Goal: Task Accomplishment & Management: Manage account settings

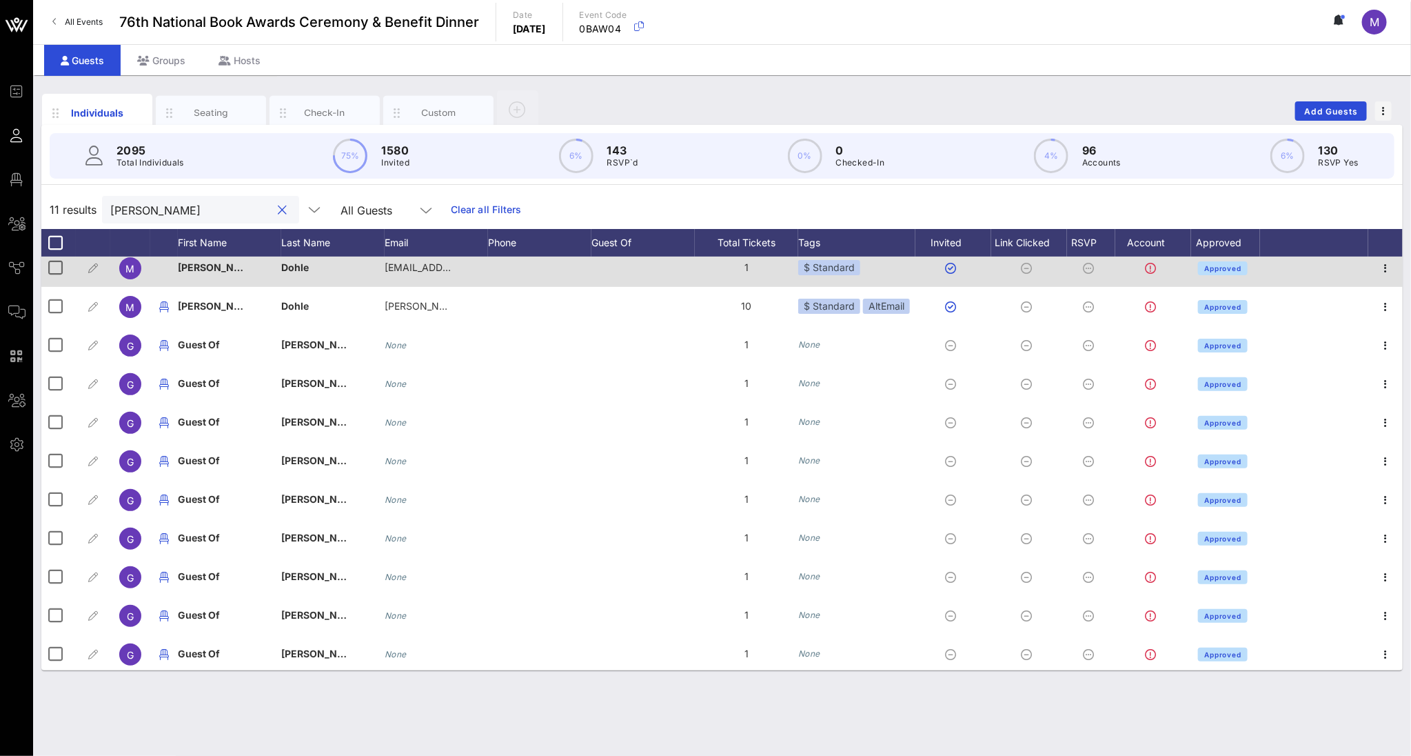
scroll to position [11, 0]
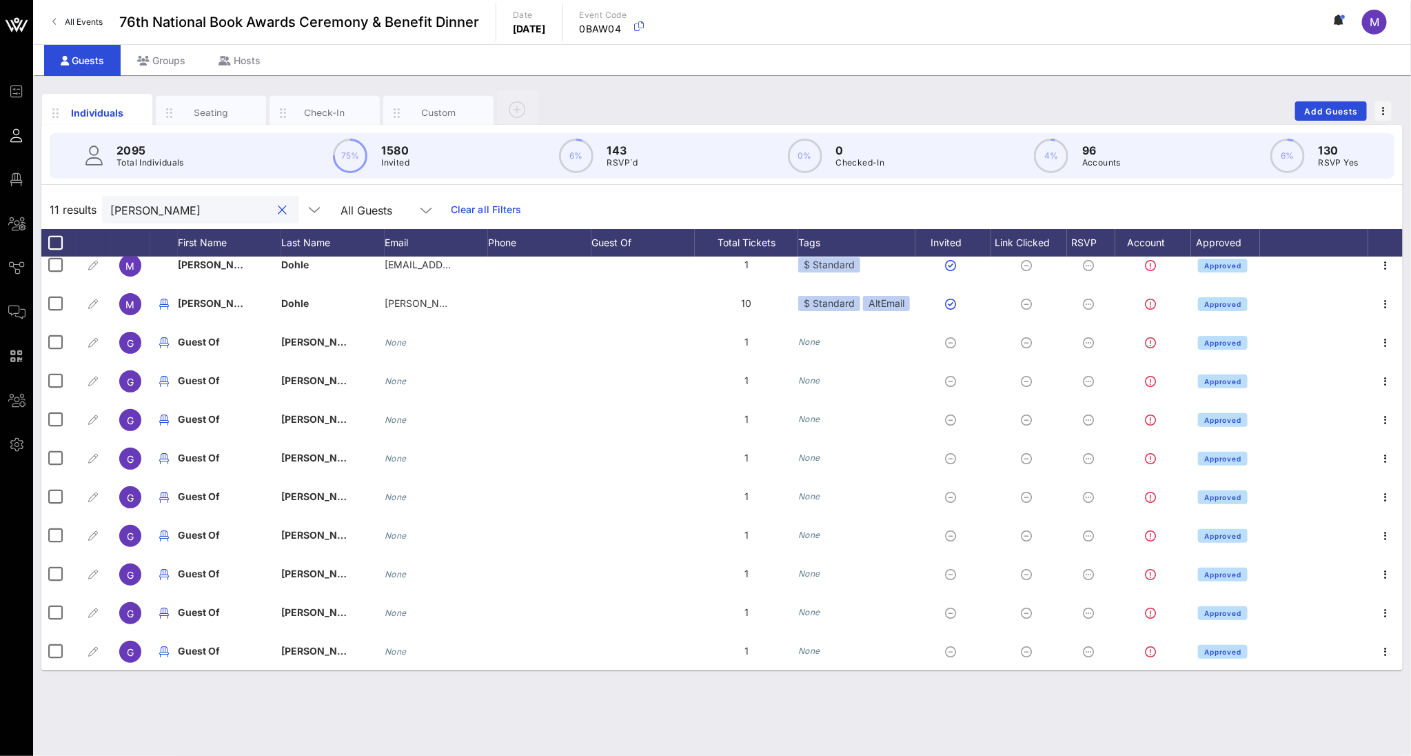
click at [183, 203] on input "[PERSON_NAME]" at bounding box center [190, 210] width 161 height 18
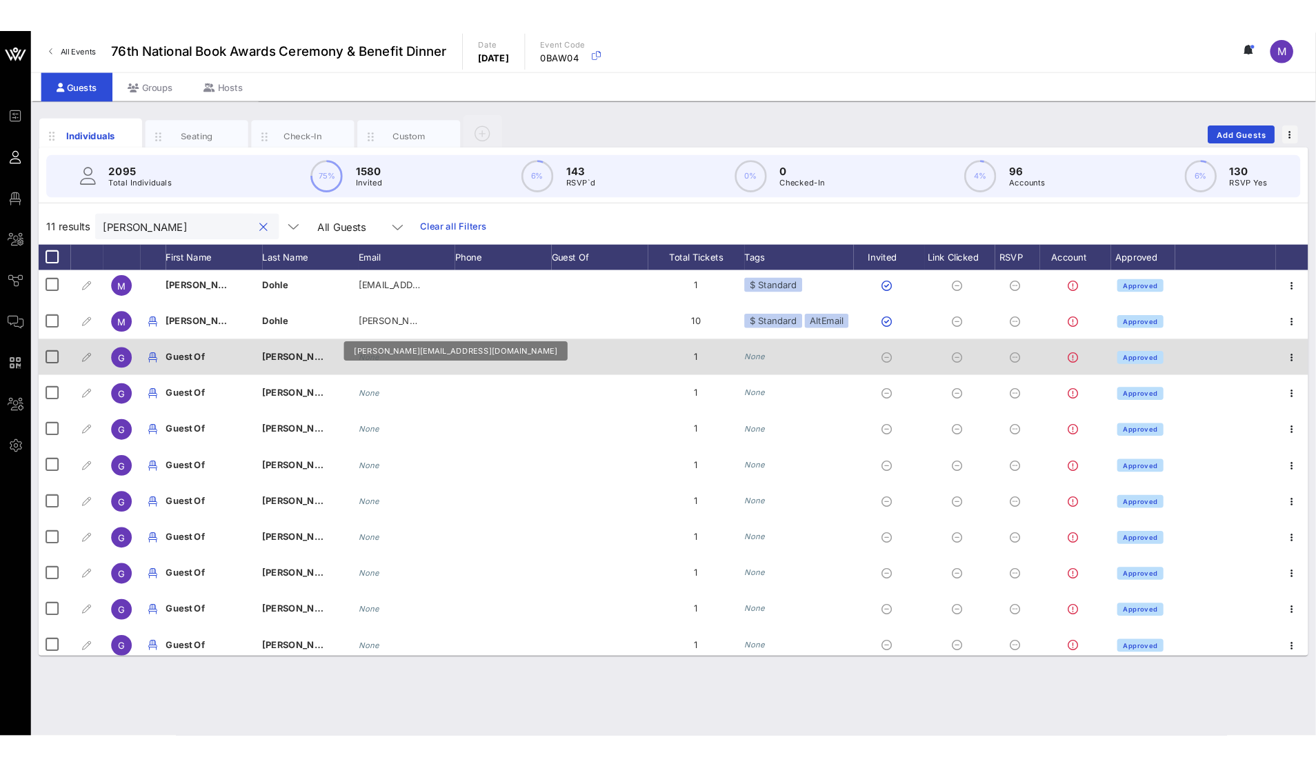
scroll to position [0, 0]
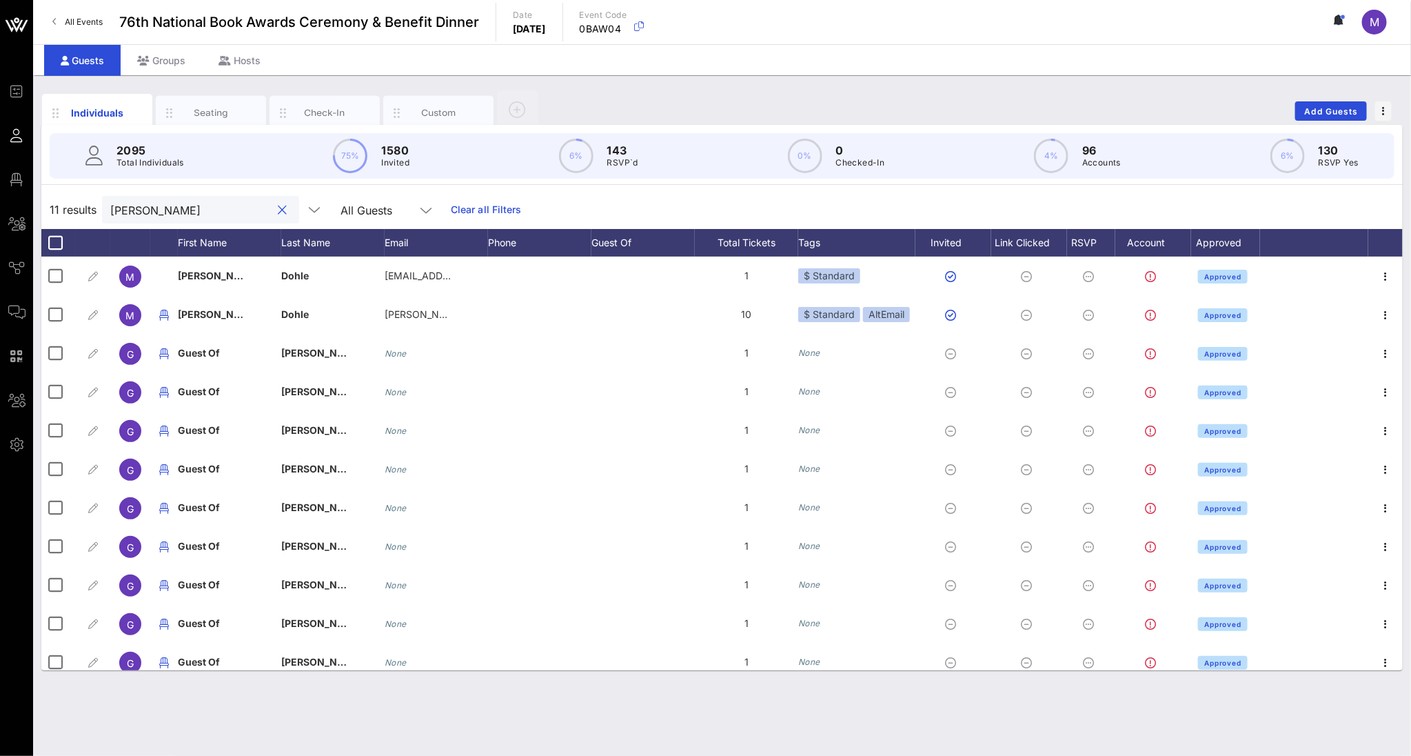
click at [143, 212] on input "[PERSON_NAME]" at bounding box center [190, 210] width 161 height 18
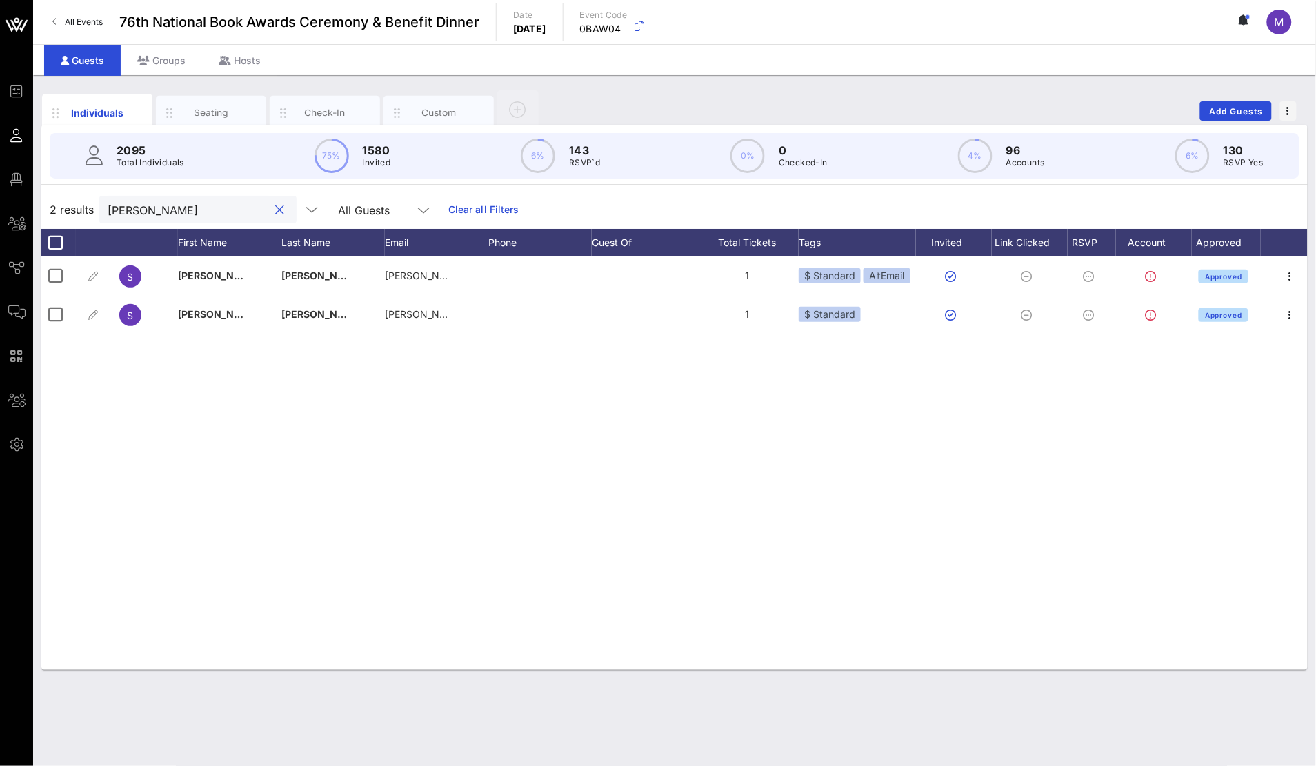
type input "[PERSON_NAME]"
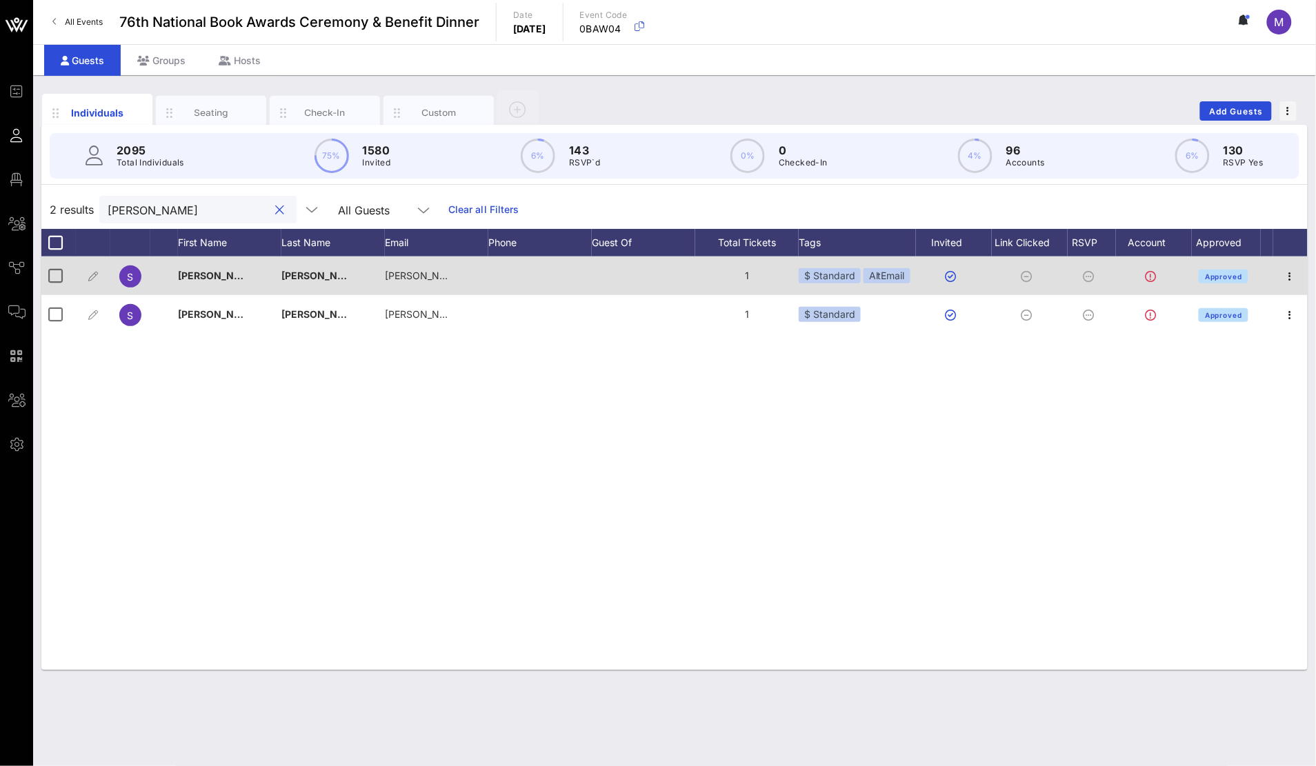
click at [516, 279] on div at bounding box center [539, 275] width 103 height 39
click at [60, 270] on div at bounding box center [55, 275] width 23 height 23
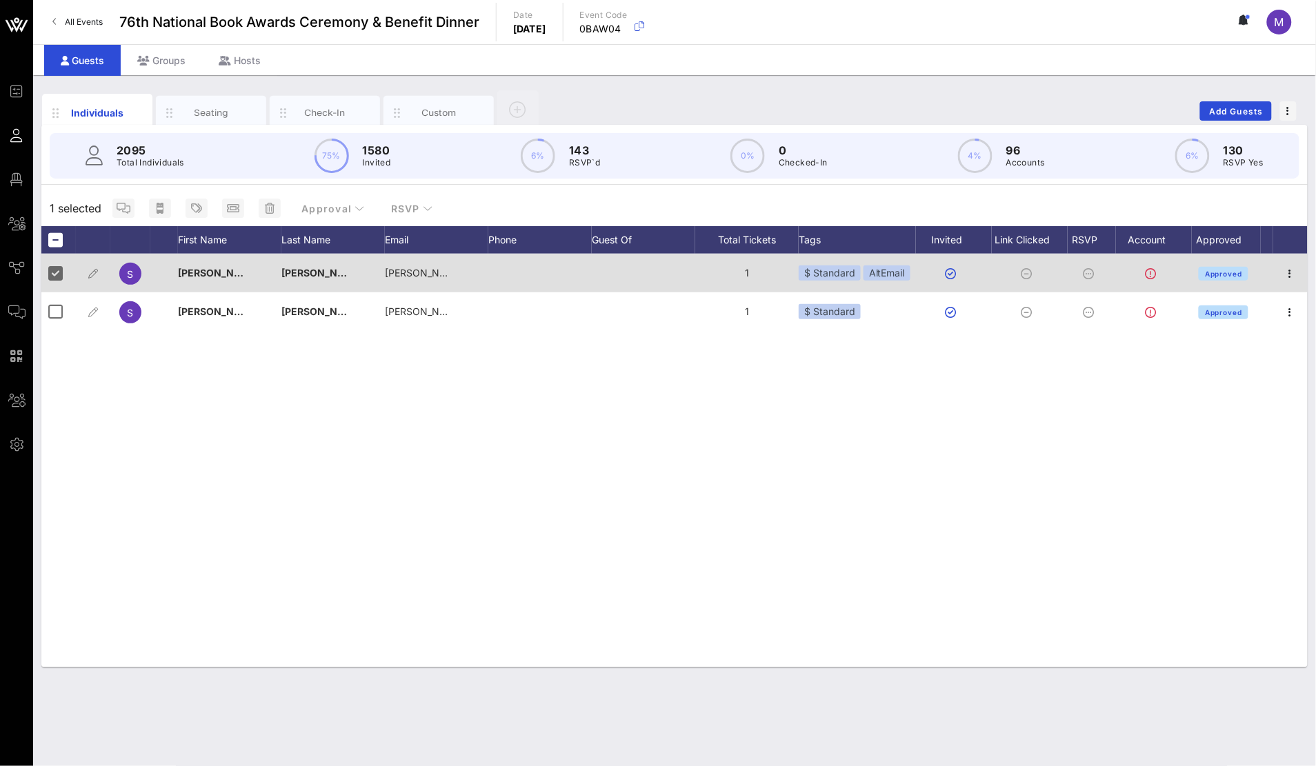
click at [883, 281] on div "$ Standard AltEmail" at bounding box center [856, 273] width 117 height 39
click at [916, 276] on div at bounding box center [954, 273] width 76 height 39
click at [896, 272] on div "AltEmail" at bounding box center [886, 272] width 47 height 15
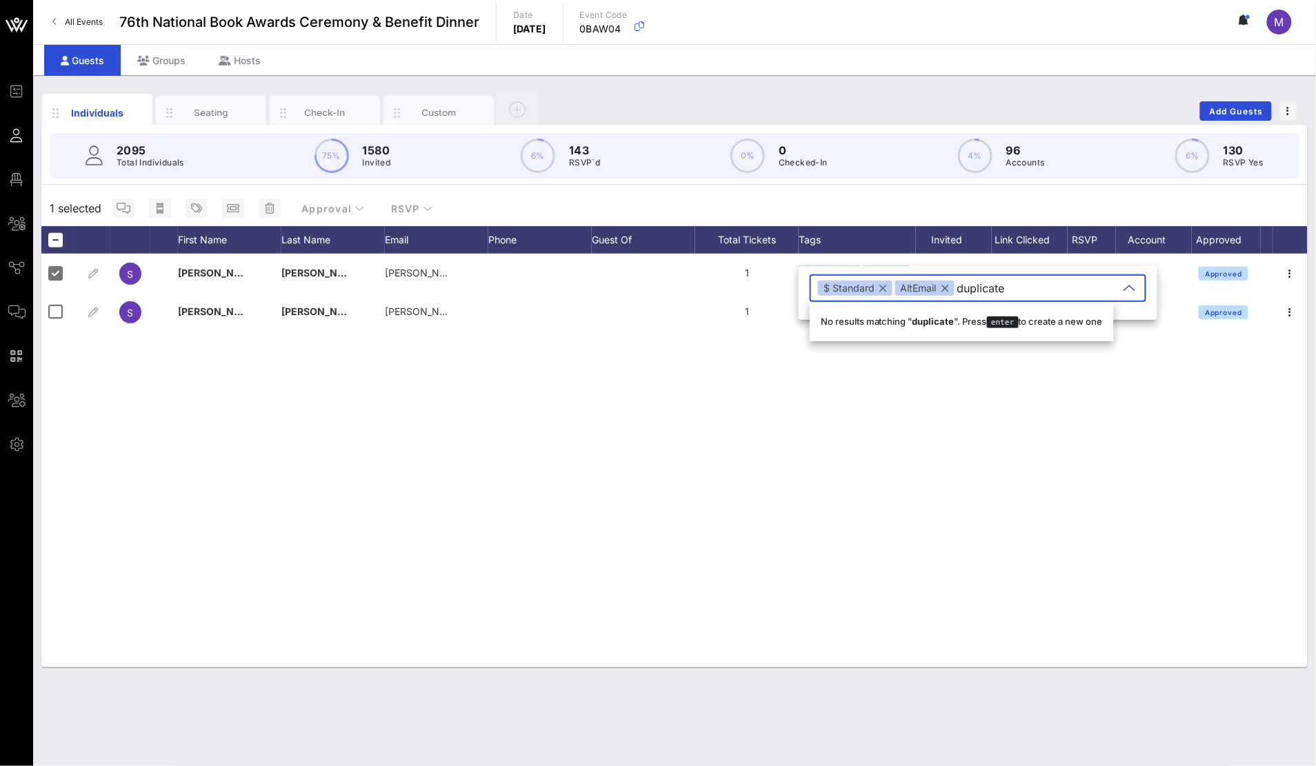
click at [964, 290] on input "duplicate" at bounding box center [1037, 288] width 161 height 22
type input "Duplicate"
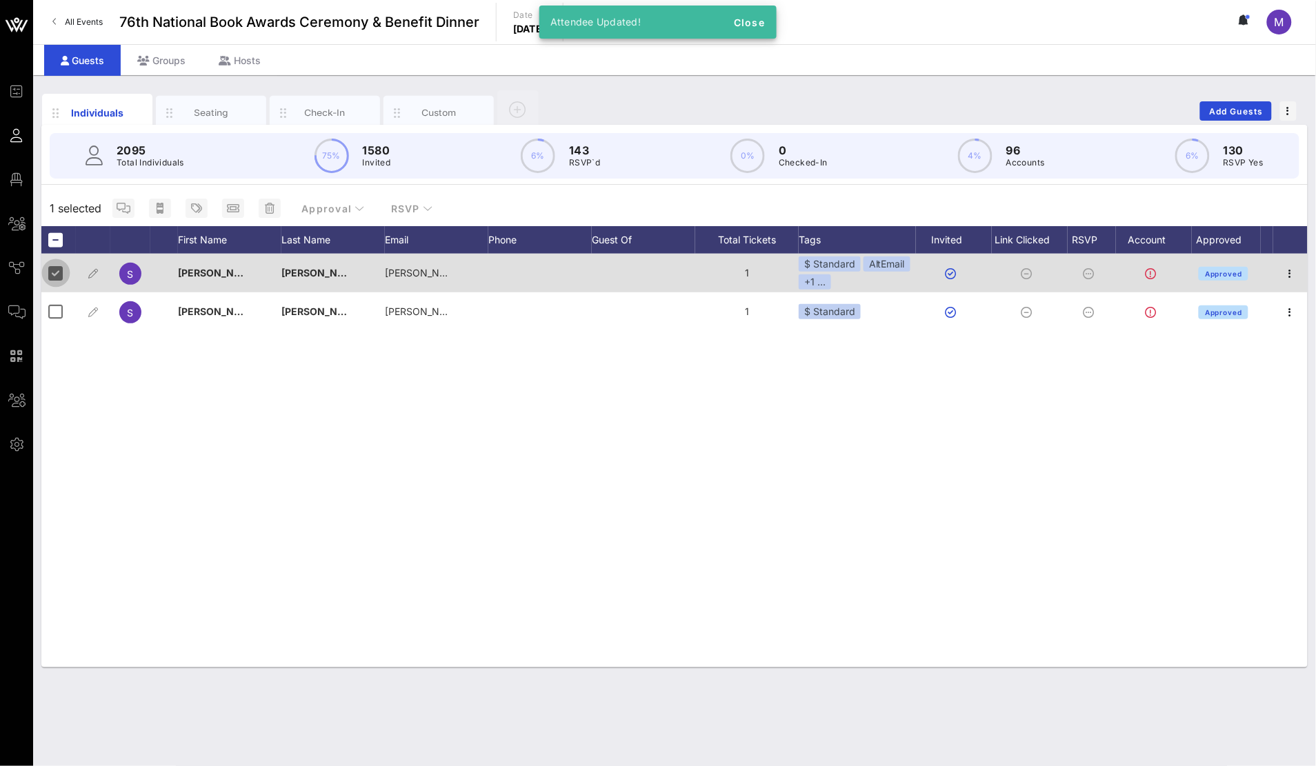
click at [59, 271] on div at bounding box center [55, 272] width 23 height 23
click at [57, 281] on div at bounding box center [55, 272] width 23 height 23
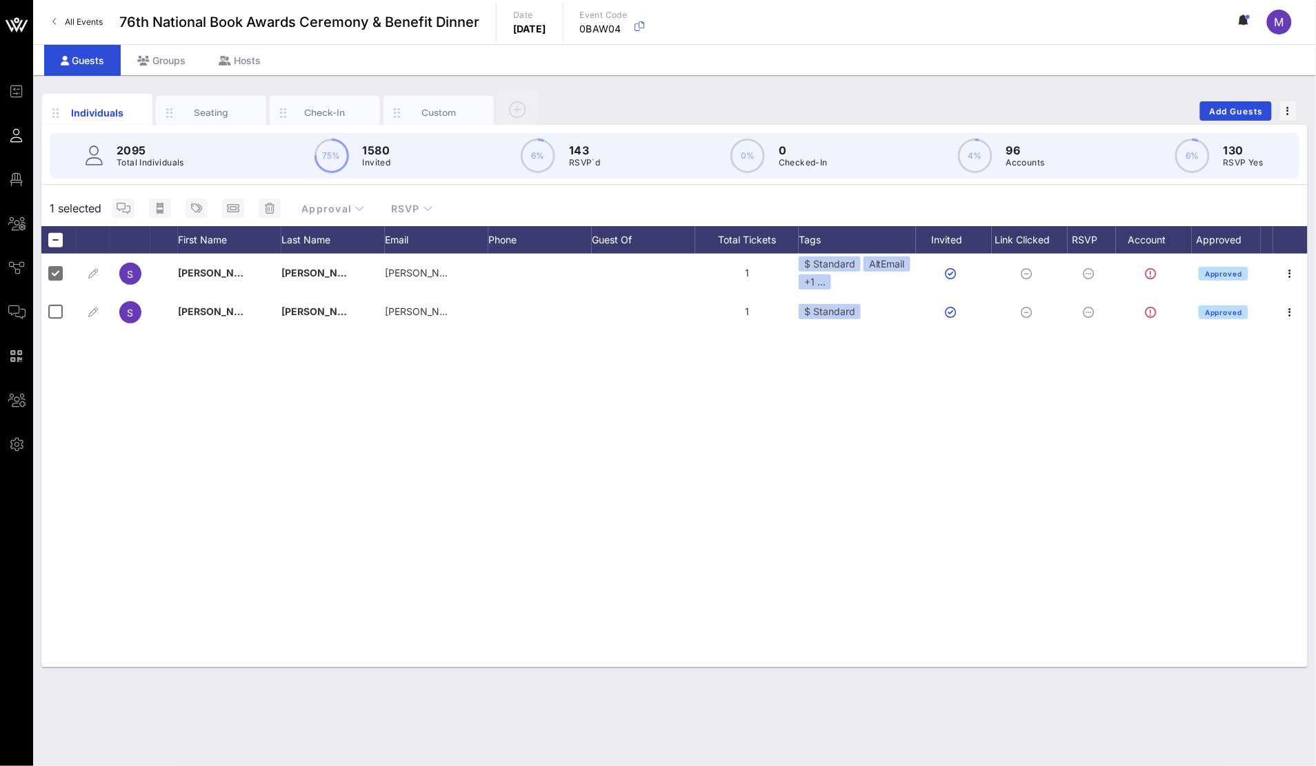
drag, startPoint x: 59, startPoint y: 239, endPoint x: 188, endPoint y: 223, distance: 129.8
click at [59, 238] on div at bounding box center [55, 239] width 23 height 23
click at [48, 242] on div at bounding box center [55, 239] width 23 height 23
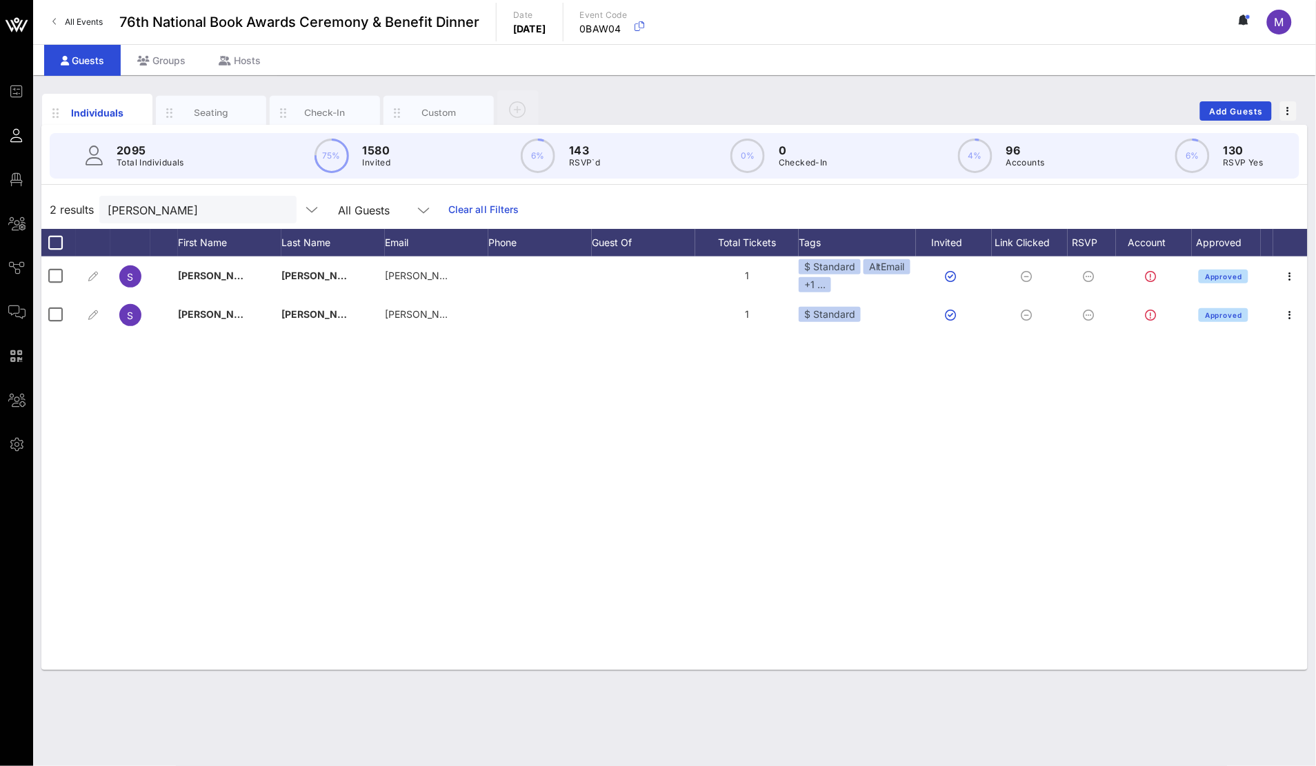
click at [276, 204] on button "clear icon" at bounding box center [280, 210] width 9 height 14
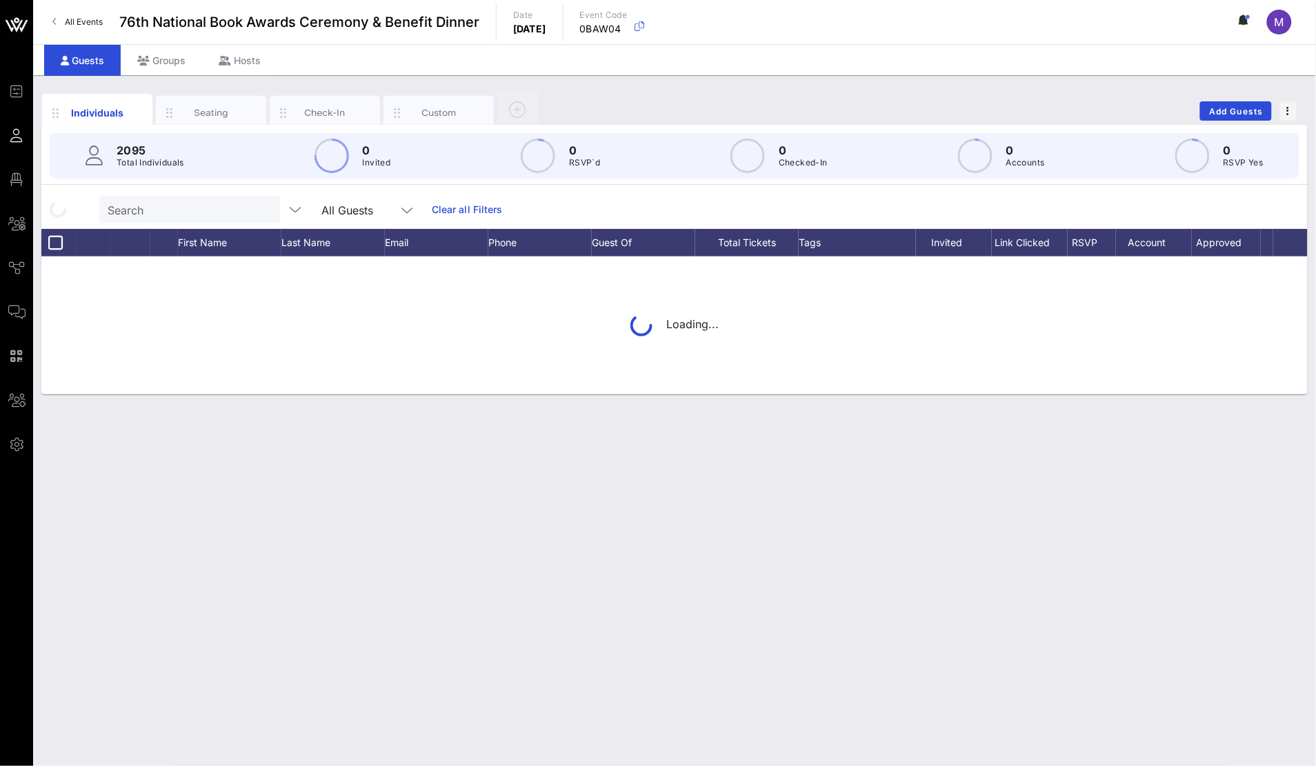
click at [244, 204] on div "Search All Guests" at bounding box center [261, 210] width 324 height 28
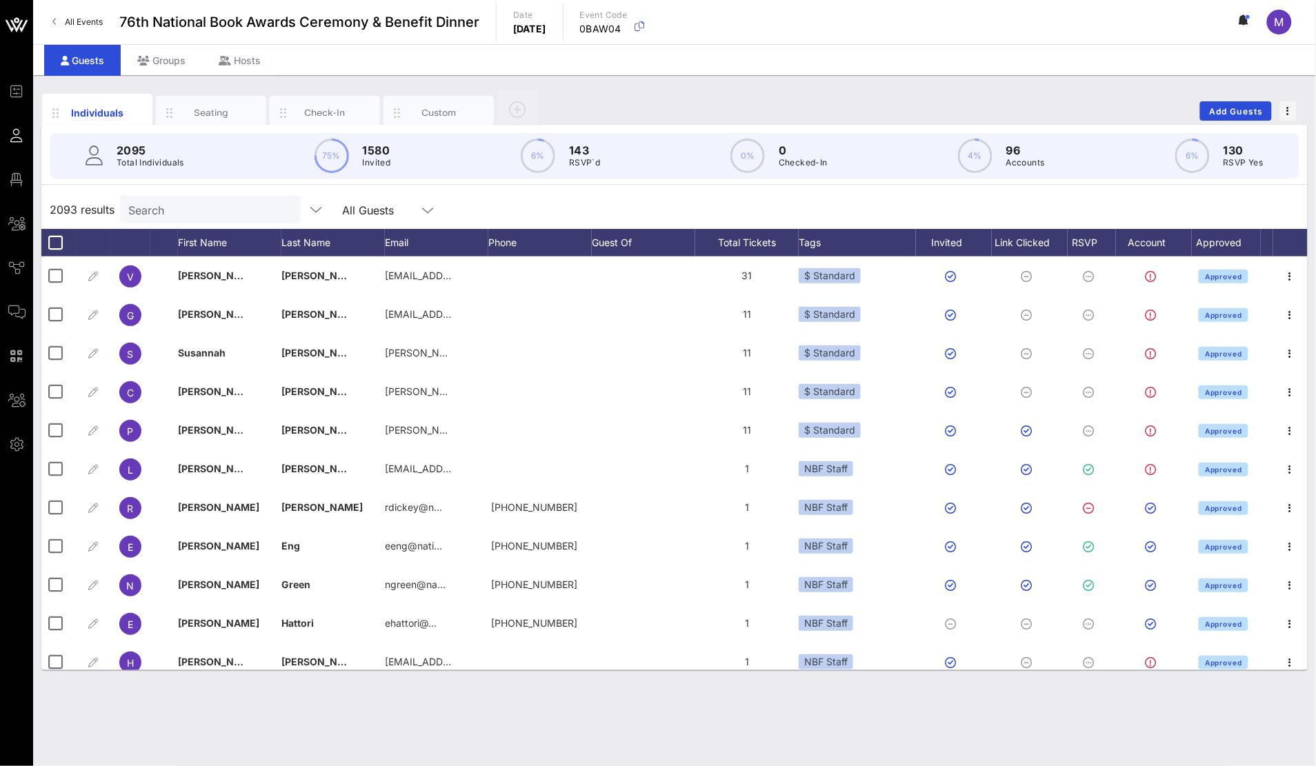
click at [185, 216] on input "Search" at bounding box center [208, 210] width 161 height 18
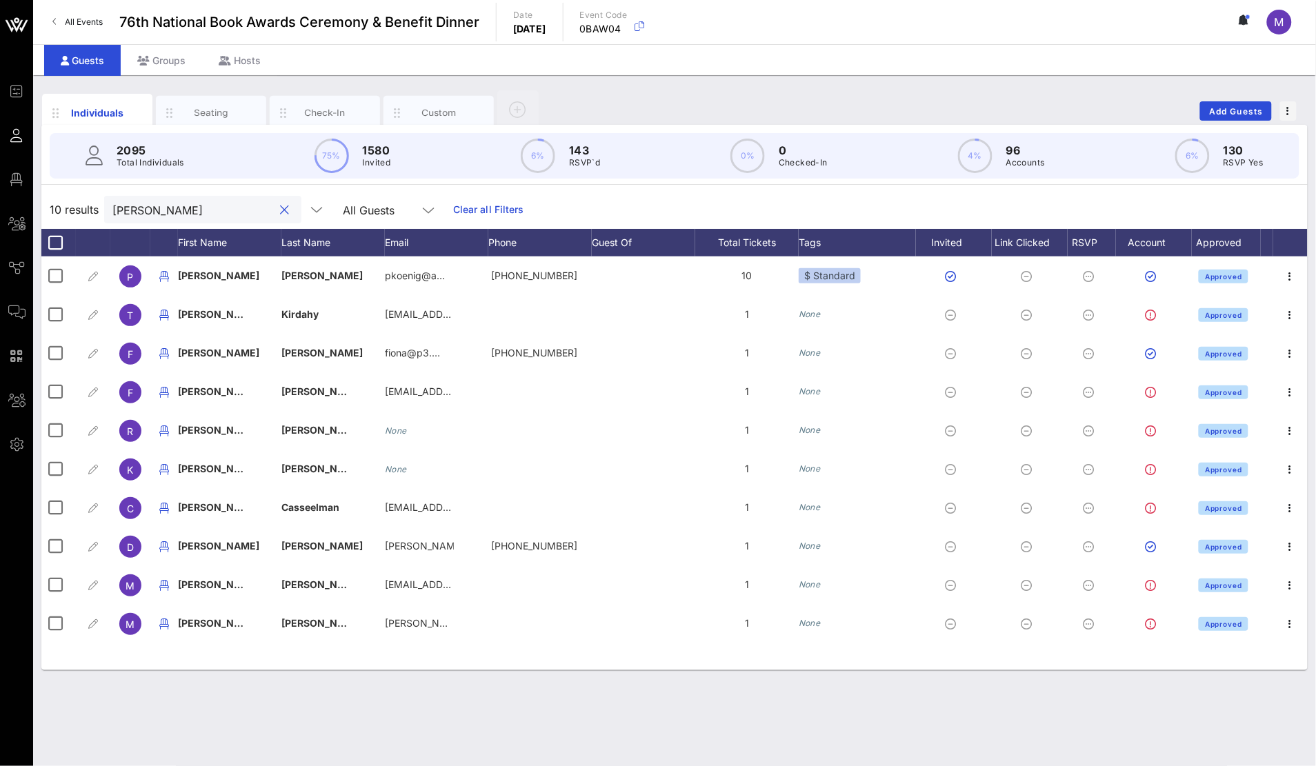
type input "[PERSON_NAME]"
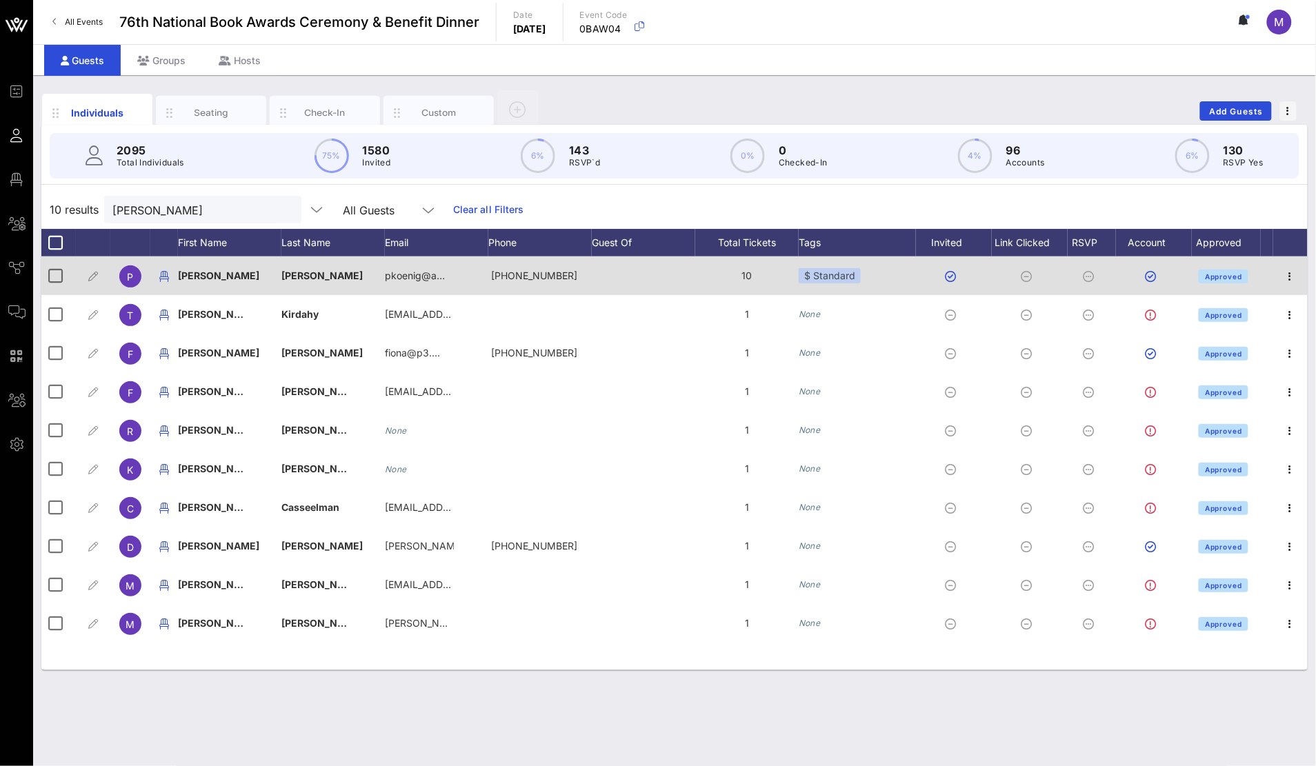
click at [1090, 274] on icon at bounding box center [1088, 276] width 11 height 11
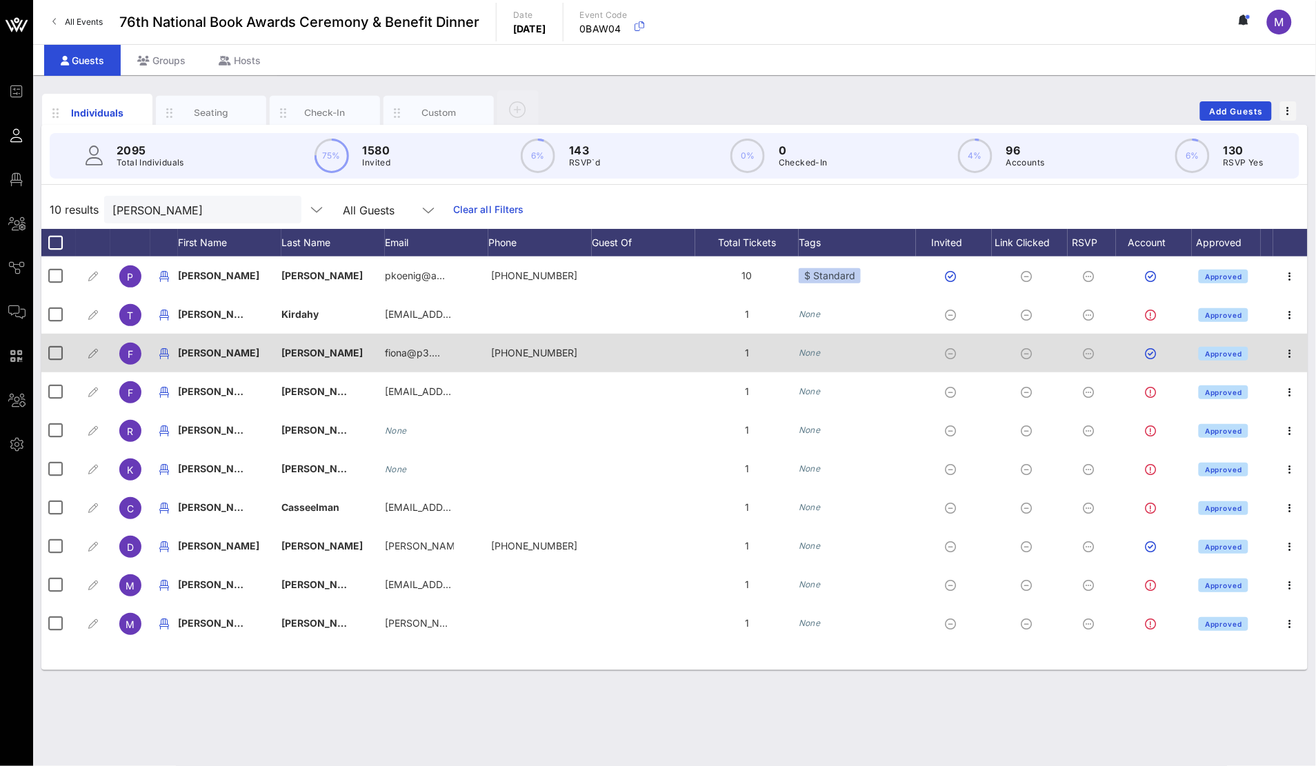
drag, startPoint x: 1087, startPoint y: 302, endPoint x: 1087, endPoint y: 350, distance: 47.6
click at [1087, 345] on div "P [PERSON_NAME][GEOGRAPHIC_DATA] pkoenig@a… [PHONE_NUMBER] 10 $ Standard Approv…" at bounding box center [674, 449] width 1266 height 386
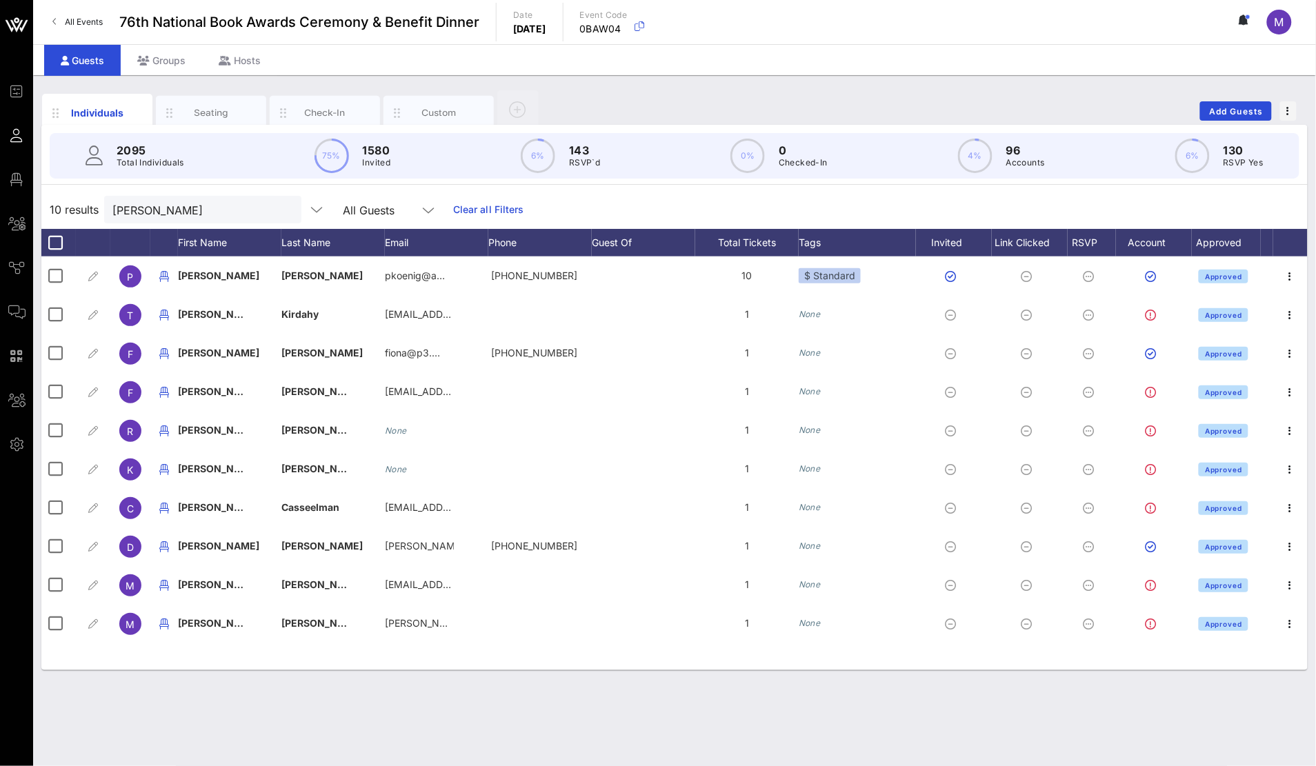
click at [1114, 216] on div "10 results [PERSON_NAME] All Guests Clear all Filters" at bounding box center [674, 209] width 1266 height 39
click at [219, 114] on div "Seating" at bounding box center [211, 112] width 61 height 13
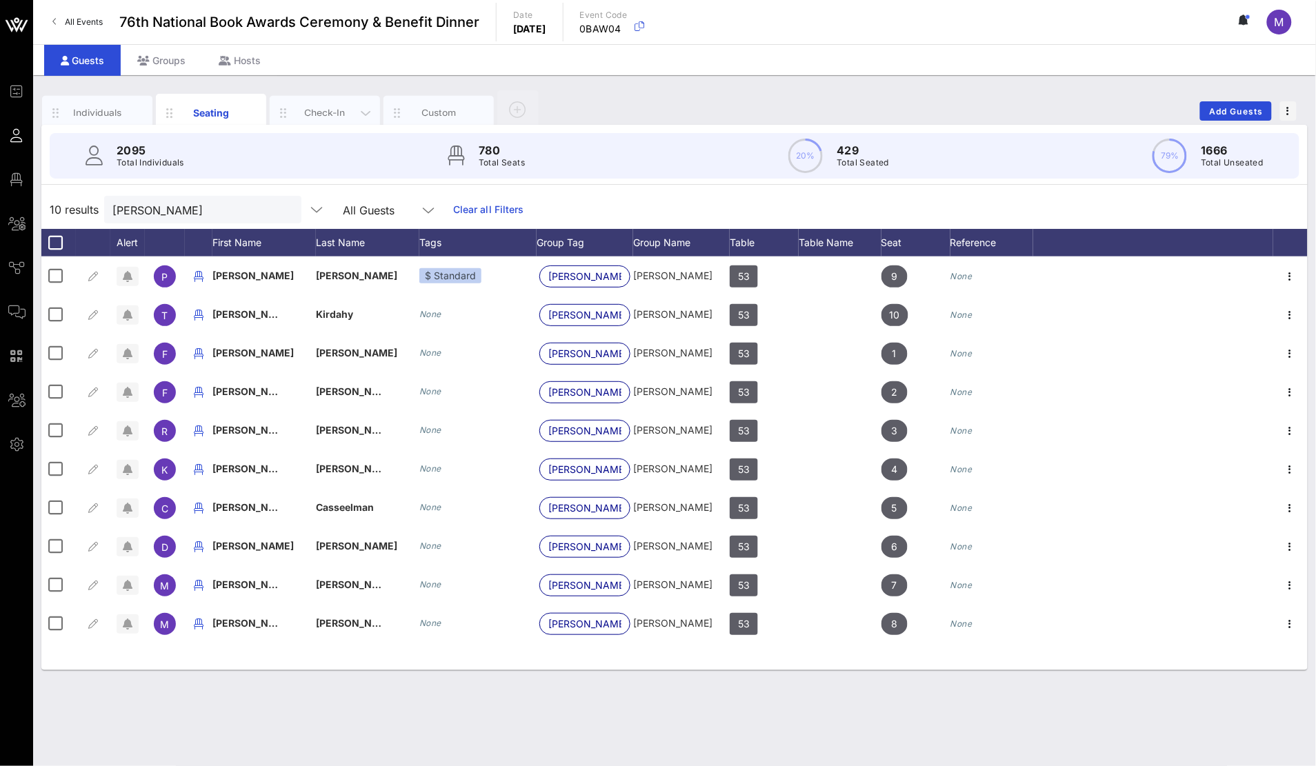
click at [330, 112] on div "Check-In" at bounding box center [324, 112] width 61 height 13
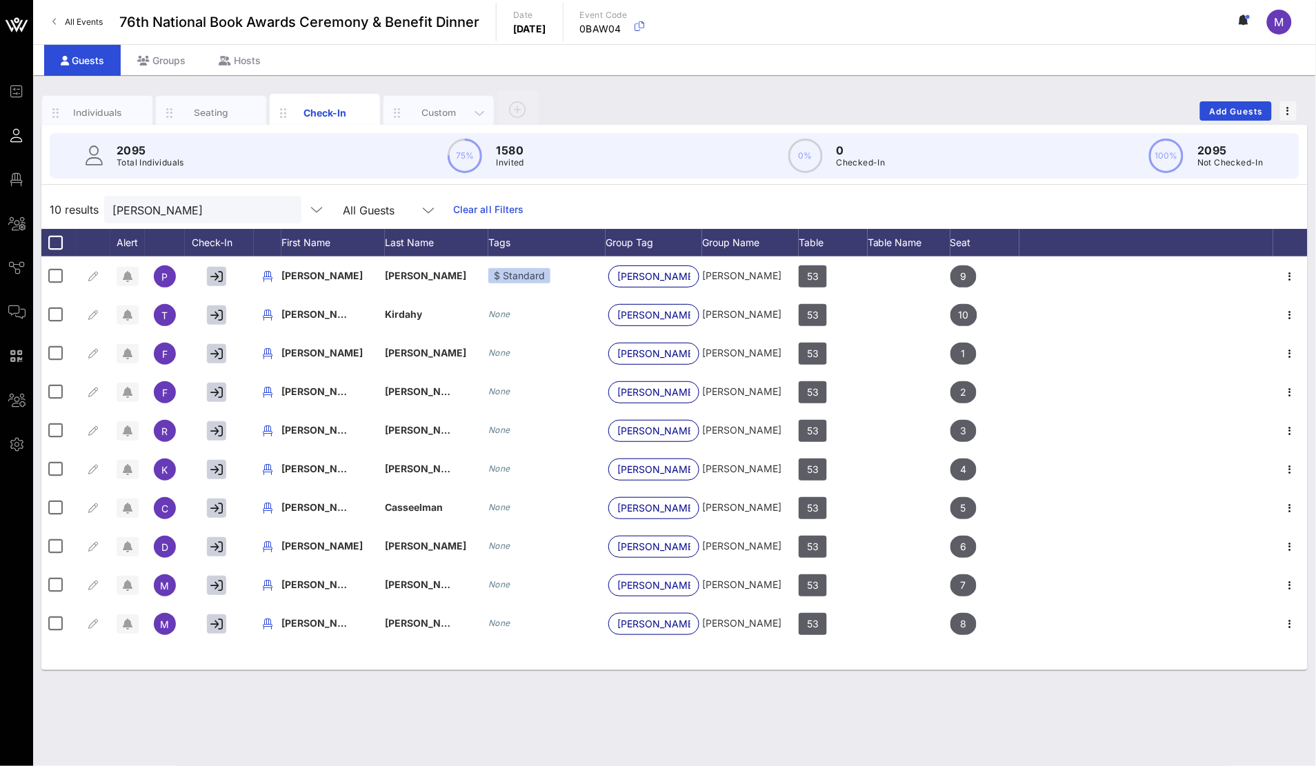
click at [445, 113] on div "Custom" at bounding box center [438, 112] width 61 height 13
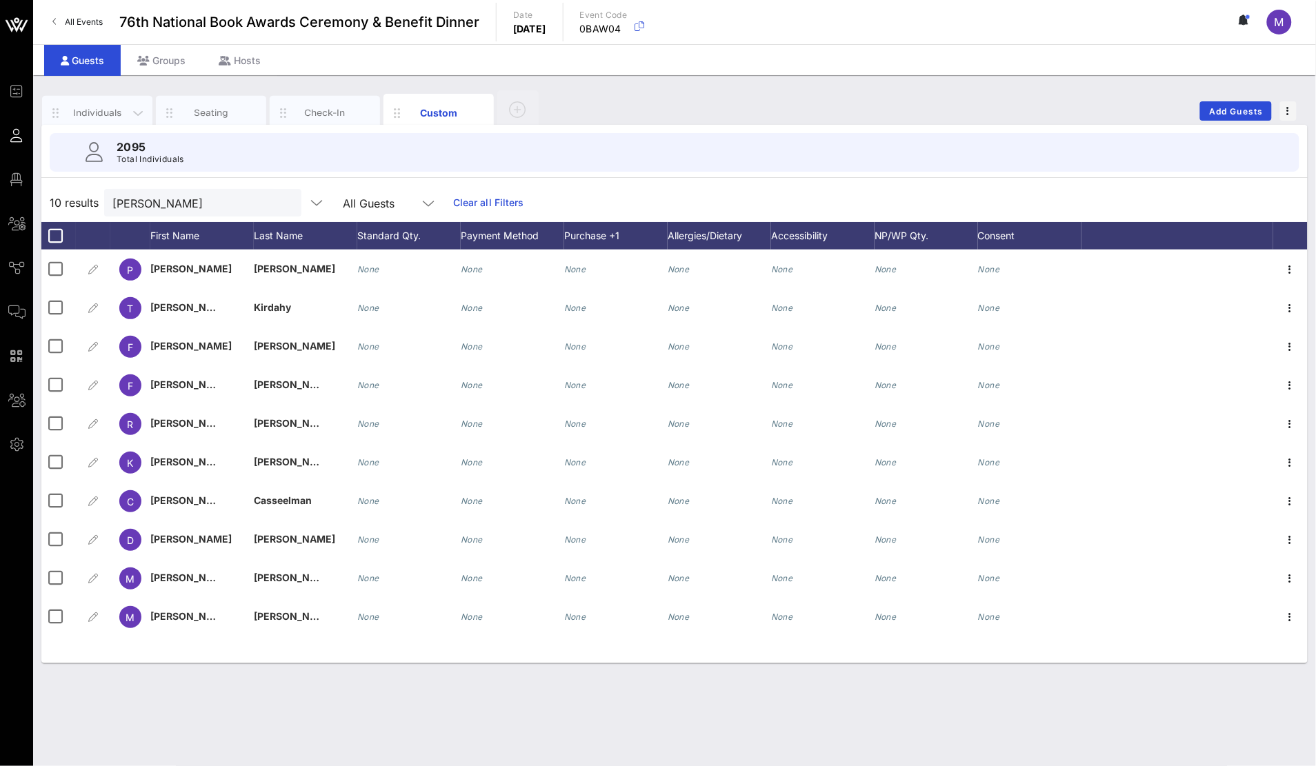
click at [88, 114] on div "Individuals" at bounding box center [97, 112] width 61 height 13
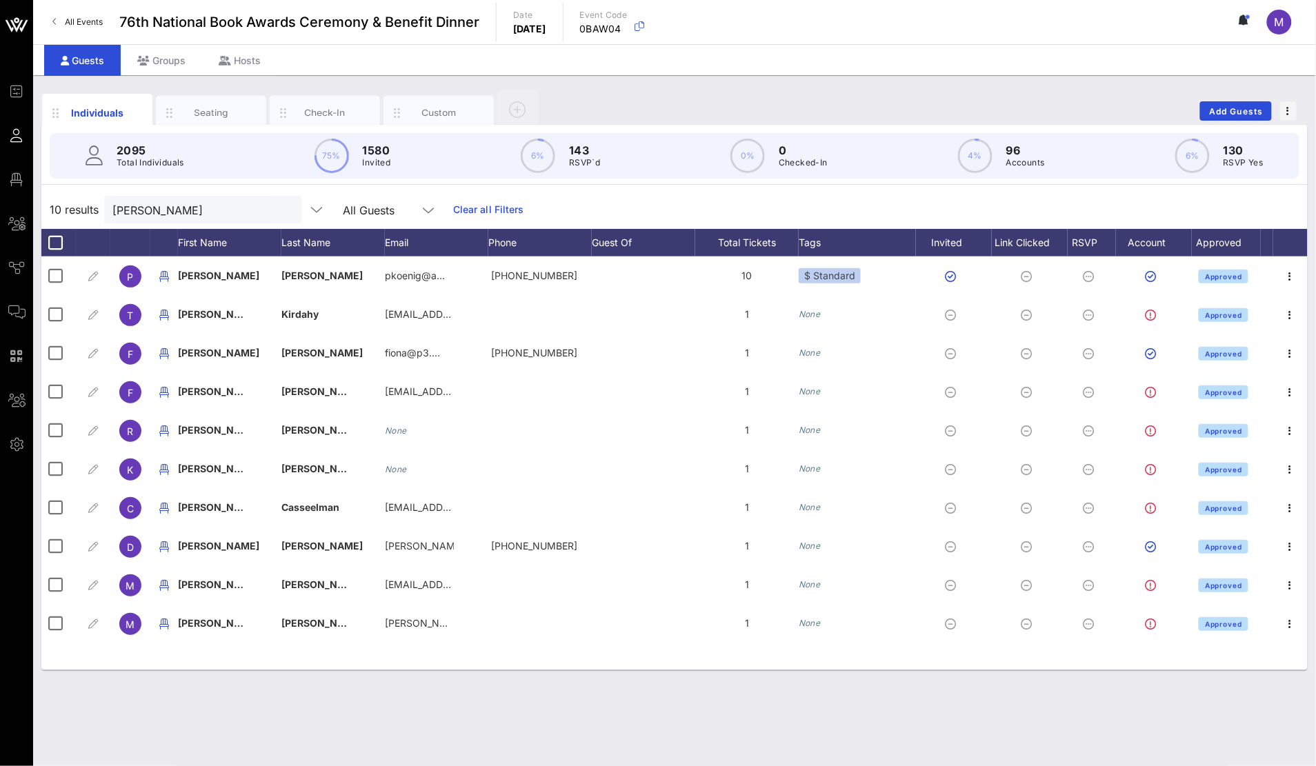
click at [767, 98] on div "Individuals Seating Check-In Custom Add Guests" at bounding box center [674, 111] width 1266 height 44
click at [91, 114] on div "Individuals" at bounding box center [97, 112] width 61 height 14
click at [195, 211] on input "[PERSON_NAME]" at bounding box center [192, 210] width 161 height 18
click at [281, 212] on button "clear icon" at bounding box center [285, 210] width 9 height 14
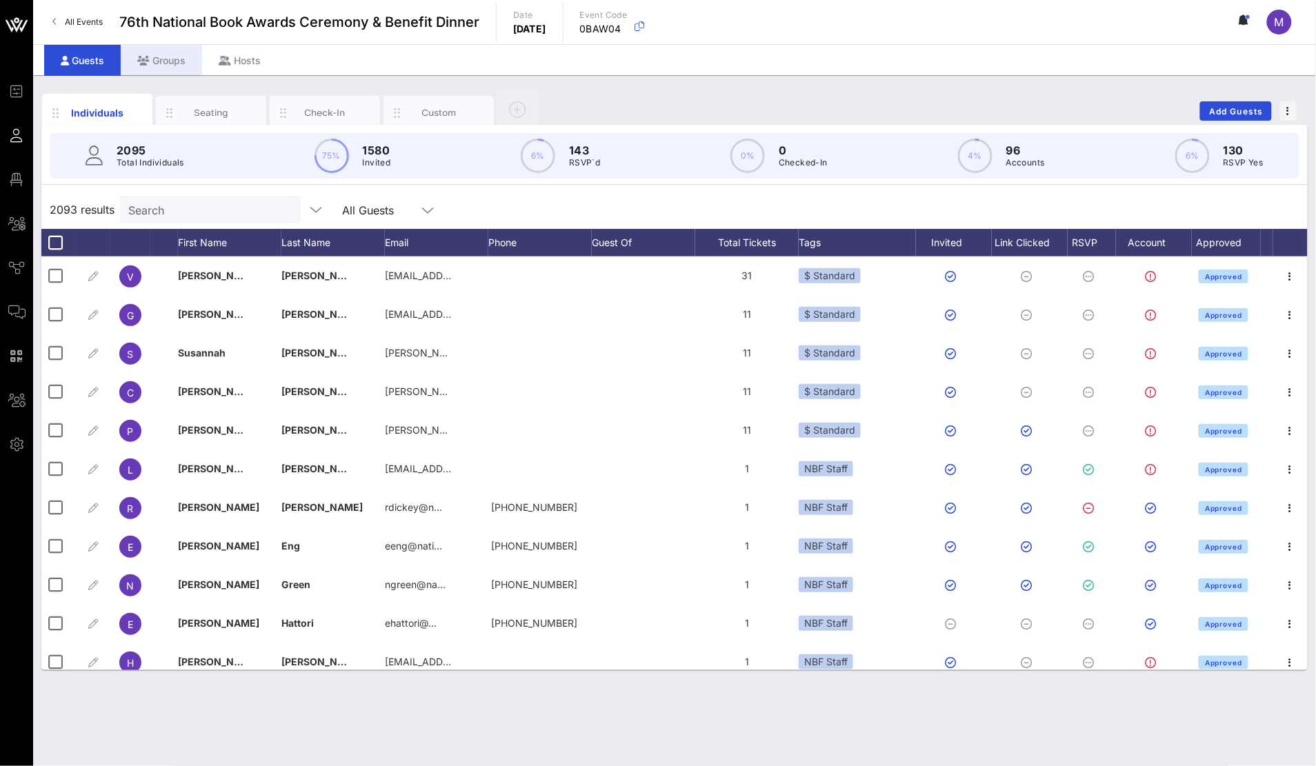
click at [182, 56] on div "Groups" at bounding box center [161, 60] width 81 height 31
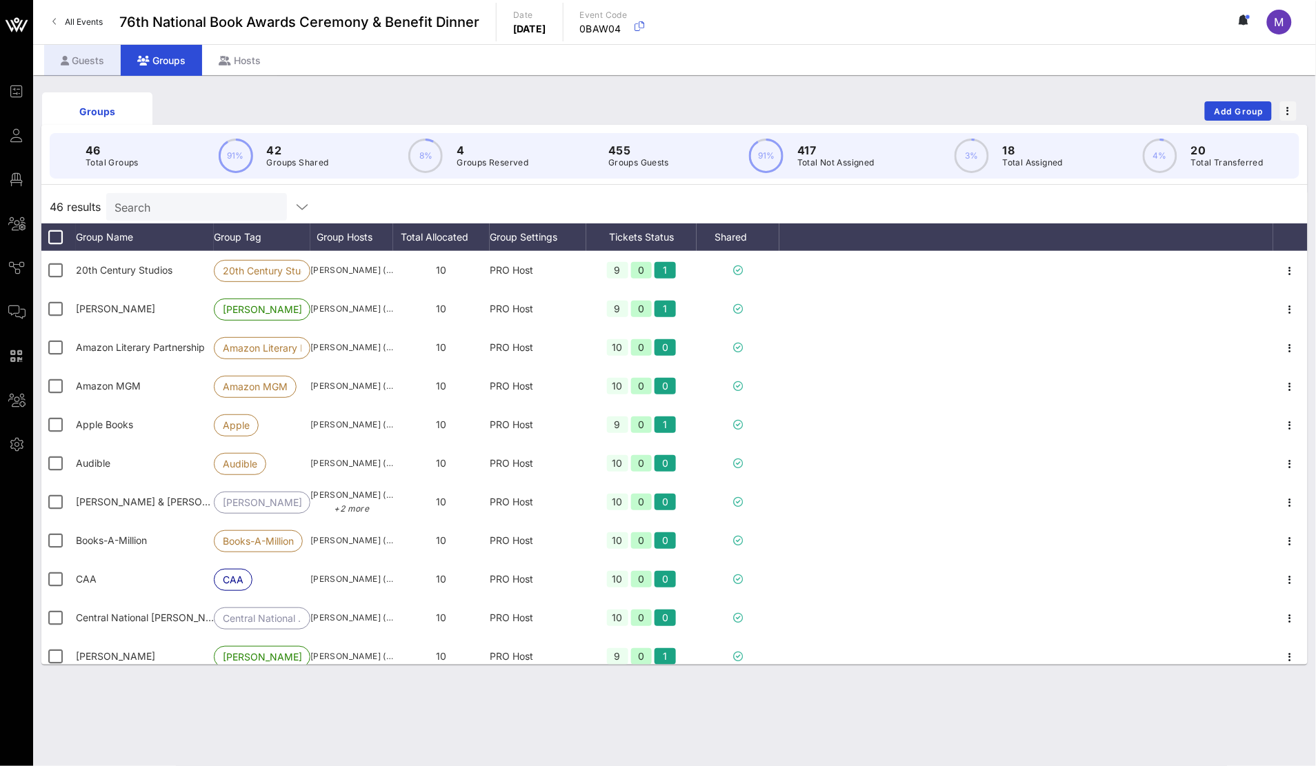
click at [100, 61] on div "Guests" at bounding box center [82, 60] width 77 height 31
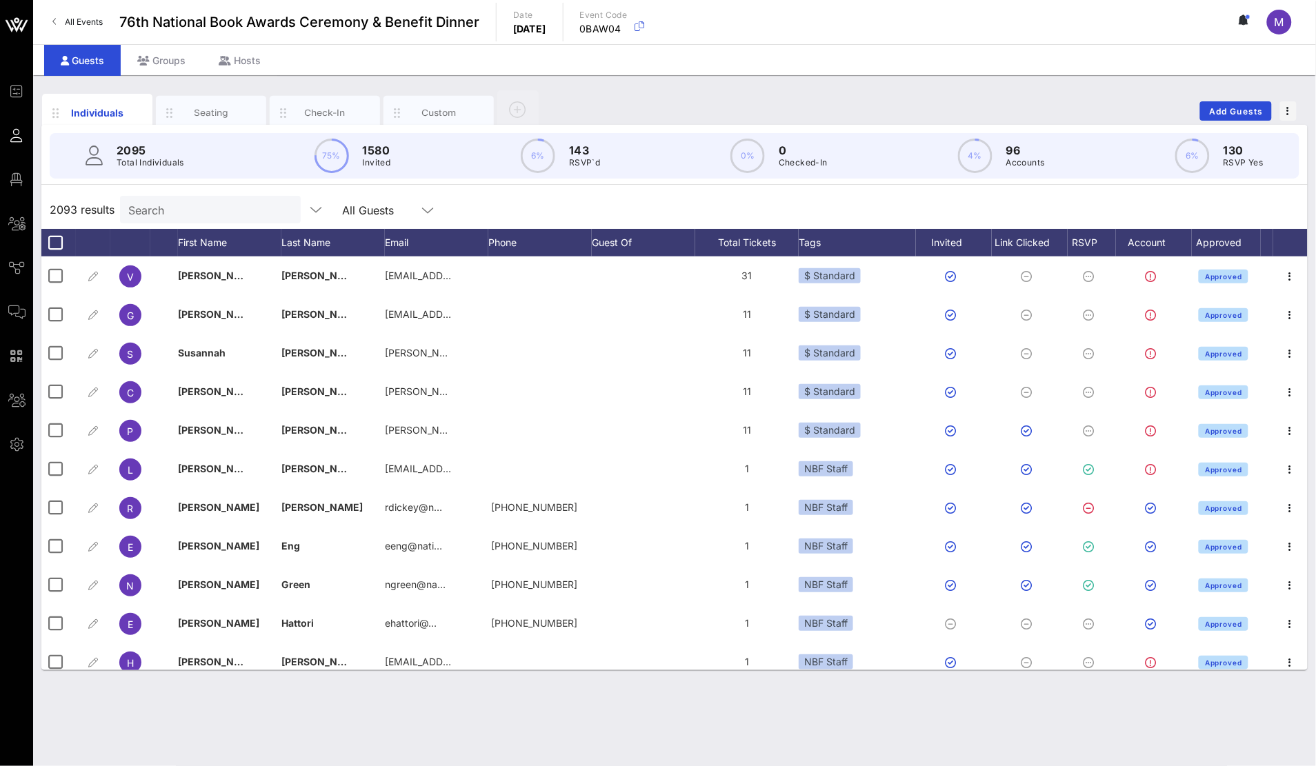
click at [772, 243] on div "Total Tickets" at bounding box center [746, 243] width 103 height 28
click at [715, 246] on div "Total Tickets" at bounding box center [746, 243] width 103 height 28
click at [732, 248] on div "Total Tickets" at bounding box center [746, 243] width 103 height 28
click at [619, 228] on div "2093 results Search All Guests" at bounding box center [674, 209] width 1266 height 39
click at [767, 241] on div "Total Tickets" at bounding box center [746, 243] width 103 height 28
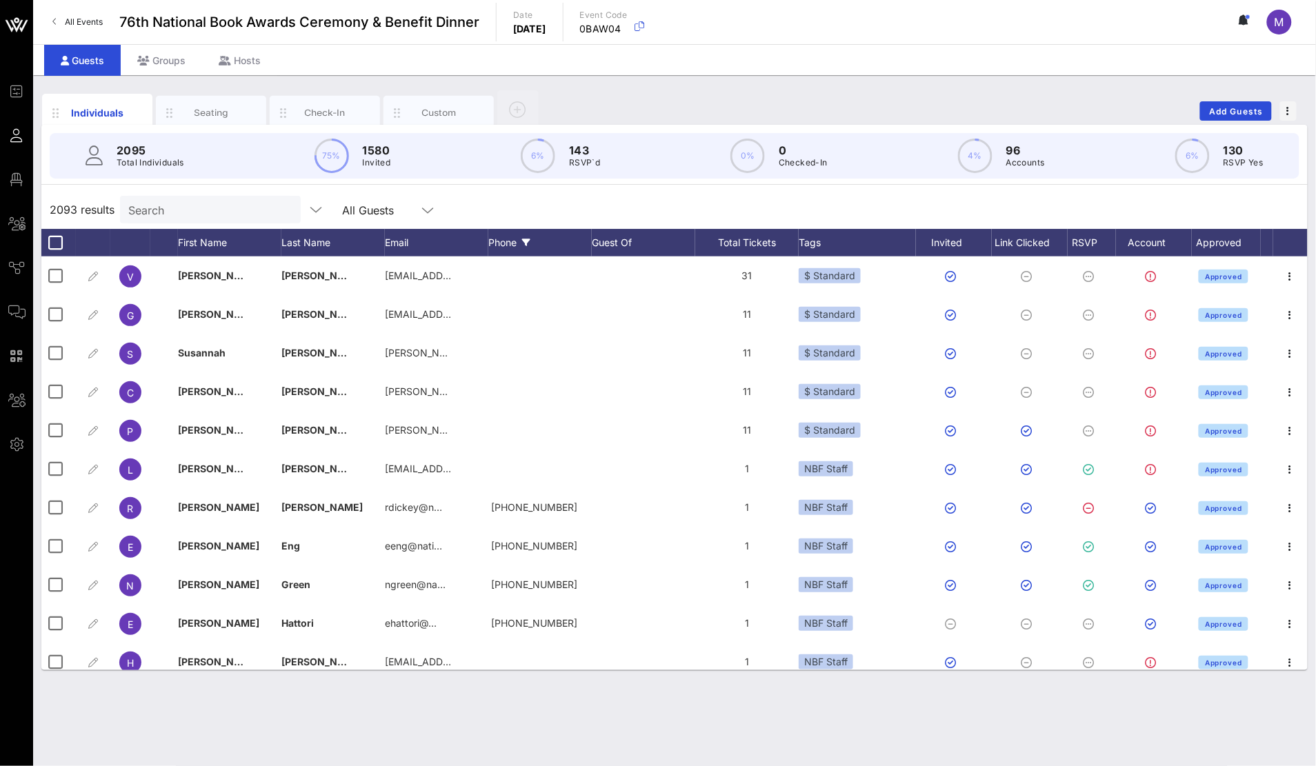
click at [552, 254] on div "Phone" at bounding box center [539, 243] width 103 height 28
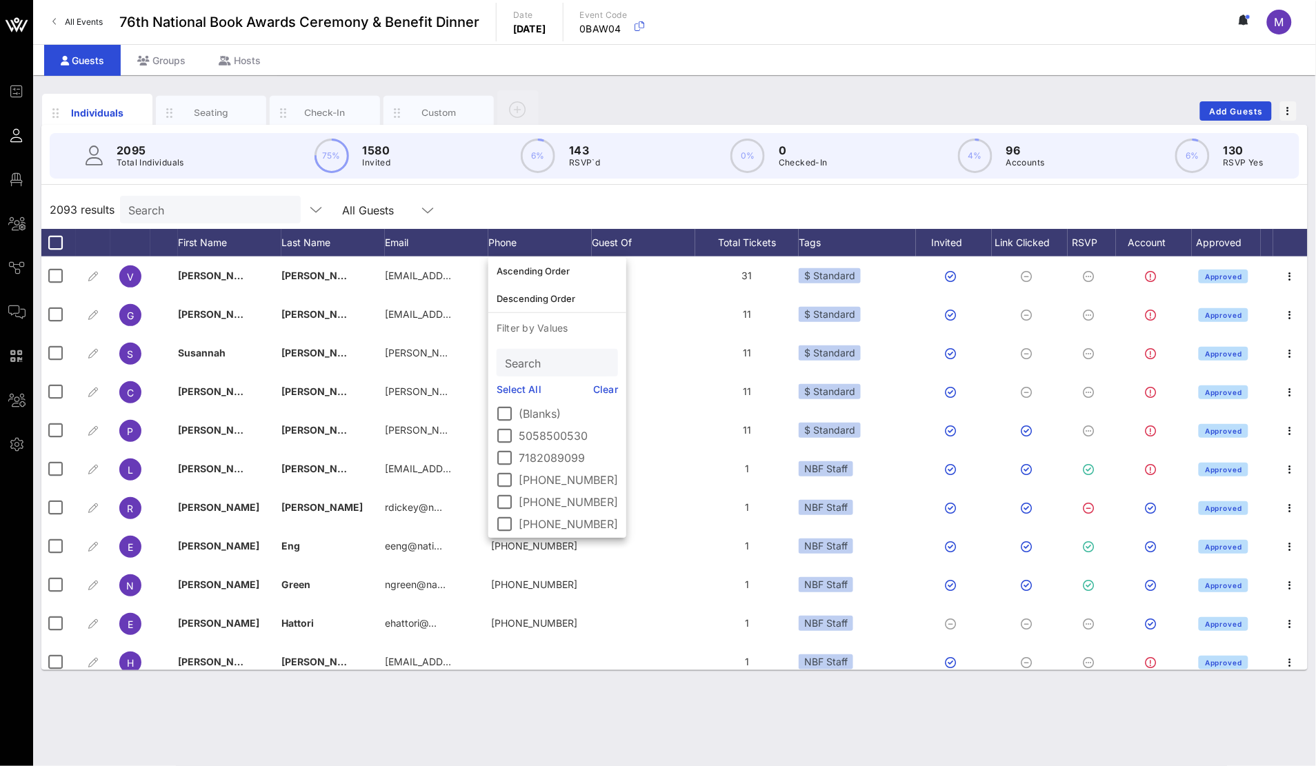
click at [663, 223] on div "2093 results Search All Guests" at bounding box center [674, 209] width 1266 height 39
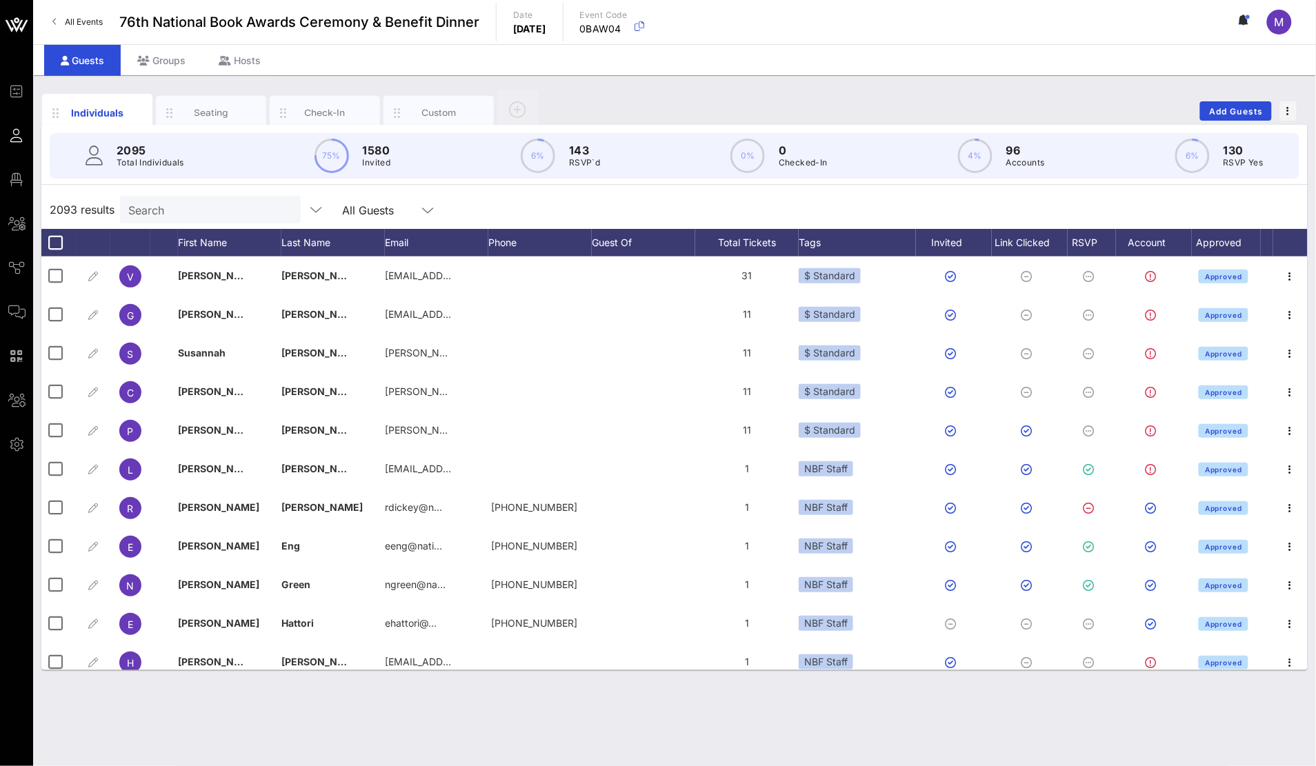
click at [756, 246] on div "Total Tickets" at bounding box center [746, 243] width 103 height 28
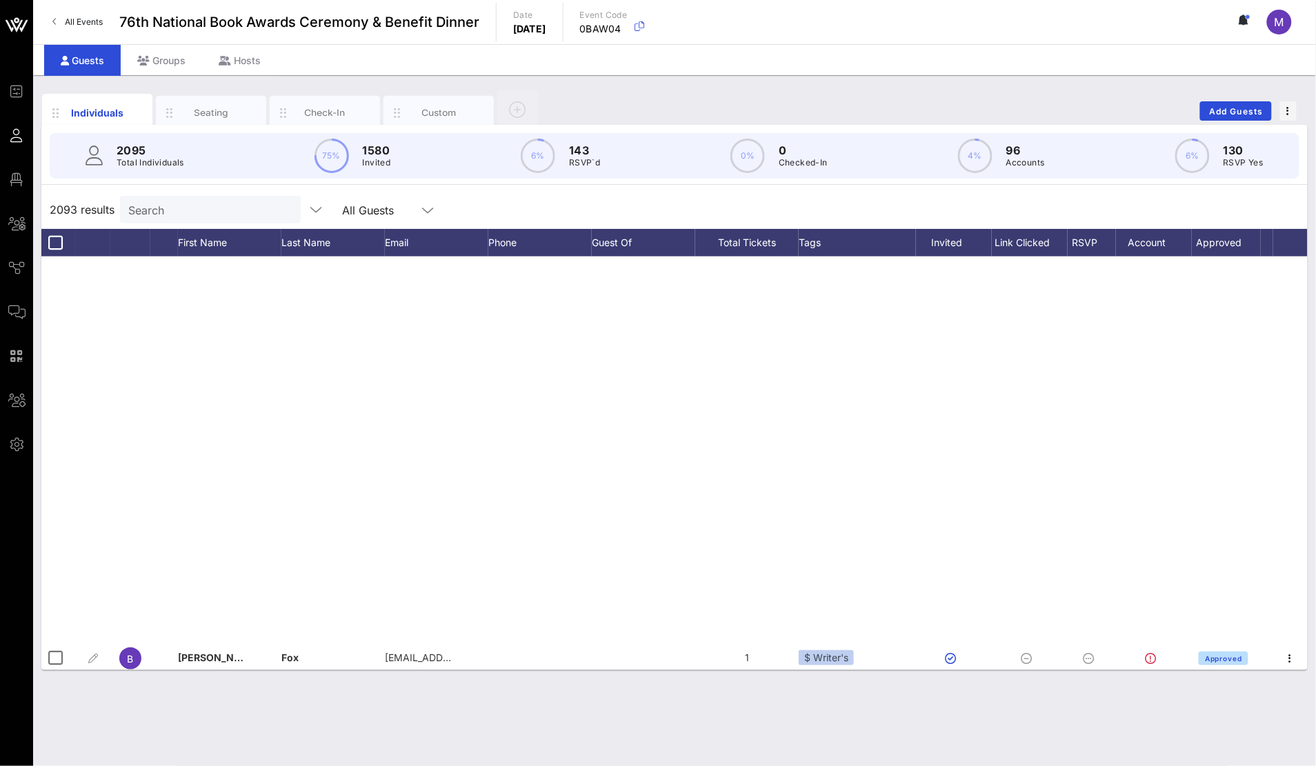
scroll to position [19176, 0]
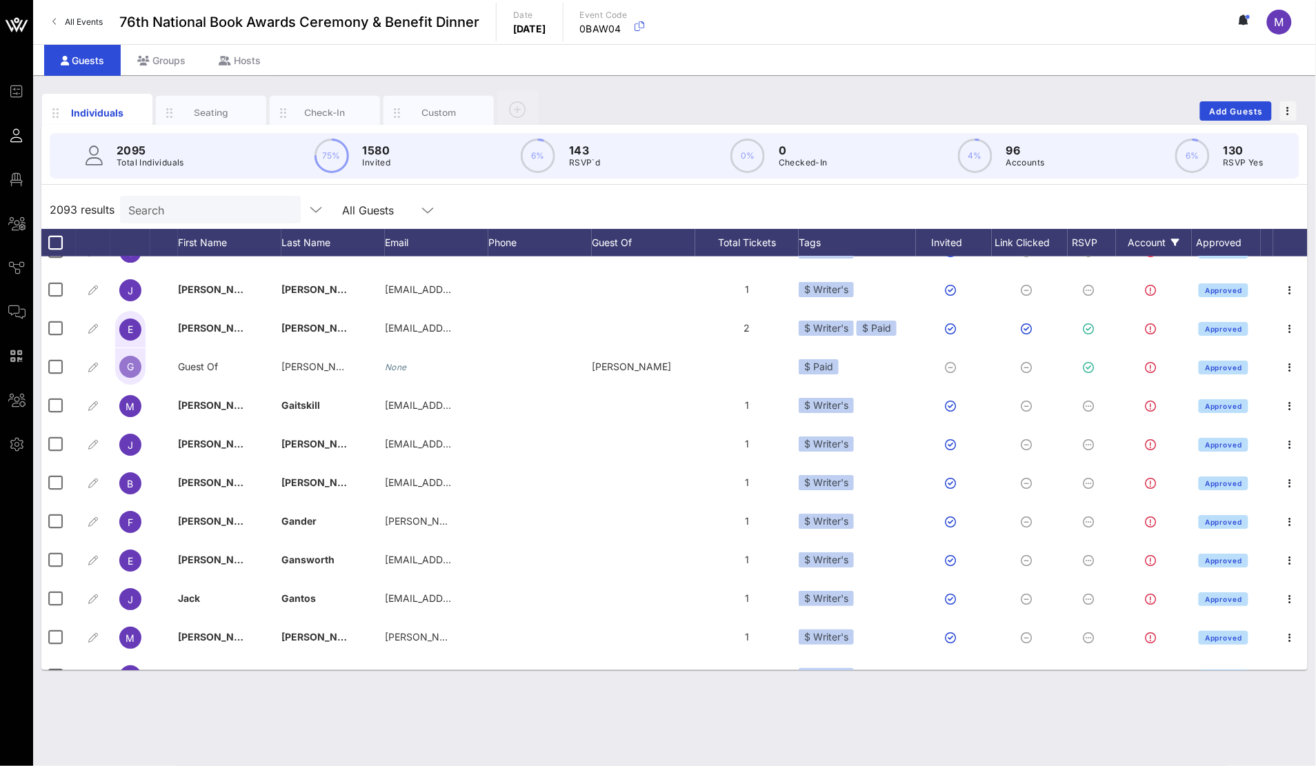
click at [1296, 177] on div "2095 Total Individuals 75% 1580 Invited 6% 143 RSVP`d 0% 0 Checked-In 4% 96 Acc…" at bounding box center [674, 156] width 1282 height 62
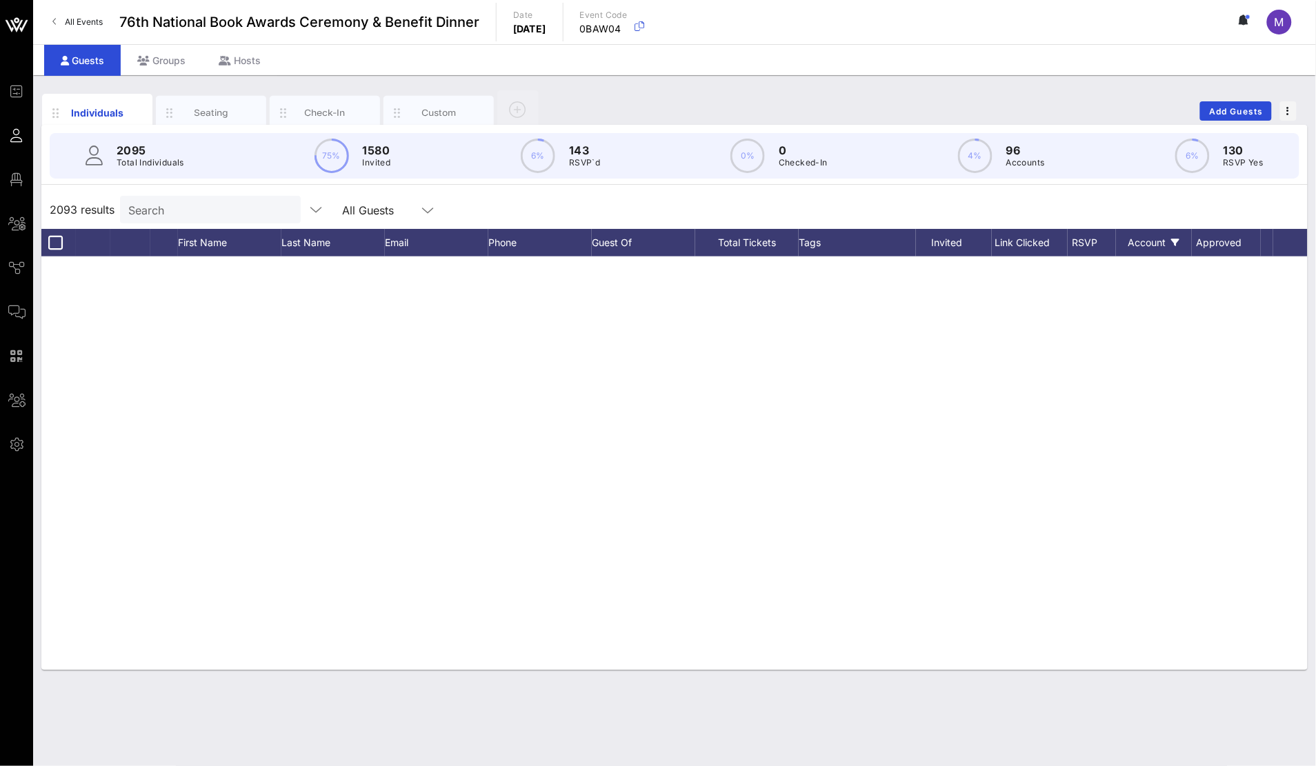
scroll to position [0, 0]
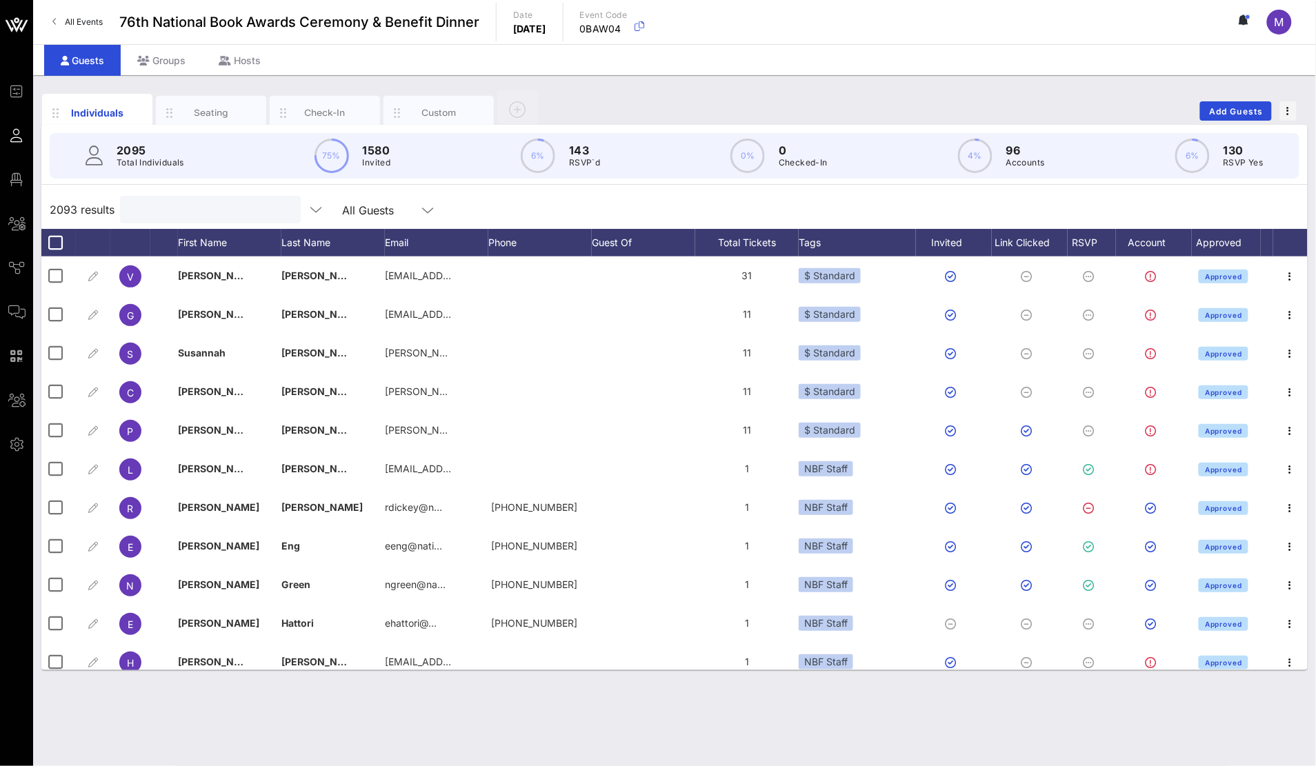
click at [233, 206] on input "text" at bounding box center [208, 210] width 161 height 18
click at [188, 204] on input "text" at bounding box center [208, 210] width 161 height 18
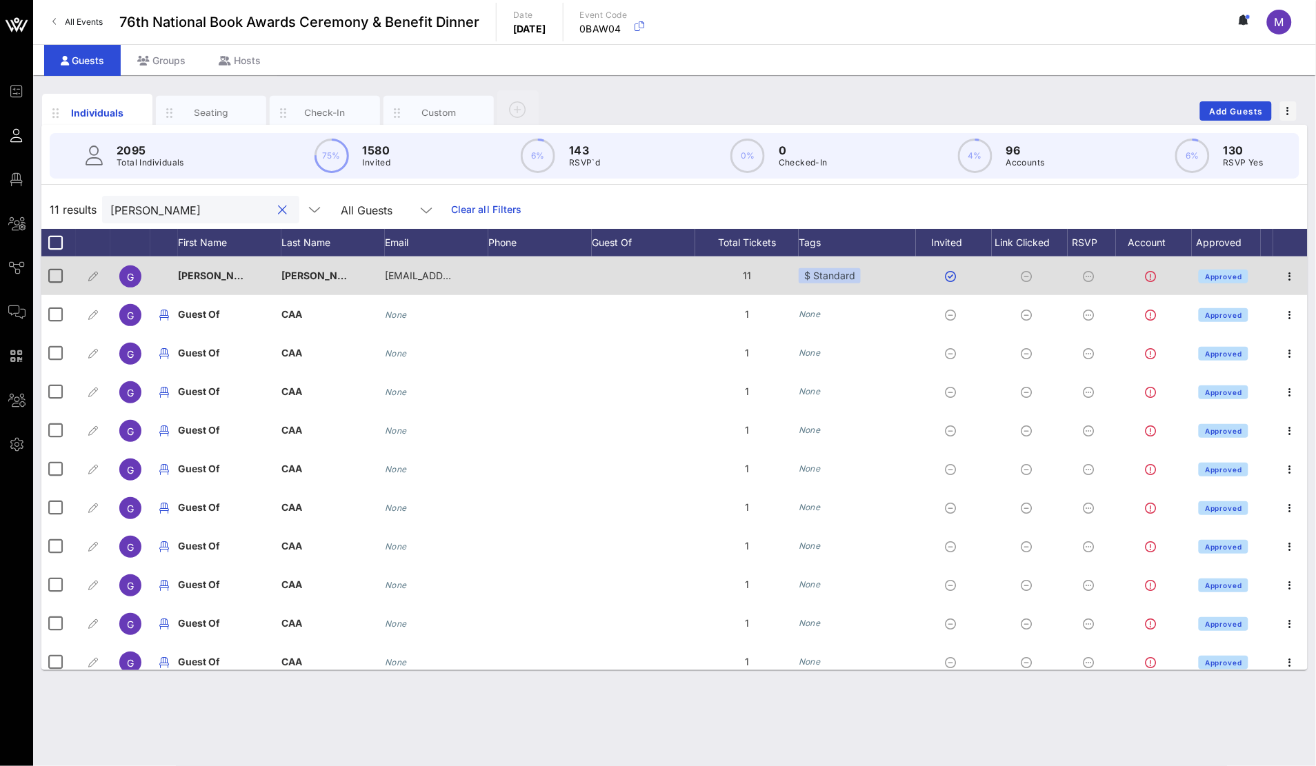
type input "[PERSON_NAME]"
drag, startPoint x: 176, startPoint y: 276, endPoint x: 547, endPoint y: 273, distance: 371.0
click at [547, 273] on div "G [PERSON_NAME] [EMAIL_ADDRESS][DOMAIN_NAME] 11 $ Standard Approved" at bounding box center [674, 275] width 1266 height 39
click at [547, 273] on div at bounding box center [539, 275] width 103 height 39
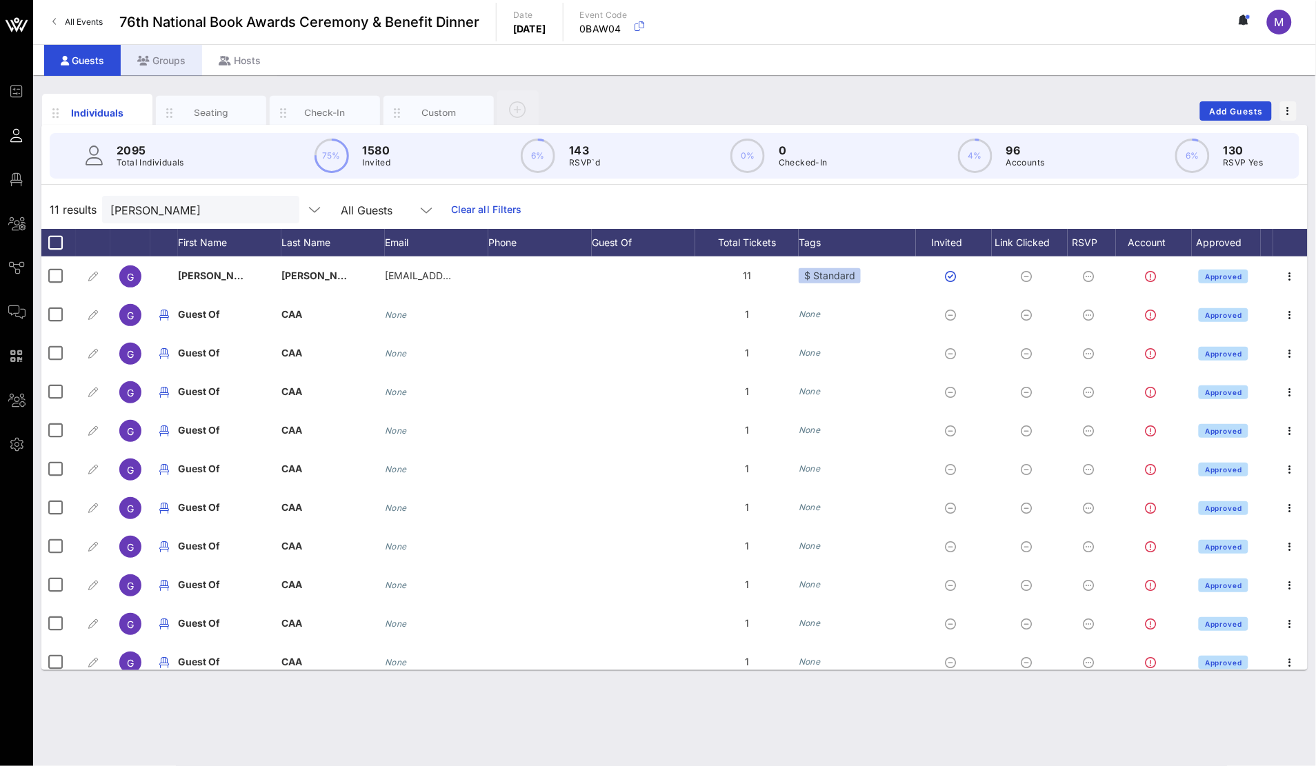
click at [175, 54] on div "Groups" at bounding box center [161, 60] width 81 height 31
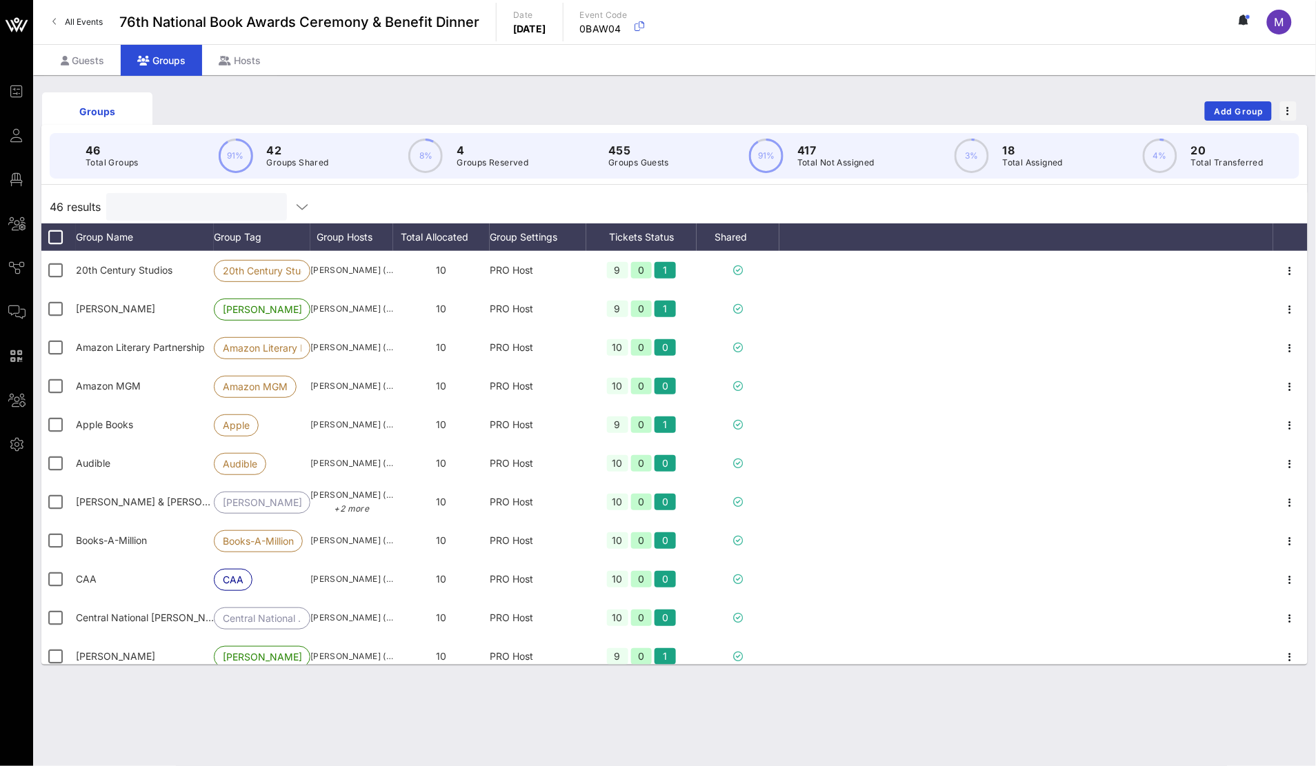
click at [201, 199] on input "text" at bounding box center [194, 207] width 161 height 18
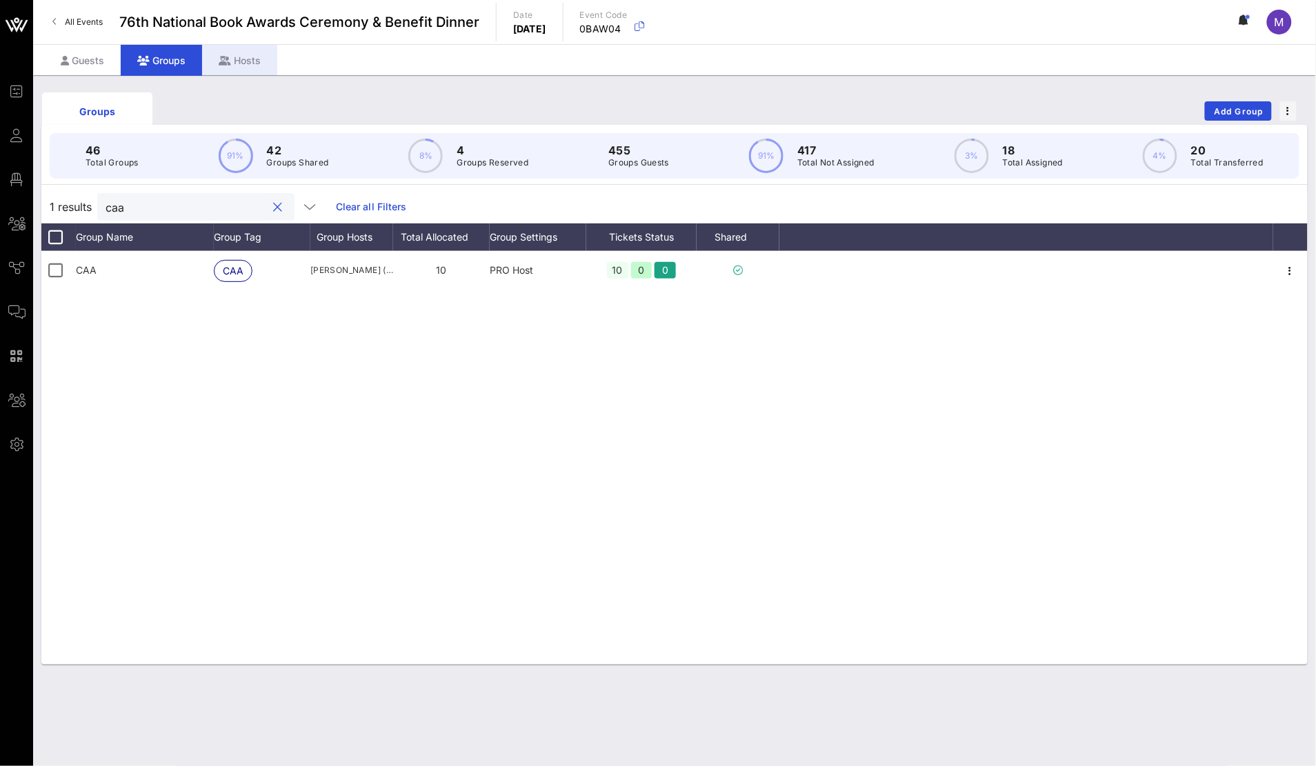
type input "caa"
click at [239, 60] on div "Hosts" at bounding box center [239, 60] width 75 height 31
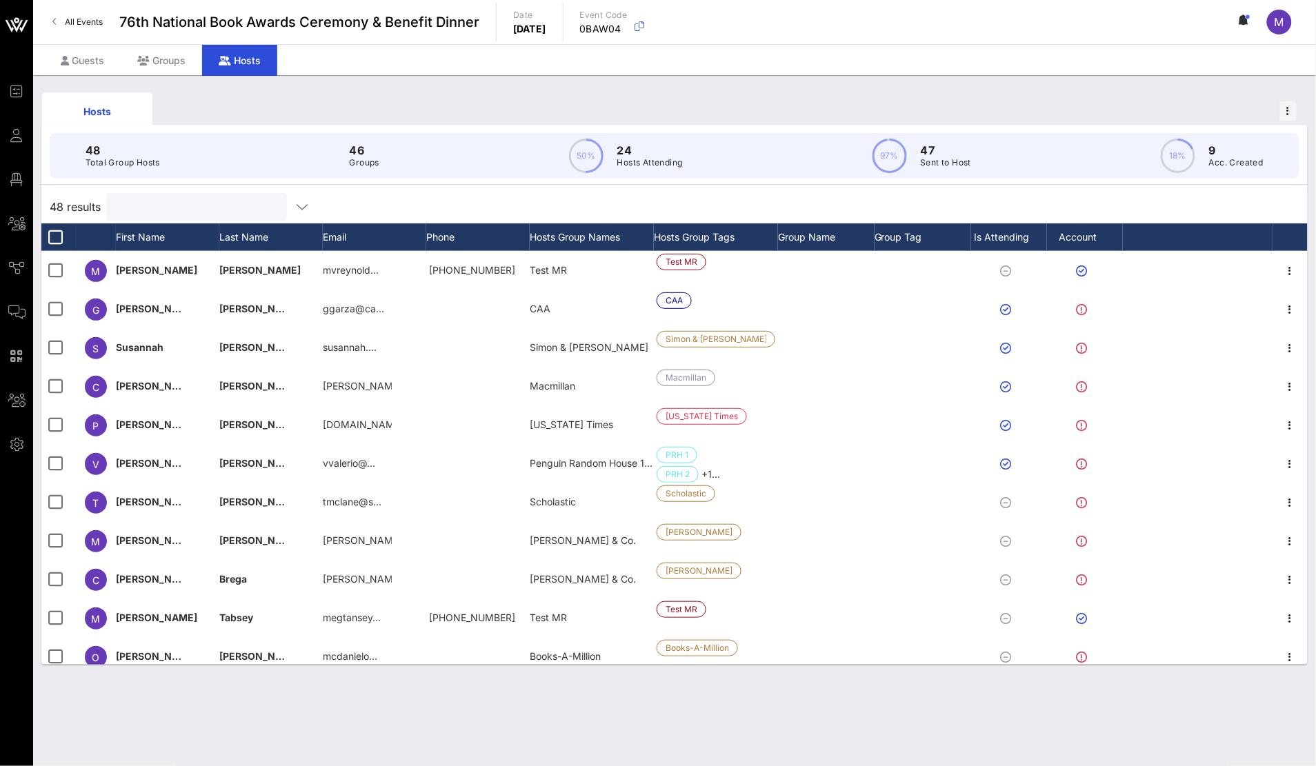
click at [153, 205] on input "text" at bounding box center [194, 207] width 161 height 18
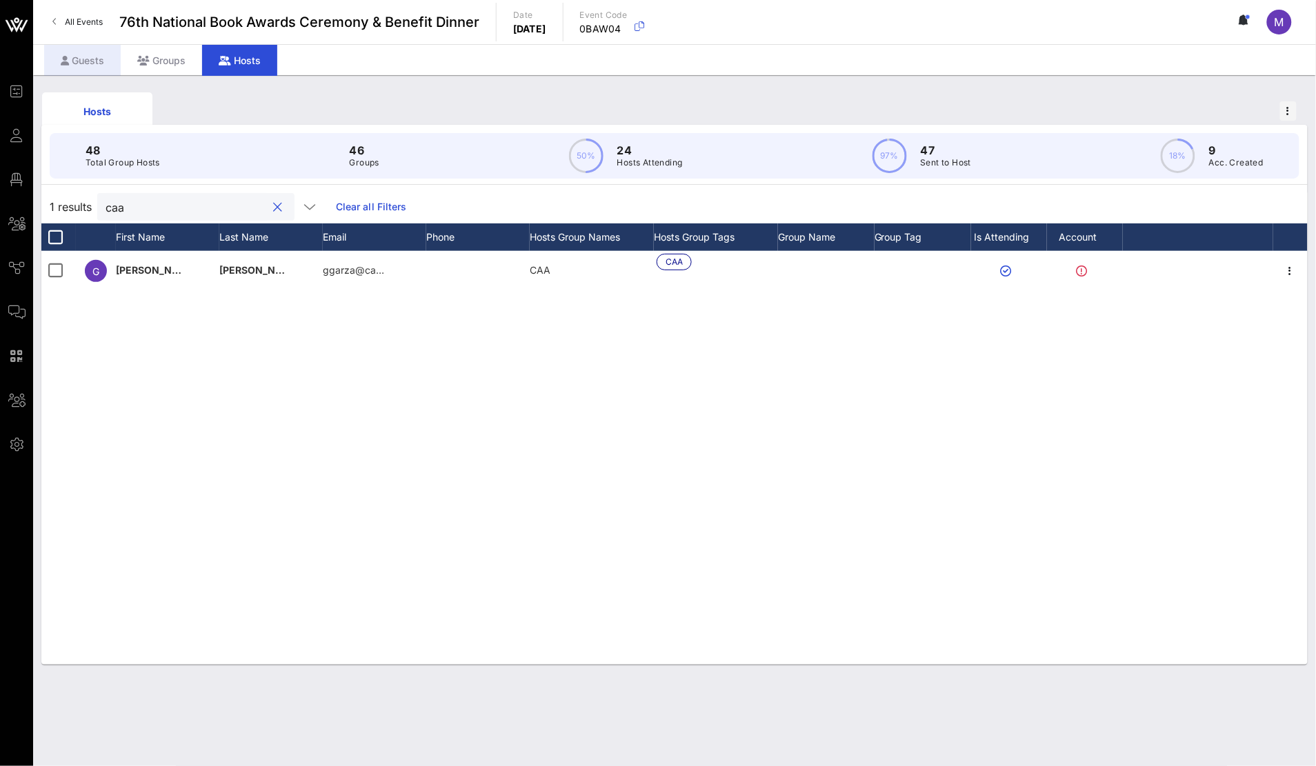
type input "caa"
click at [77, 65] on div "Guests" at bounding box center [82, 60] width 77 height 31
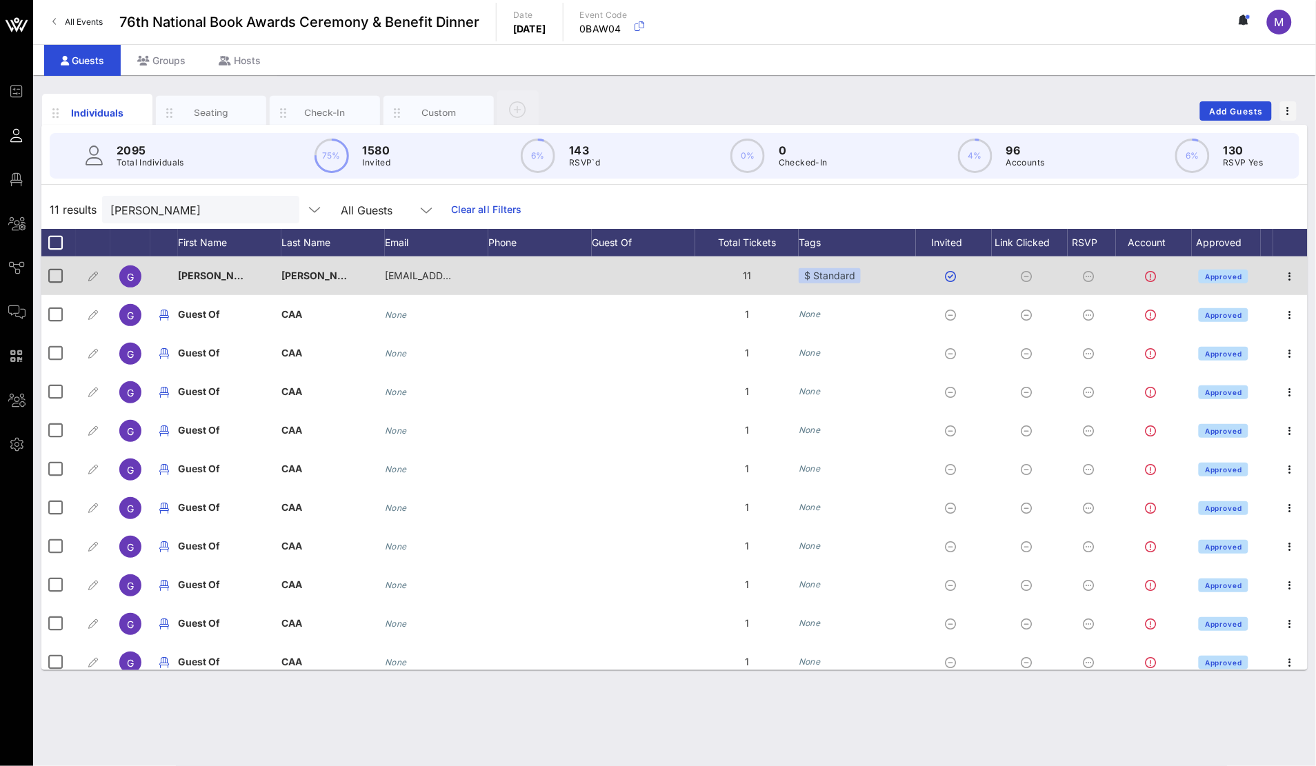
click at [49, 286] on div at bounding box center [58, 275] width 34 height 39
drag, startPoint x: 50, startPoint y: 280, endPoint x: 93, endPoint y: 273, distance: 44.0
click at [50, 280] on div at bounding box center [55, 275] width 23 height 23
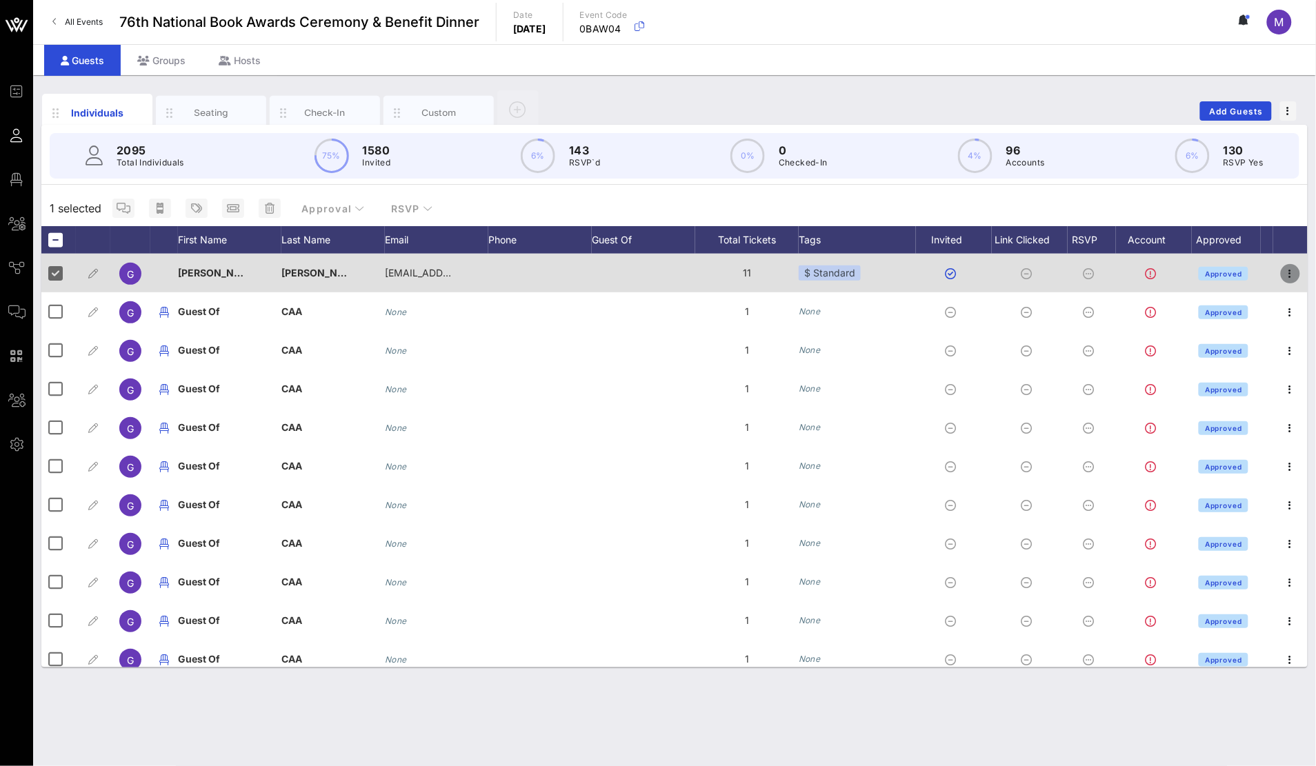
click at [1286, 275] on span "button" at bounding box center [1289, 273] width 19 height 17
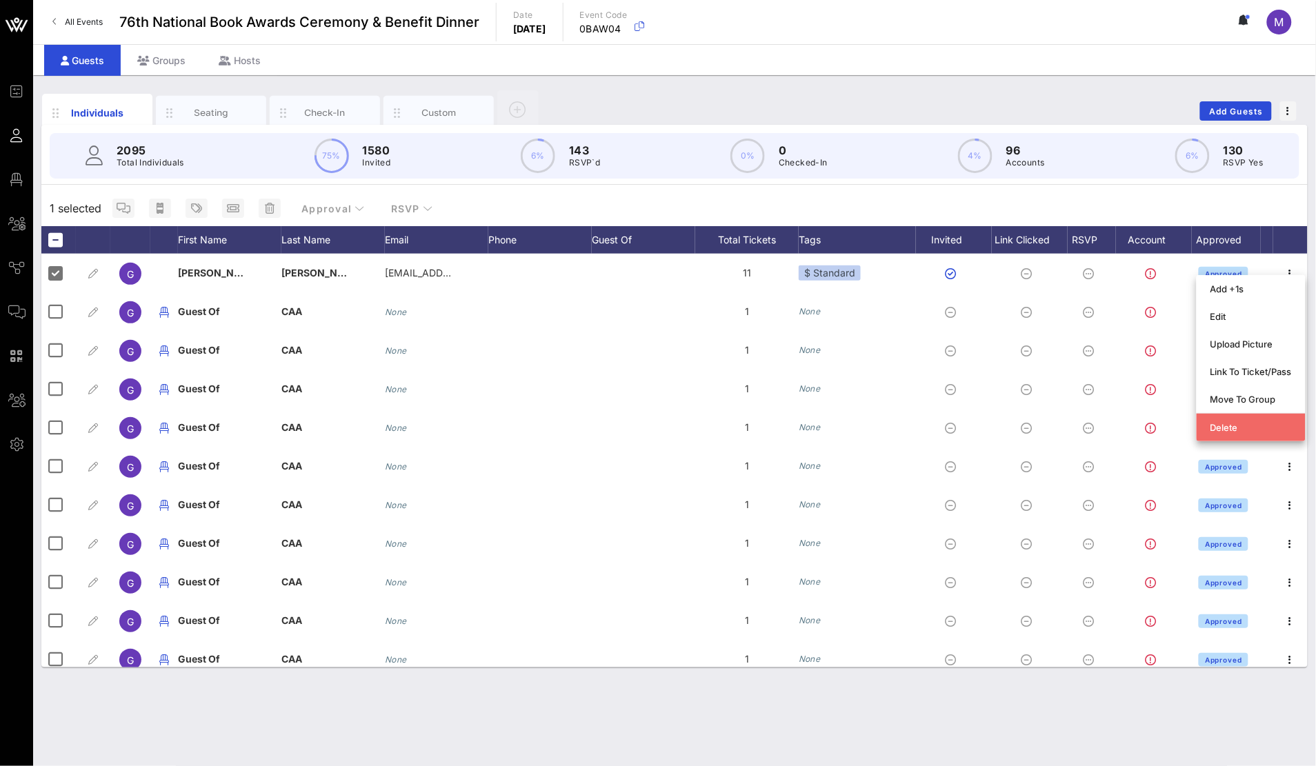
click at [1242, 421] on div "Delete" at bounding box center [1250, 427] width 81 height 22
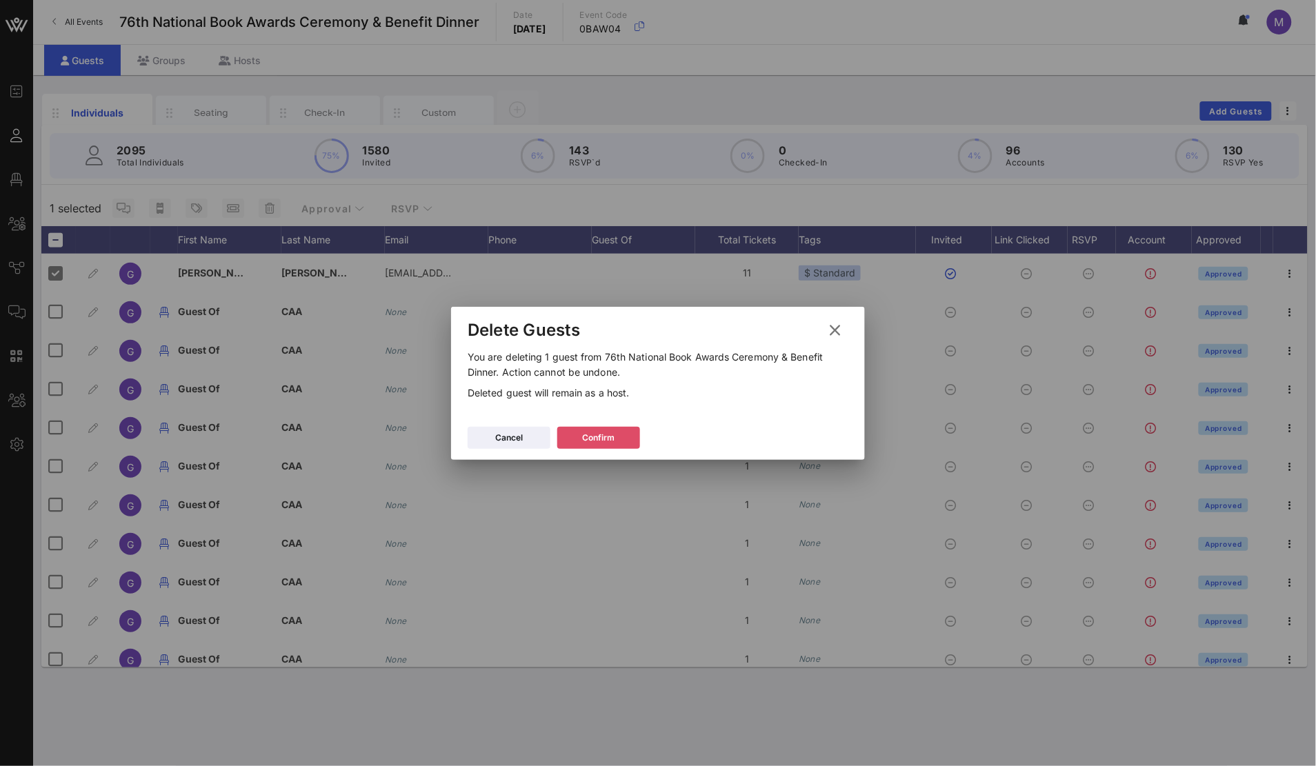
click at [610, 435] on div "Confirm" at bounding box center [599, 438] width 32 height 14
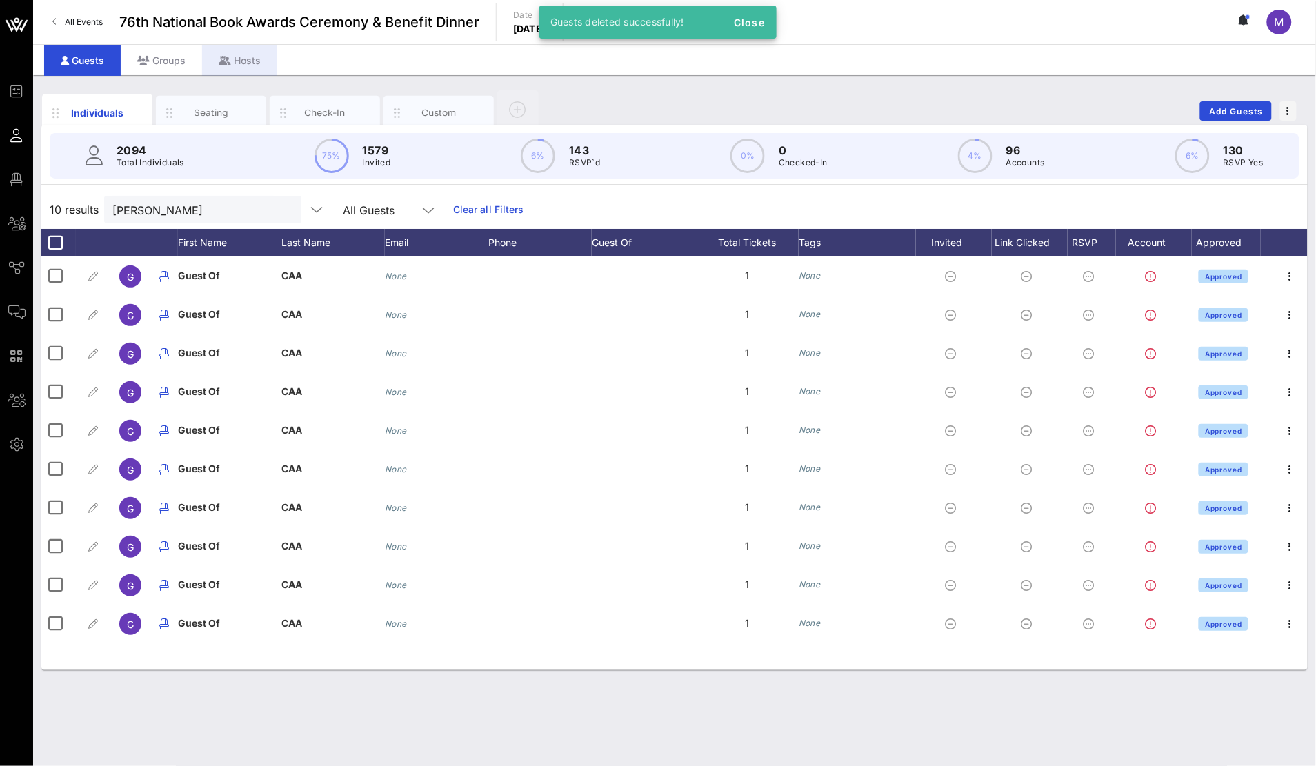
click at [249, 69] on div "Hosts" at bounding box center [239, 60] width 75 height 31
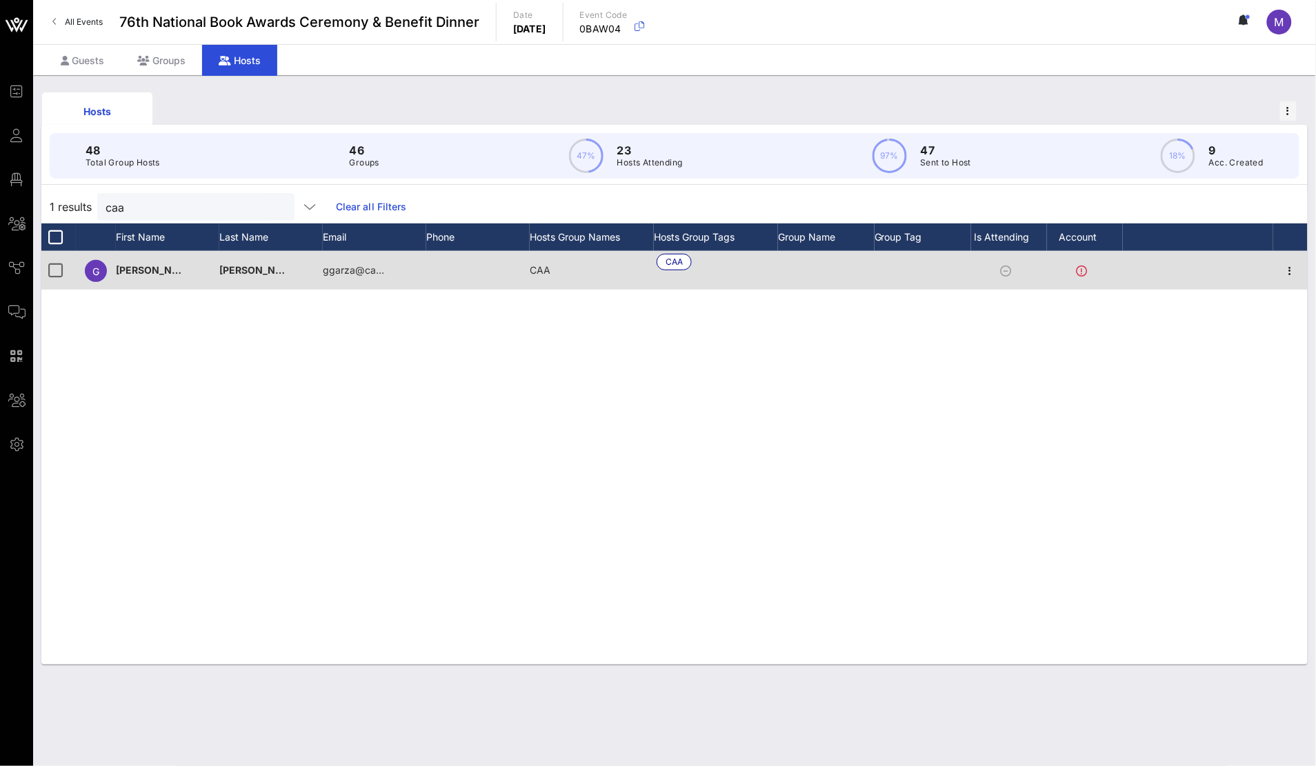
click at [1008, 273] on icon at bounding box center [1005, 270] width 11 height 11
click at [1291, 274] on icon "button" at bounding box center [1290, 271] width 17 height 17
click at [1136, 270] on div at bounding box center [1197, 270] width 150 height 39
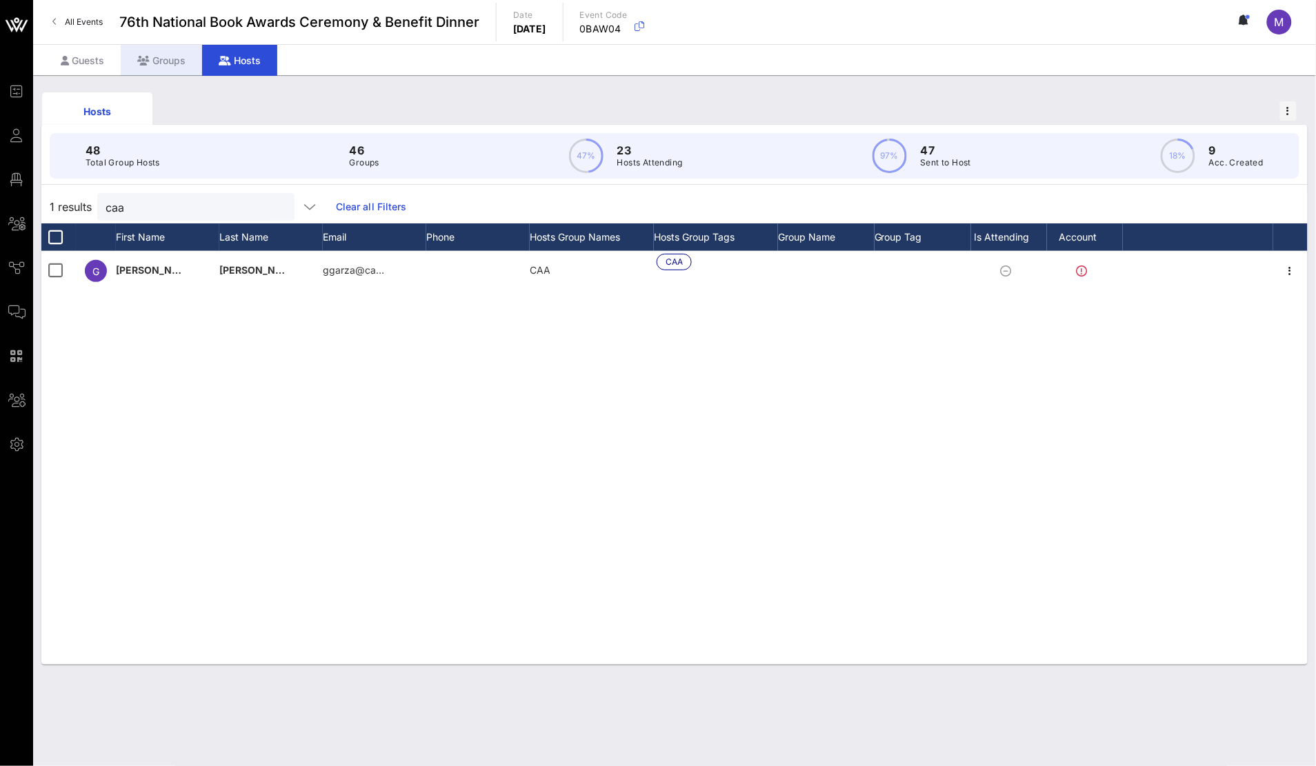
click at [163, 68] on div "Groups" at bounding box center [161, 60] width 81 height 31
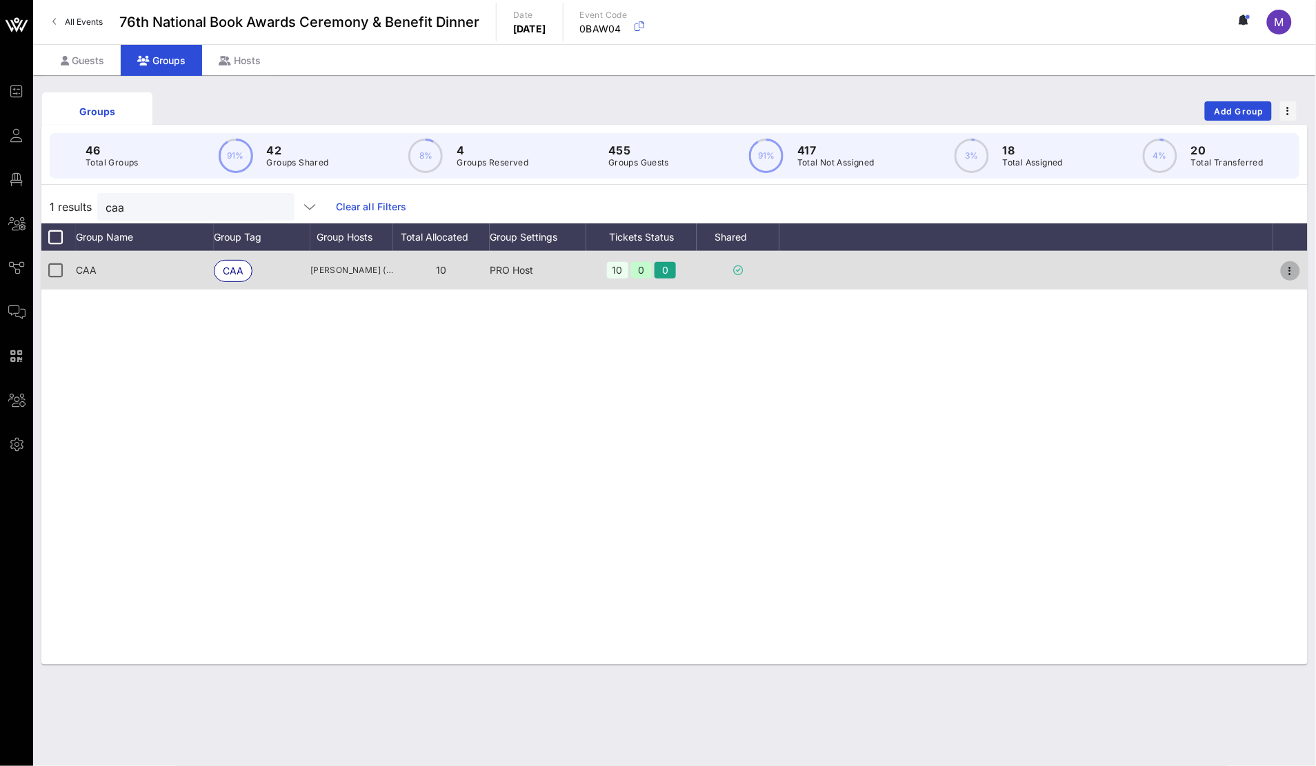
click at [1293, 274] on icon "button" at bounding box center [1290, 271] width 17 height 17
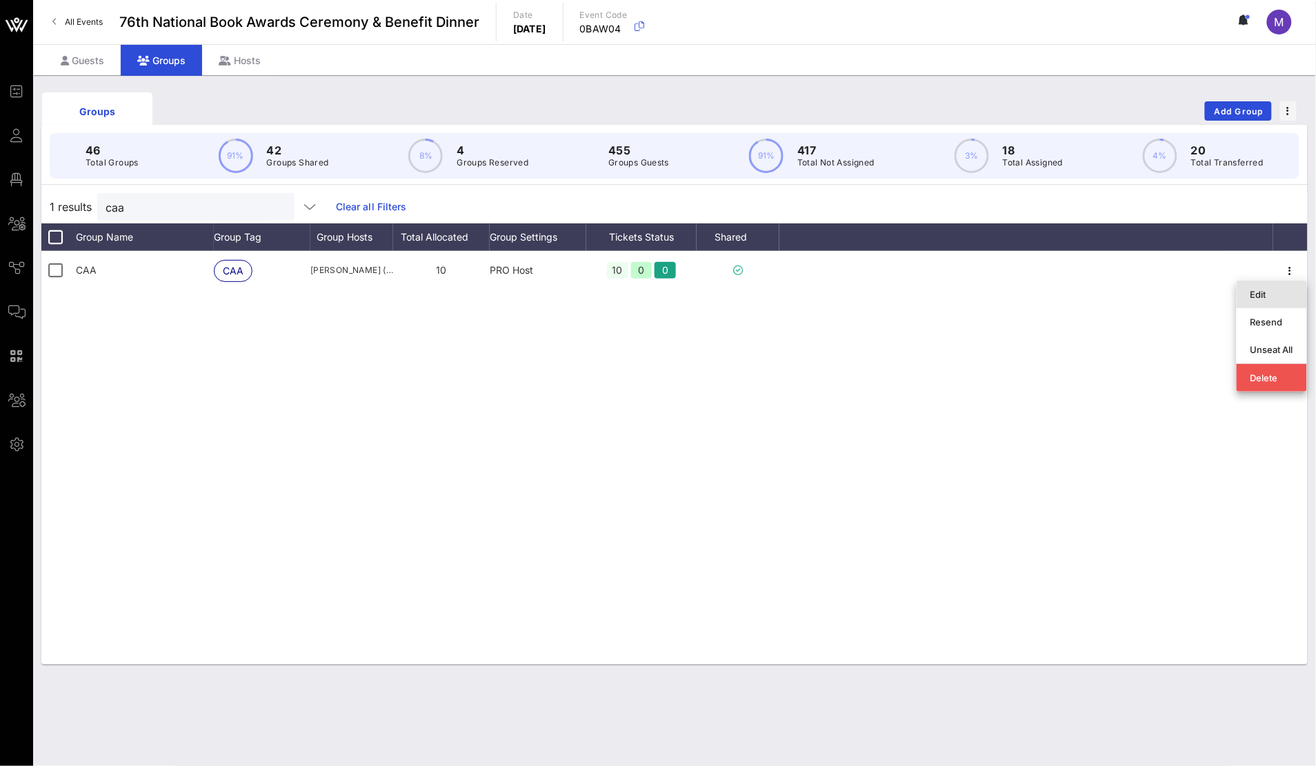
click at [1265, 289] on div "Edit" at bounding box center [1271, 294] width 43 height 11
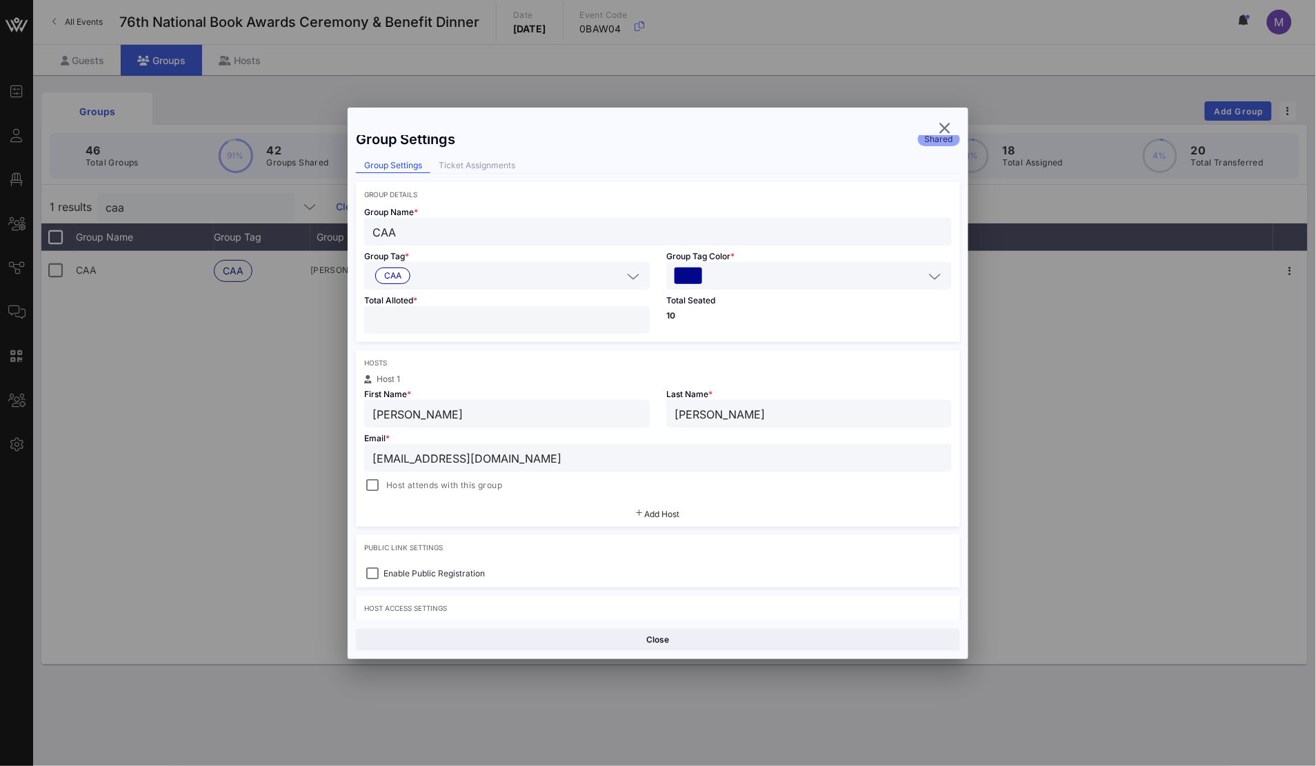
scroll to position [26, 0]
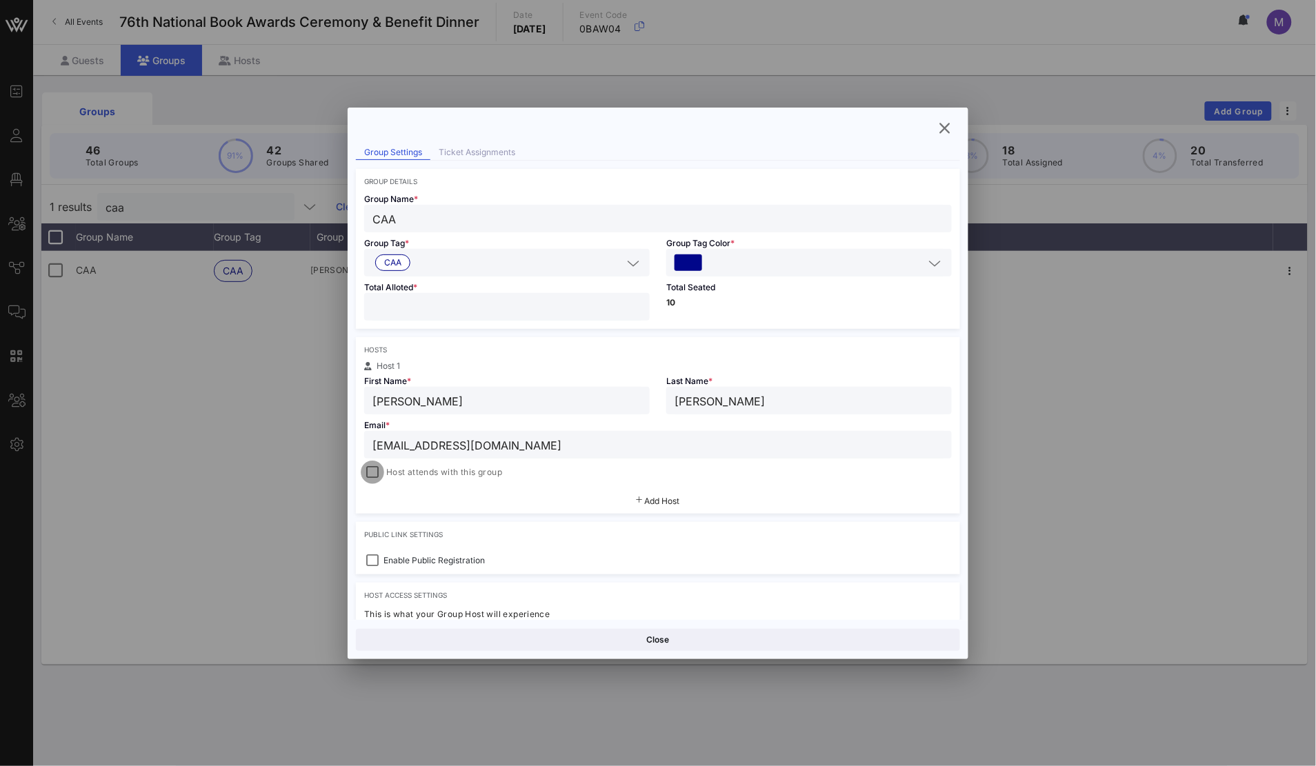
click at [370, 474] on div at bounding box center [372, 472] width 19 height 19
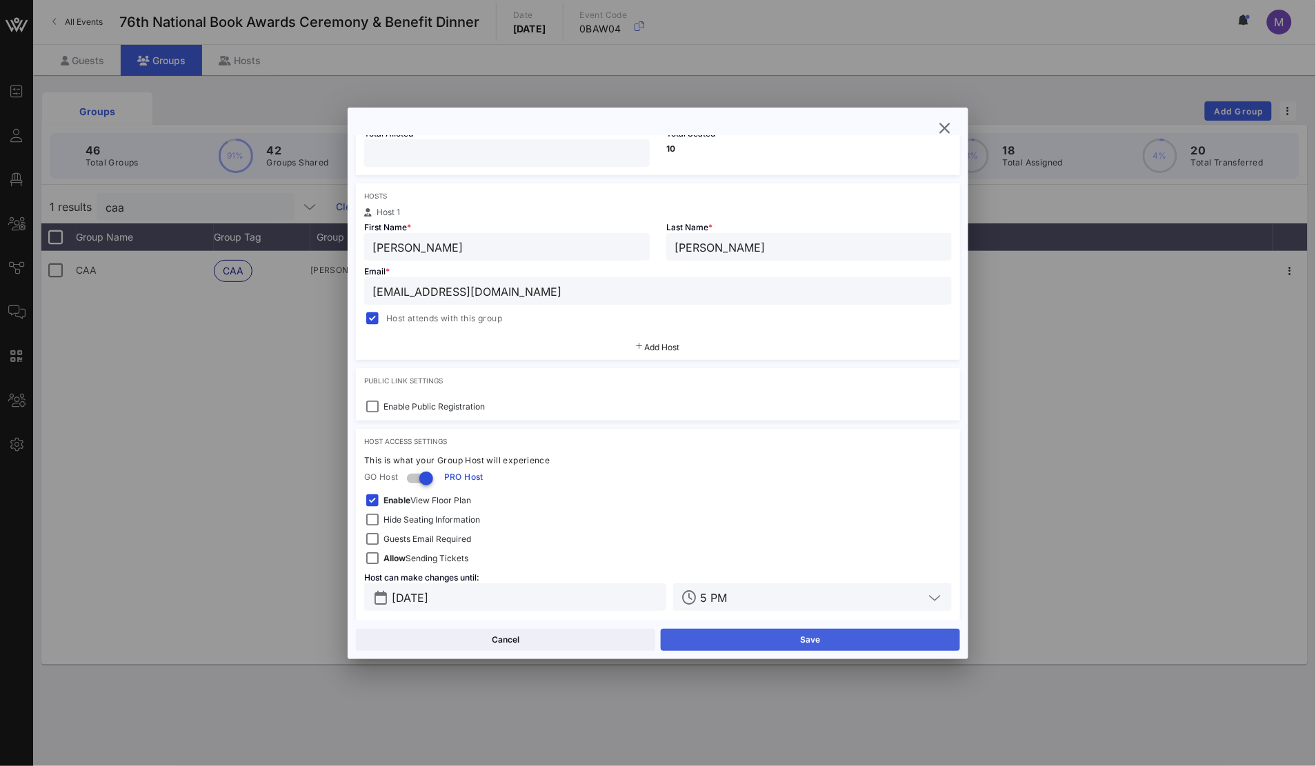
scroll to position [183, 0]
click at [809, 634] on button "Save" at bounding box center [810, 640] width 299 height 22
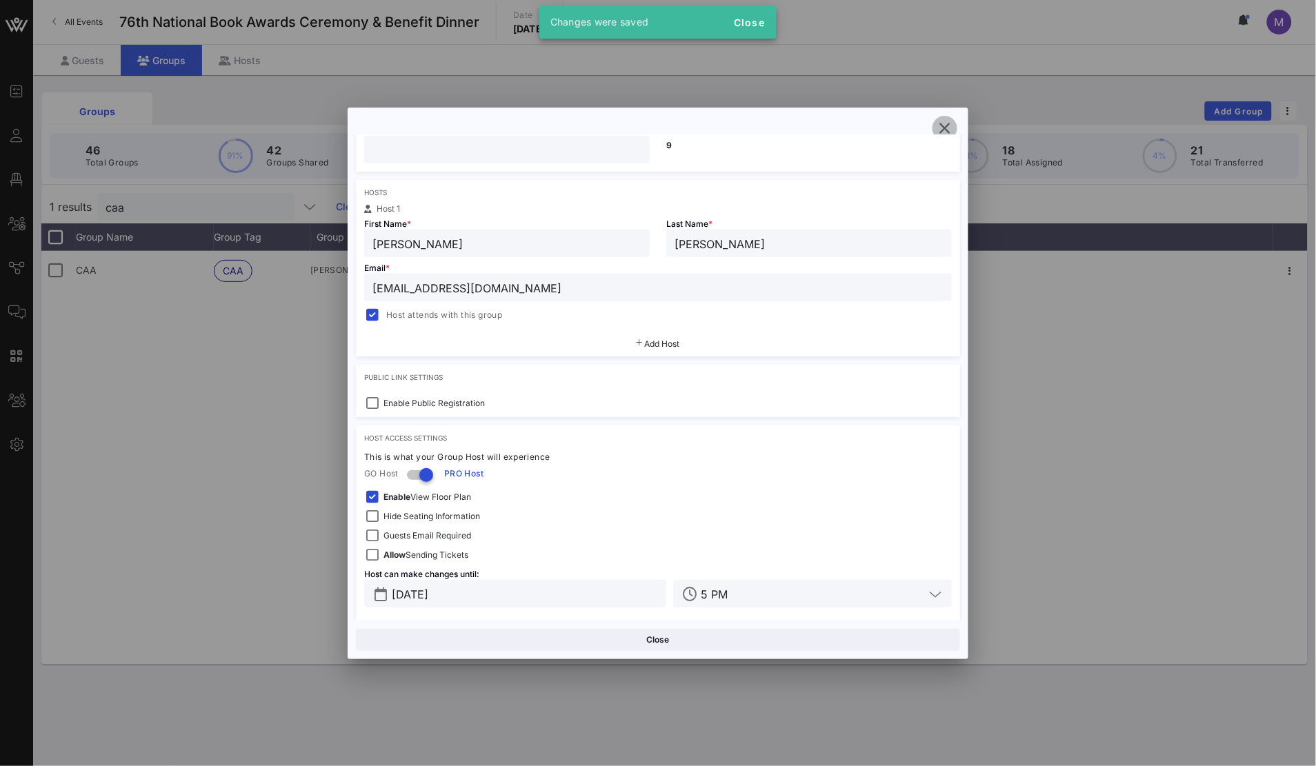
click at [947, 124] on icon "button" at bounding box center [944, 128] width 17 height 17
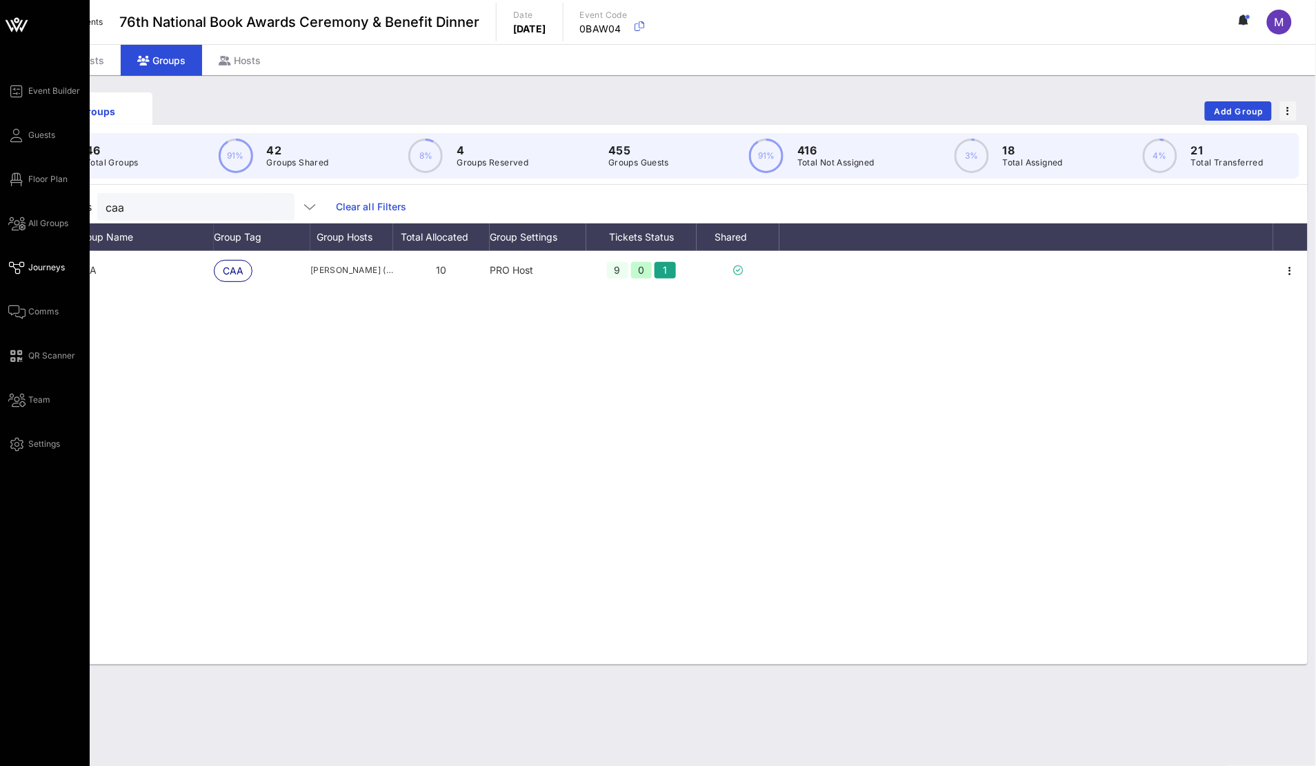
click at [35, 271] on span "Journeys" at bounding box center [46, 267] width 37 height 12
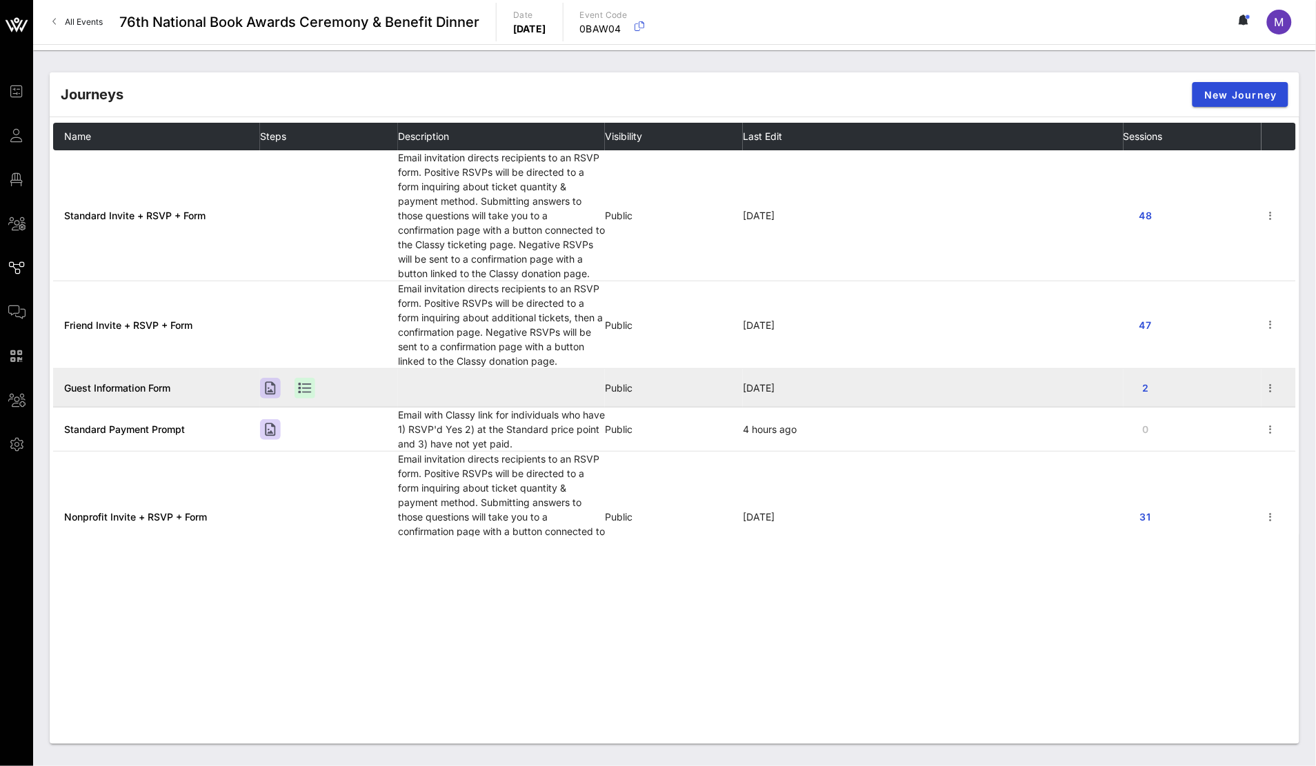
click at [150, 388] on span "Guest Information Form" at bounding box center [117, 388] width 106 height 12
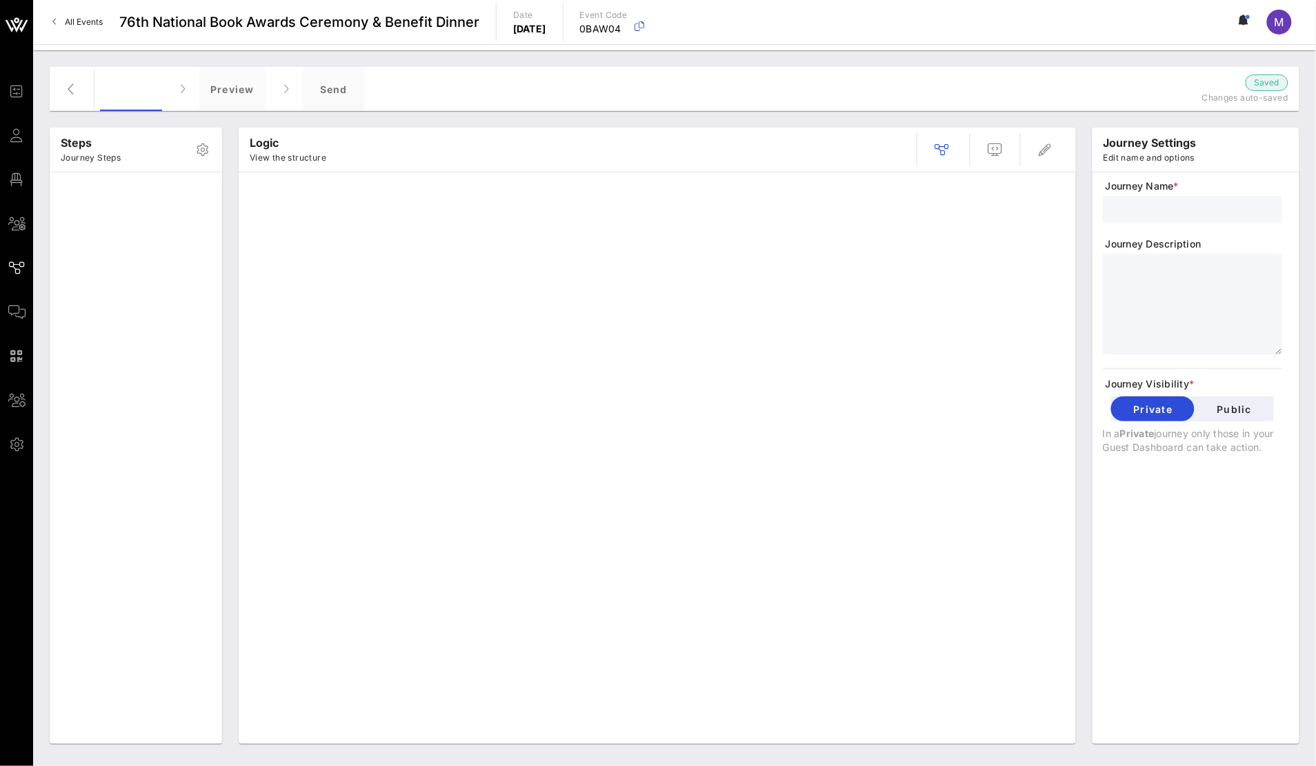
type input "Guest Information Form"
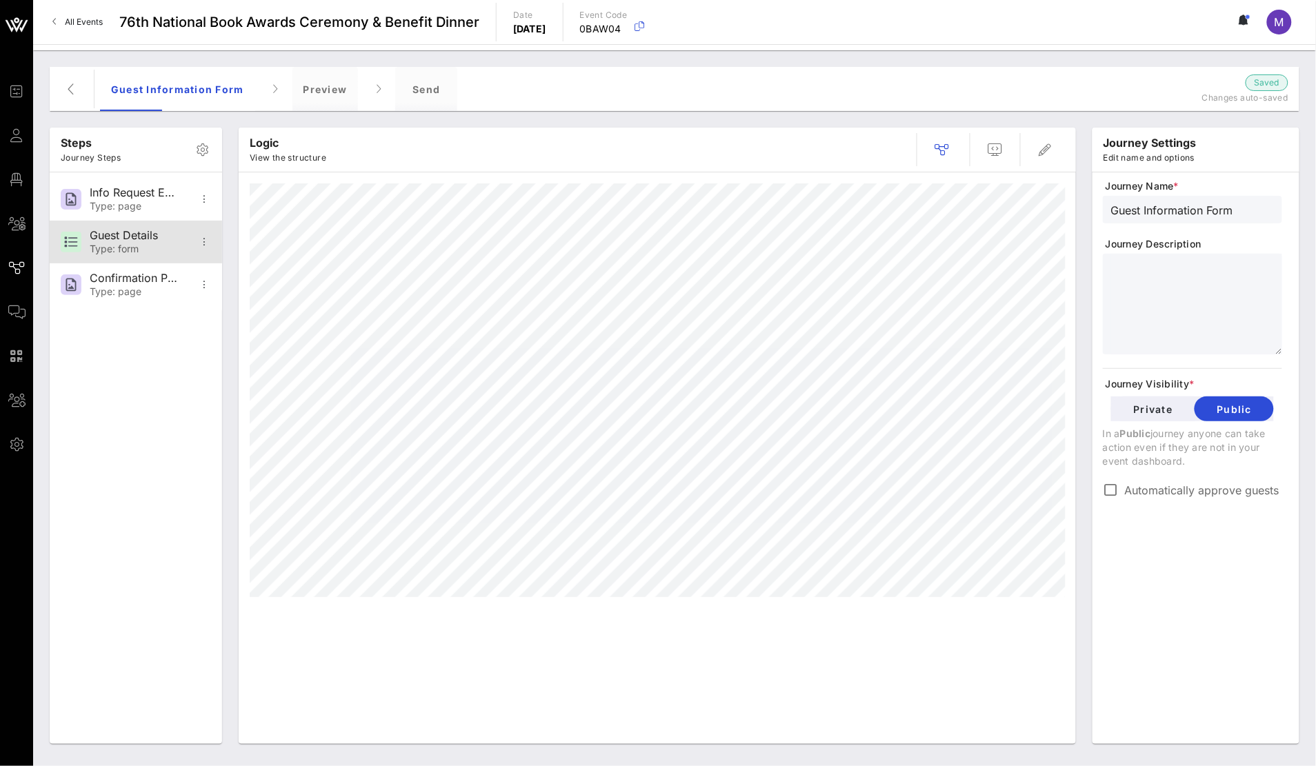
click at [154, 239] on div "Guest Details" at bounding box center [135, 235] width 91 height 13
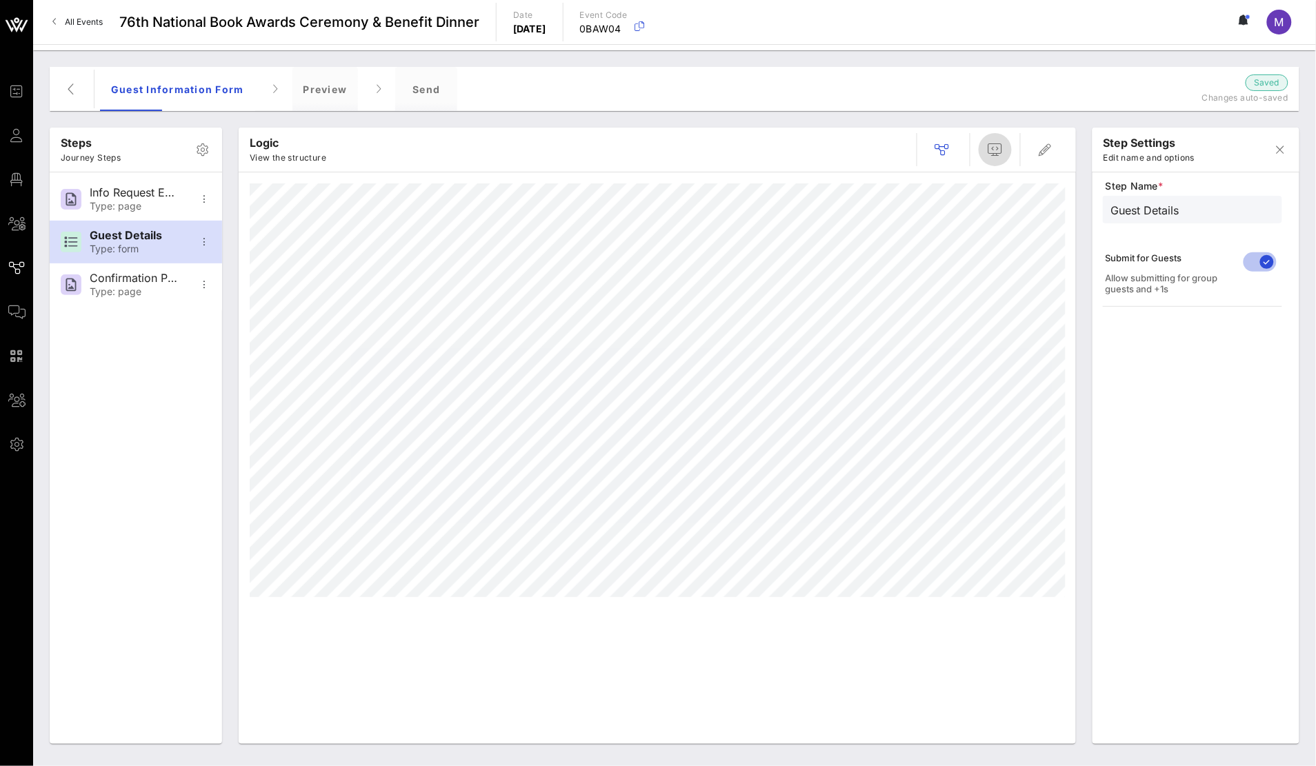
click at [996, 147] on icon "button" at bounding box center [995, 149] width 17 height 17
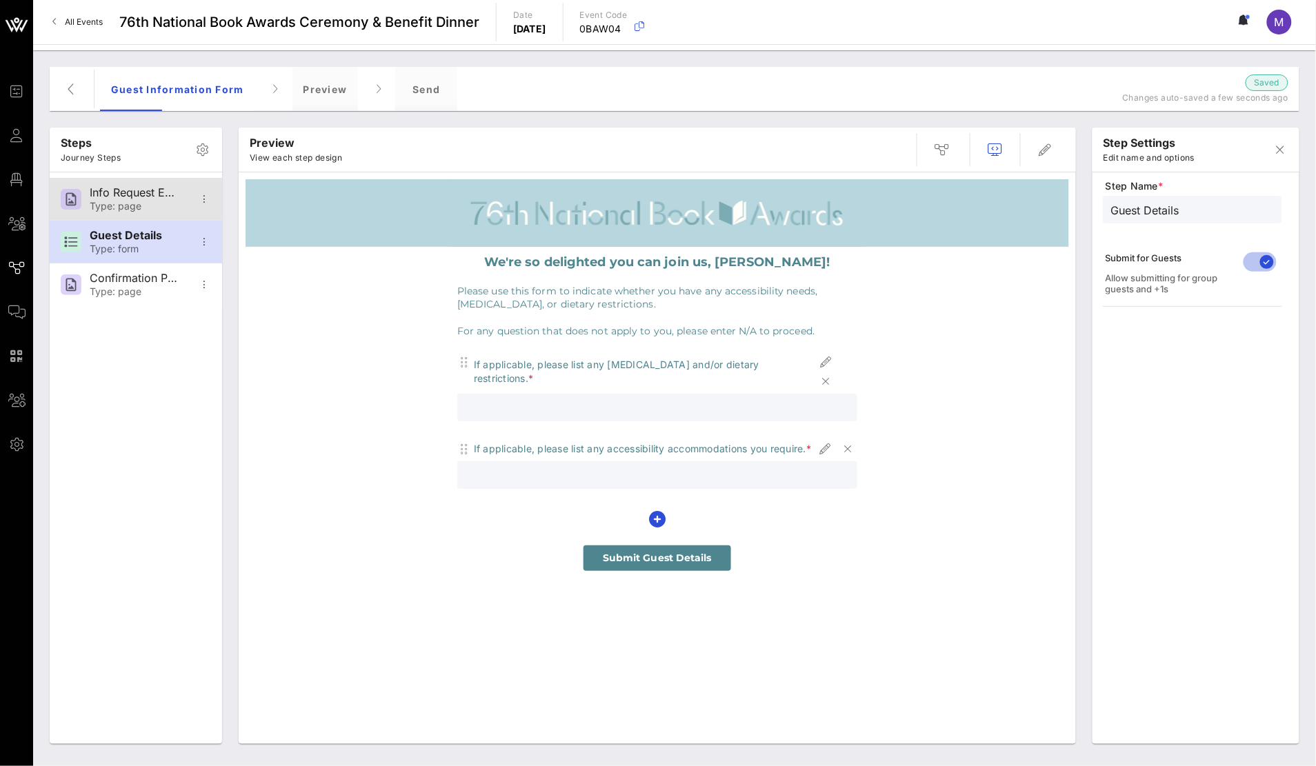
click at [140, 210] on div "Type: page" at bounding box center [135, 207] width 91 height 12
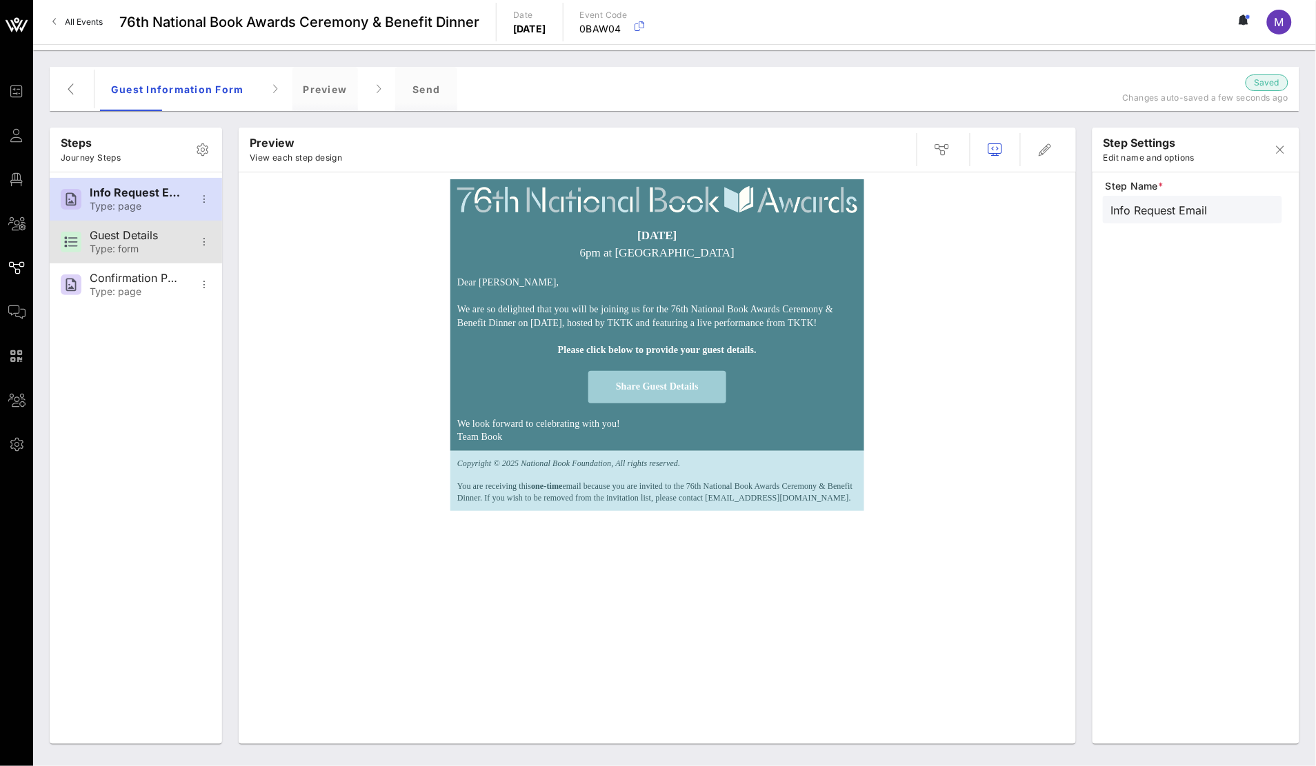
click at [154, 239] on div "Guest Details" at bounding box center [135, 235] width 91 height 13
type input "Guest Details"
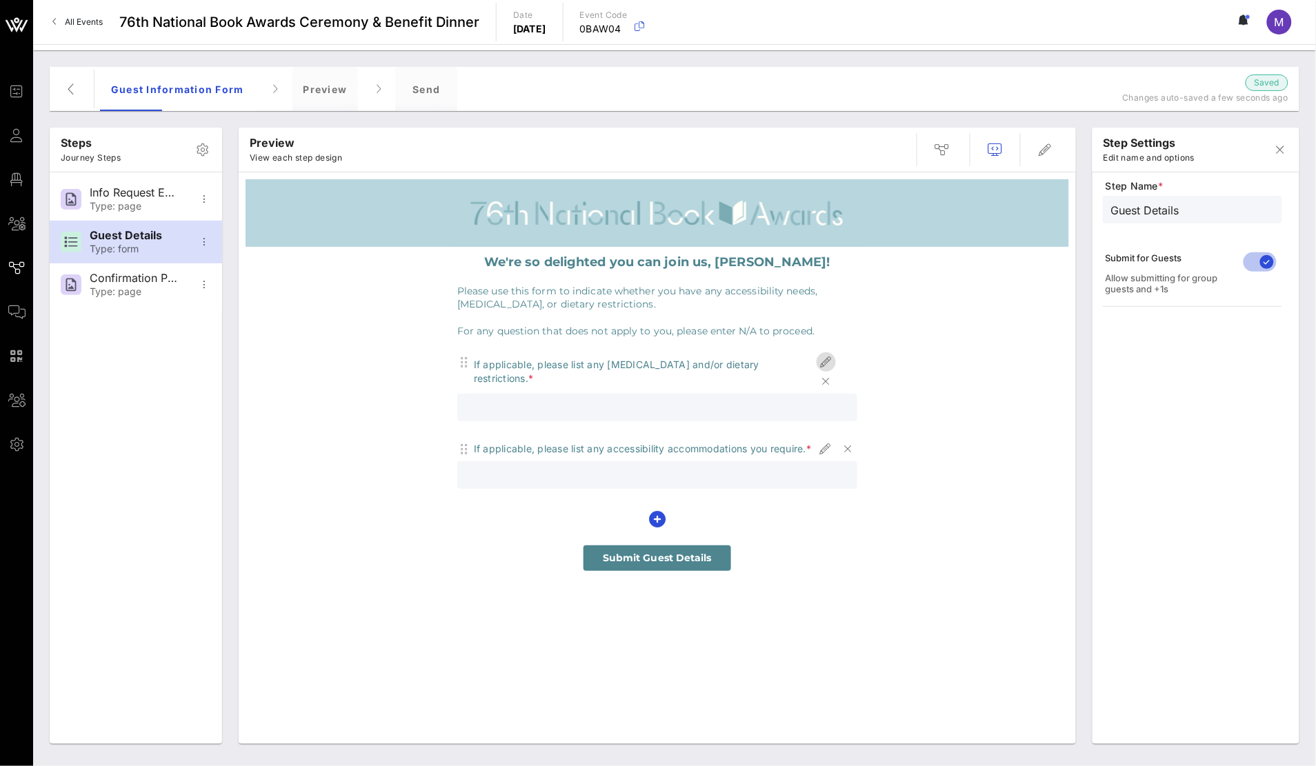
click at [825, 364] on icon "button" at bounding box center [826, 362] width 17 height 17
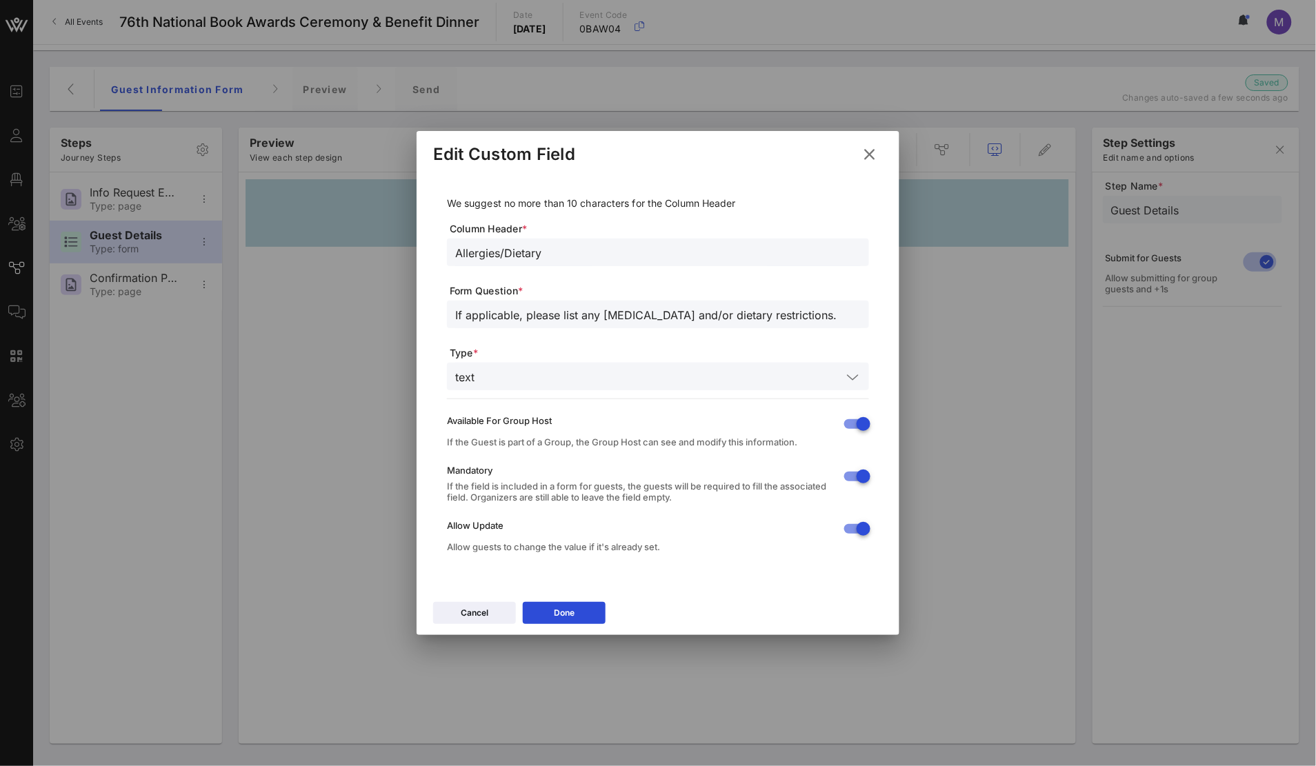
click at [490, 623] on div "Cancel Done" at bounding box center [657, 615] width 483 height 40
click at [478, 609] on div "Cancel" at bounding box center [475, 613] width 28 height 14
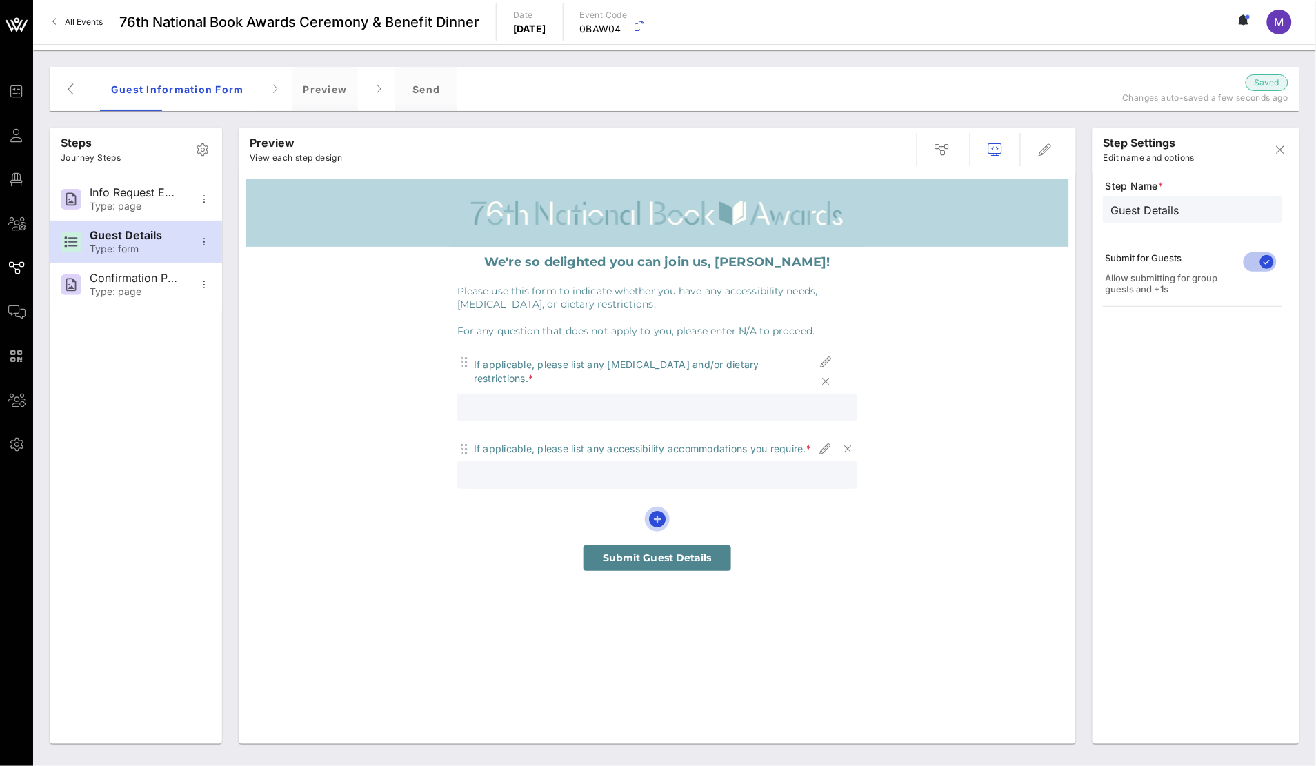
click at [654, 512] on icon "button" at bounding box center [657, 519] width 17 height 17
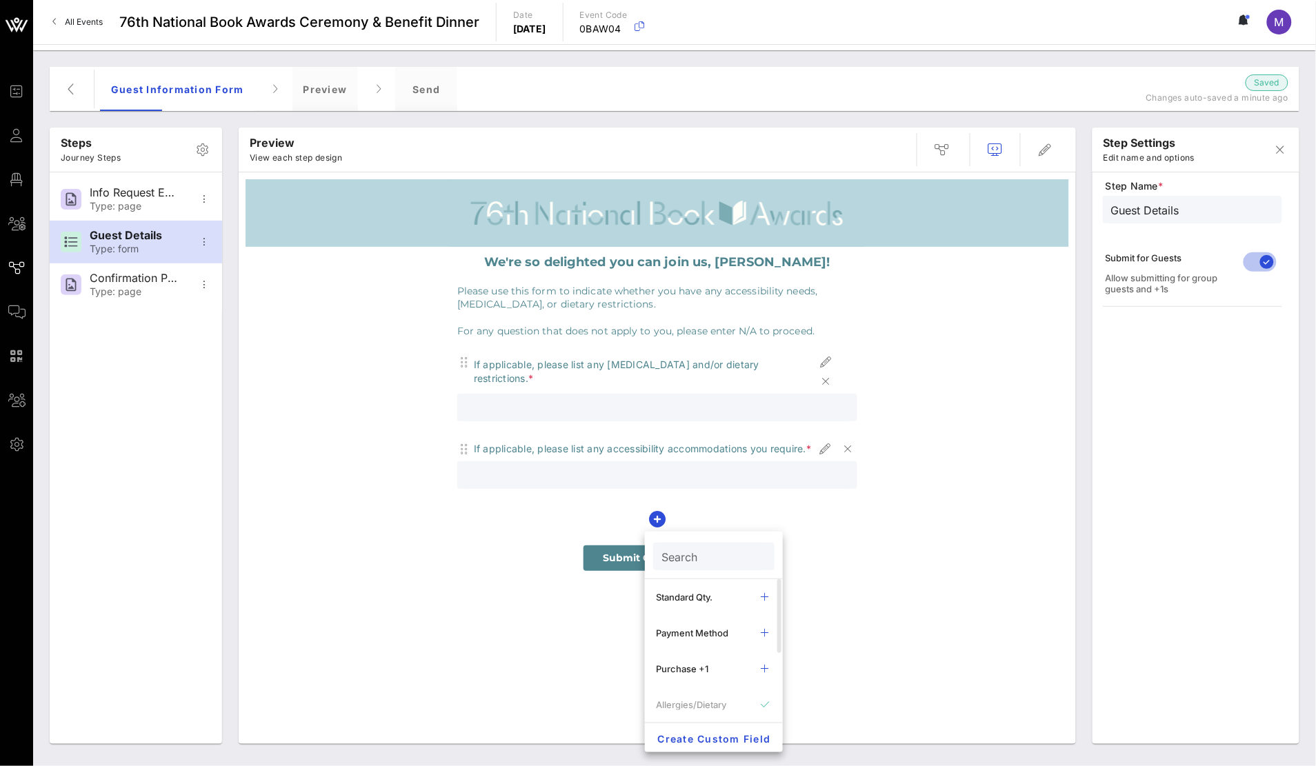
drag, startPoint x: 715, startPoint y: 560, endPoint x: 706, endPoint y: 563, distance: 9.4
click at [715, 559] on input "Search" at bounding box center [712, 556] width 102 height 18
type input "name"
click at [760, 560] on button "clear icon" at bounding box center [758, 557] width 9 height 14
click at [898, 541] on div "We're so delighted you can join us, [PERSON_NAME]! Please use this form to indi…" at bounding box center [656, 412] width 823 height 331
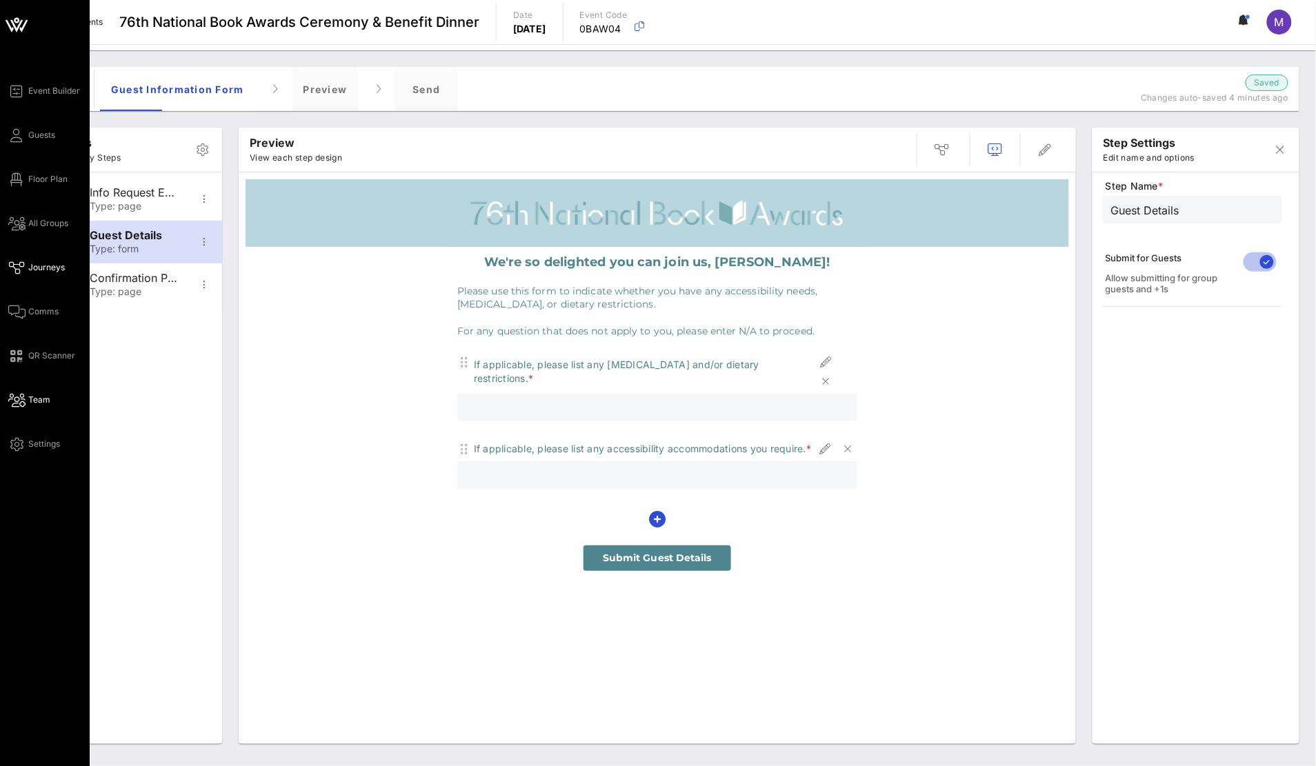
click at [13, 392] on link "Team" at bounding box center [29, 400] width 42 height 17
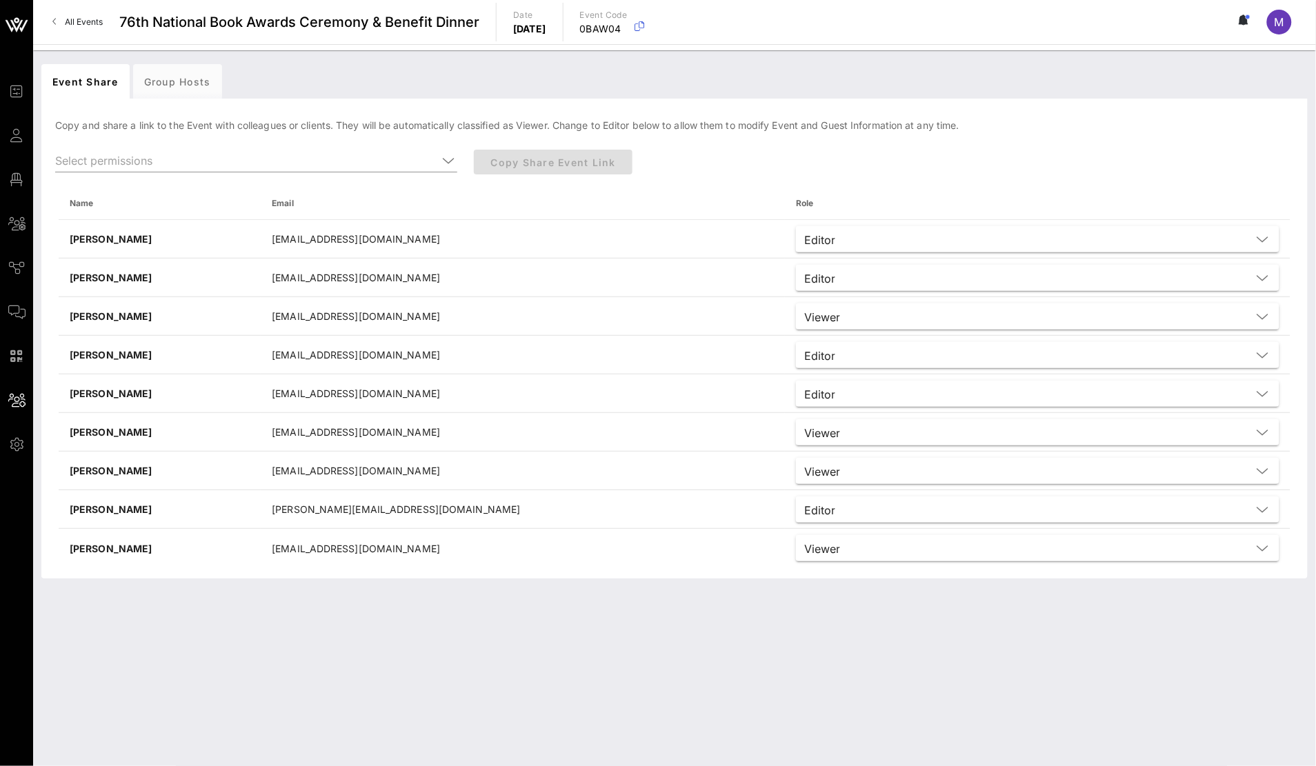
click at [506, 159] on div "Copy Share Event Link" at bounding box center [726, 168] width 523 height 54
click at [189, 157] on input "text" at bounding box center [246, 161] width 383 height 22
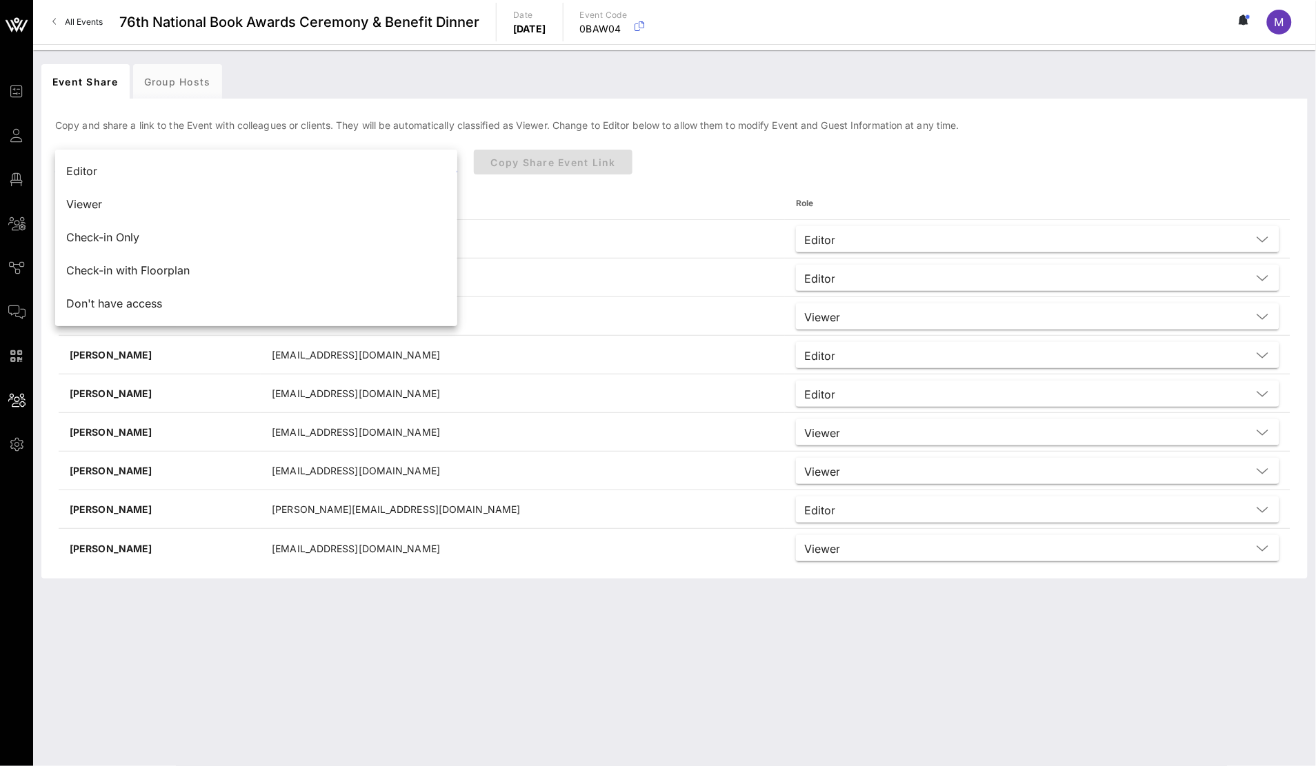
click at [197, 177] on div "Editor" at bounding box center [256, 171] width 380 height 13
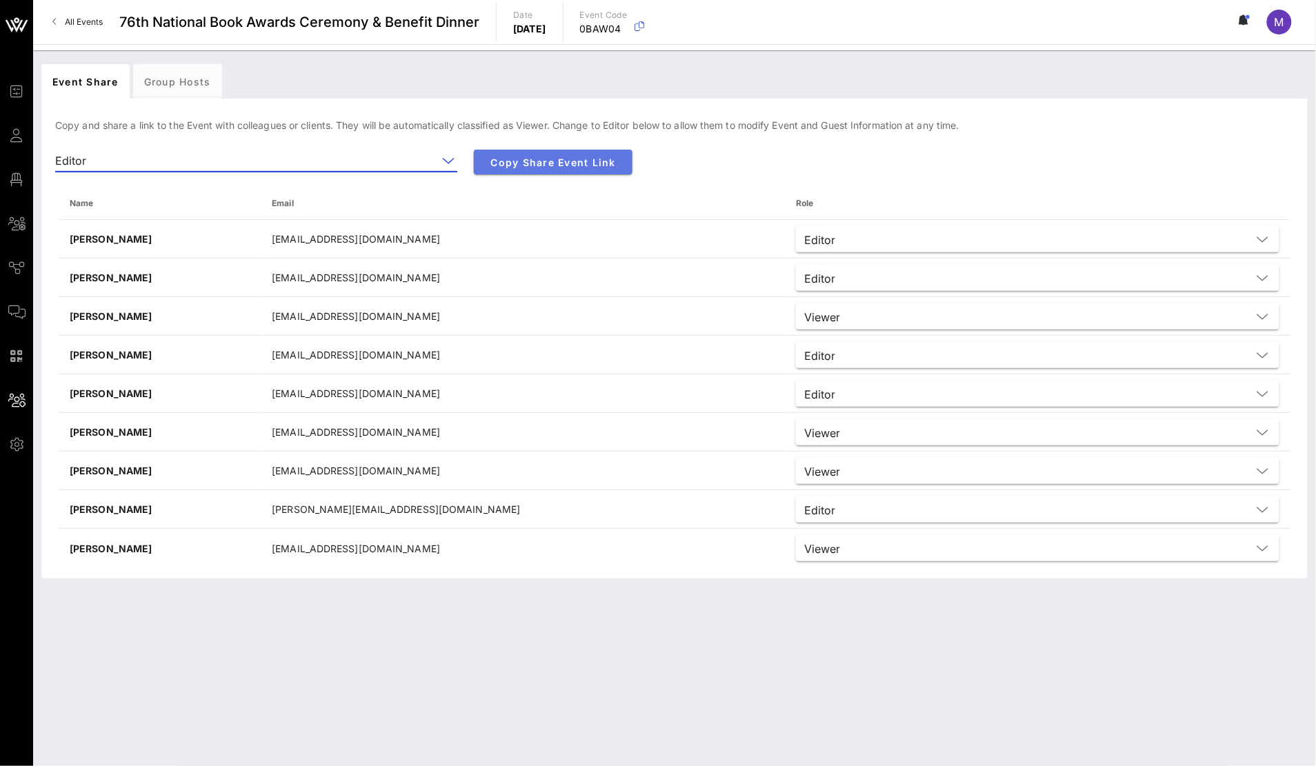
click at [563, 165] on span "Copy Share Event Link" at bounding box center [553, 163] width 137 height 12
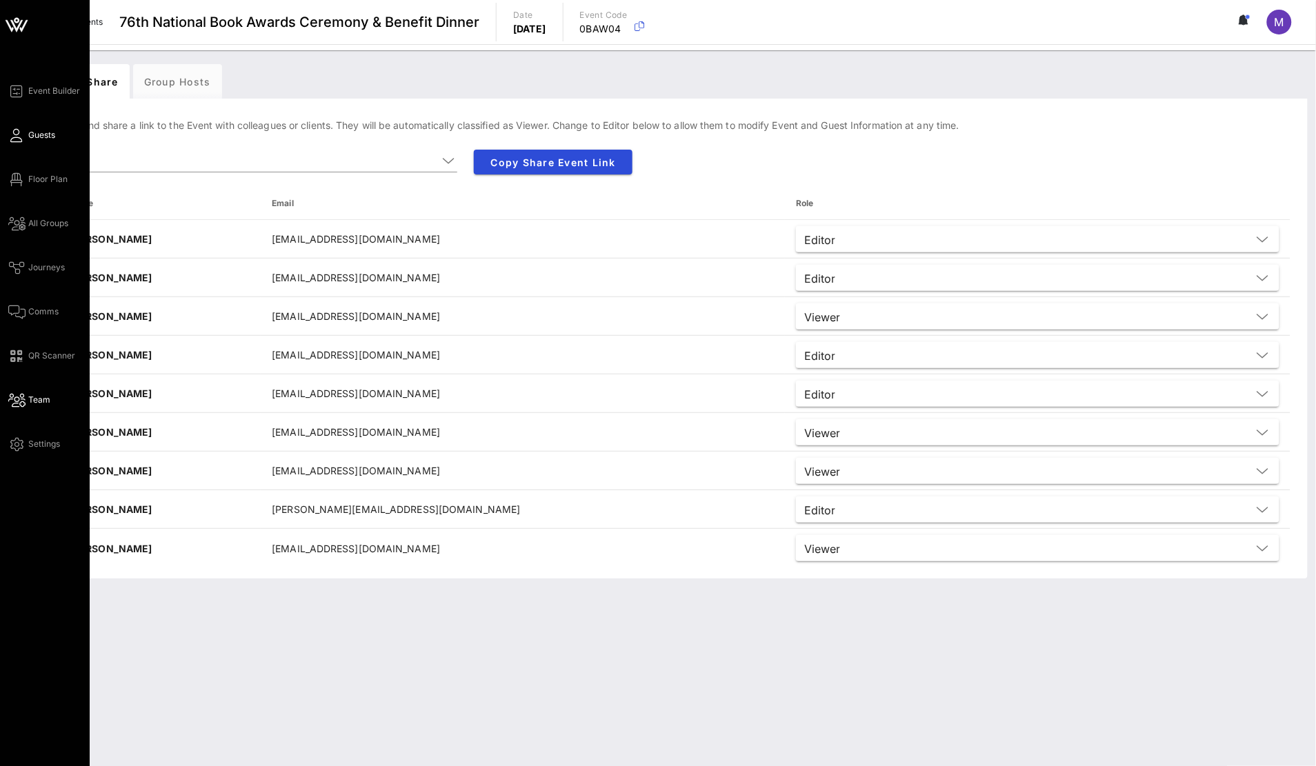
click at [14, 137] on icon at bounding box center [16, 135] width 17 height 2
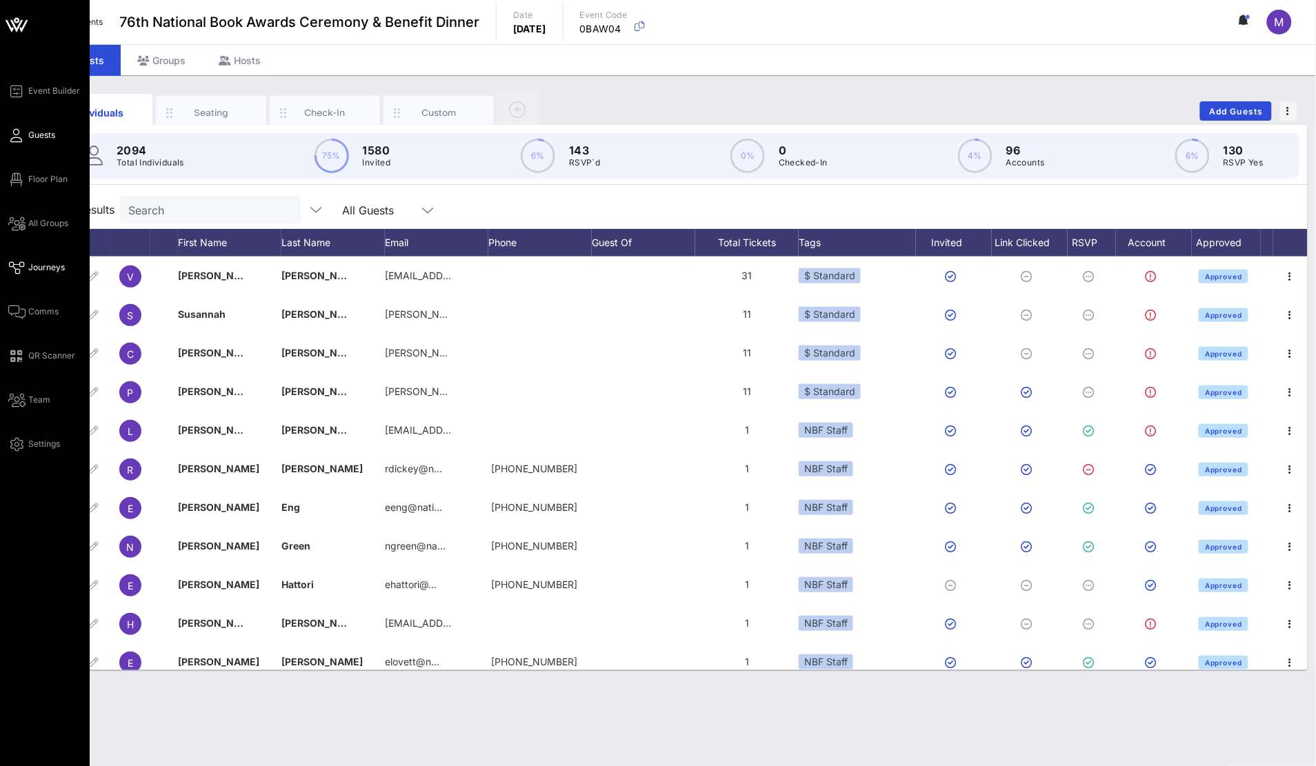
click at [46, 265] on span "Journeys" at bounding box center [46, 267] width 37 height 12
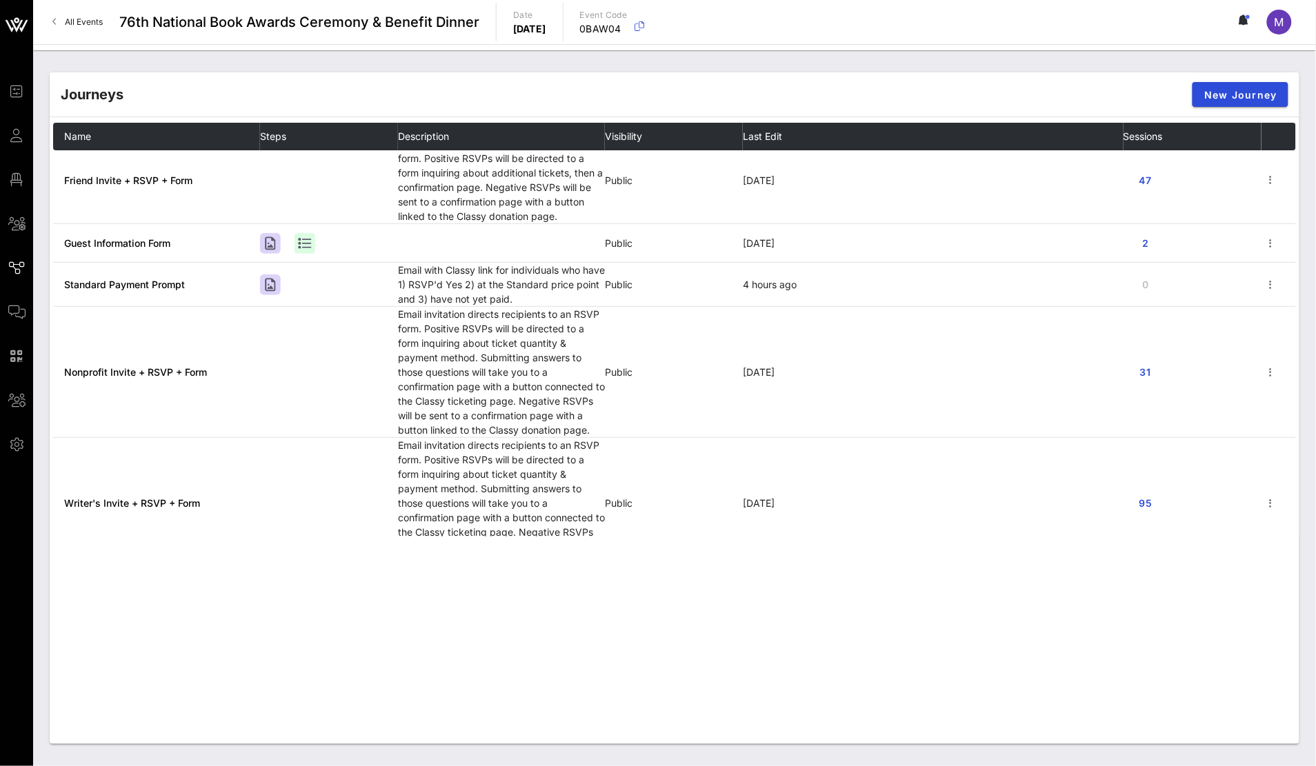
scroll to position [140, 0]
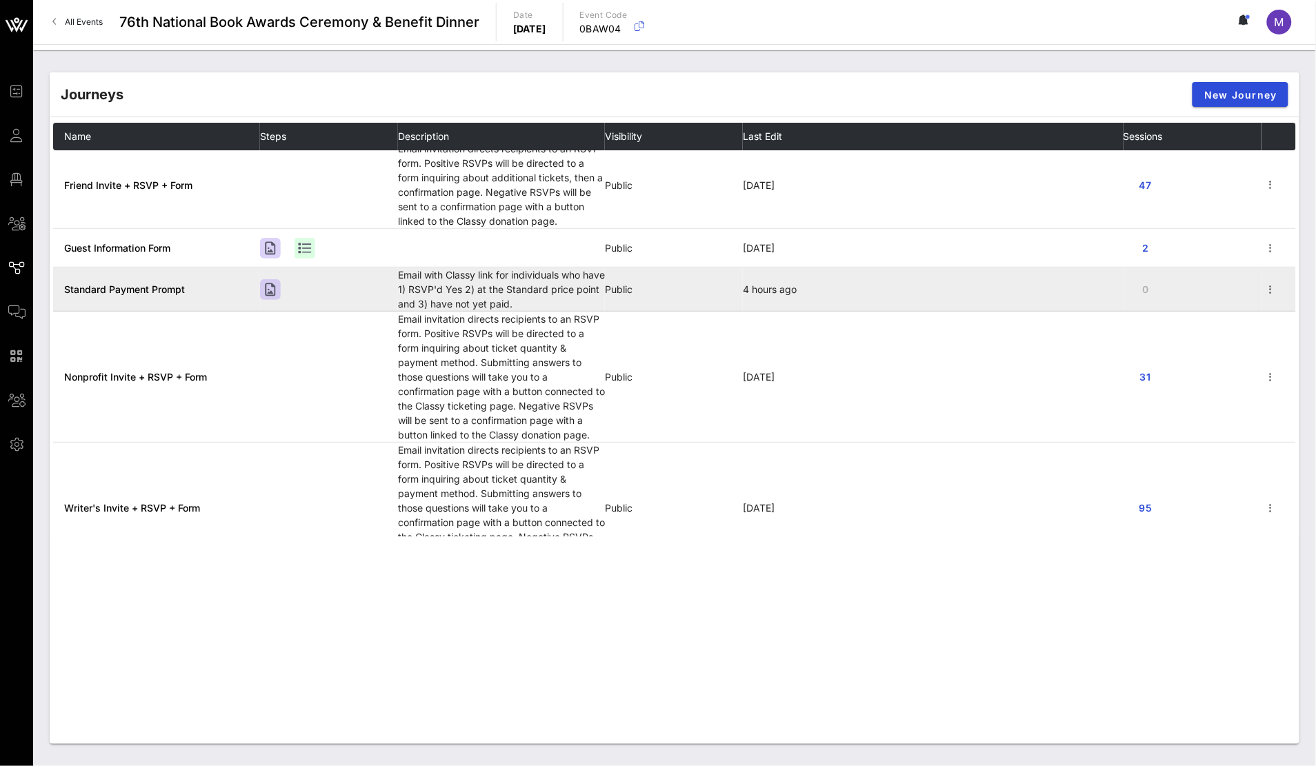
click at [122, 284] on span "Standard Payment Prompt" at bounding box center [124, 289] width 121 height 12
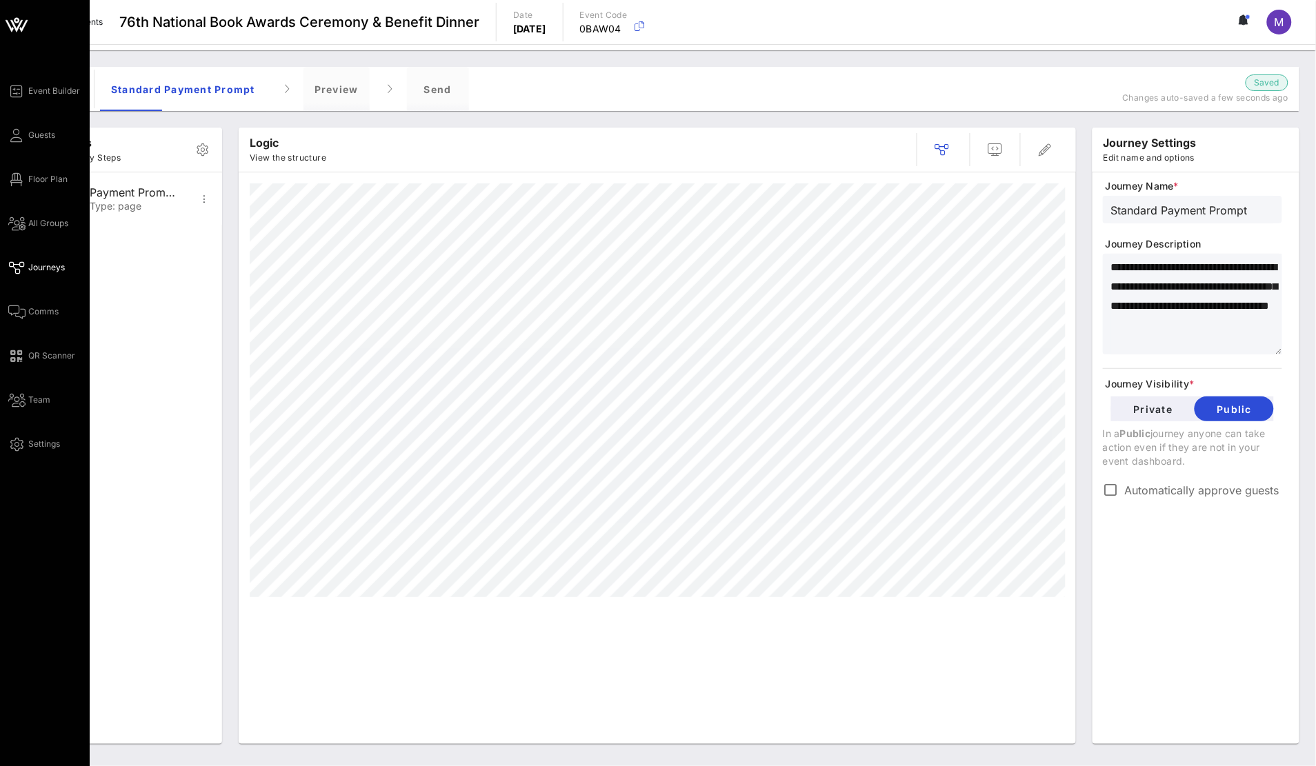
click at [32, 264] on span "Journeys" at bounding box center [46, 267] width 37 height 12
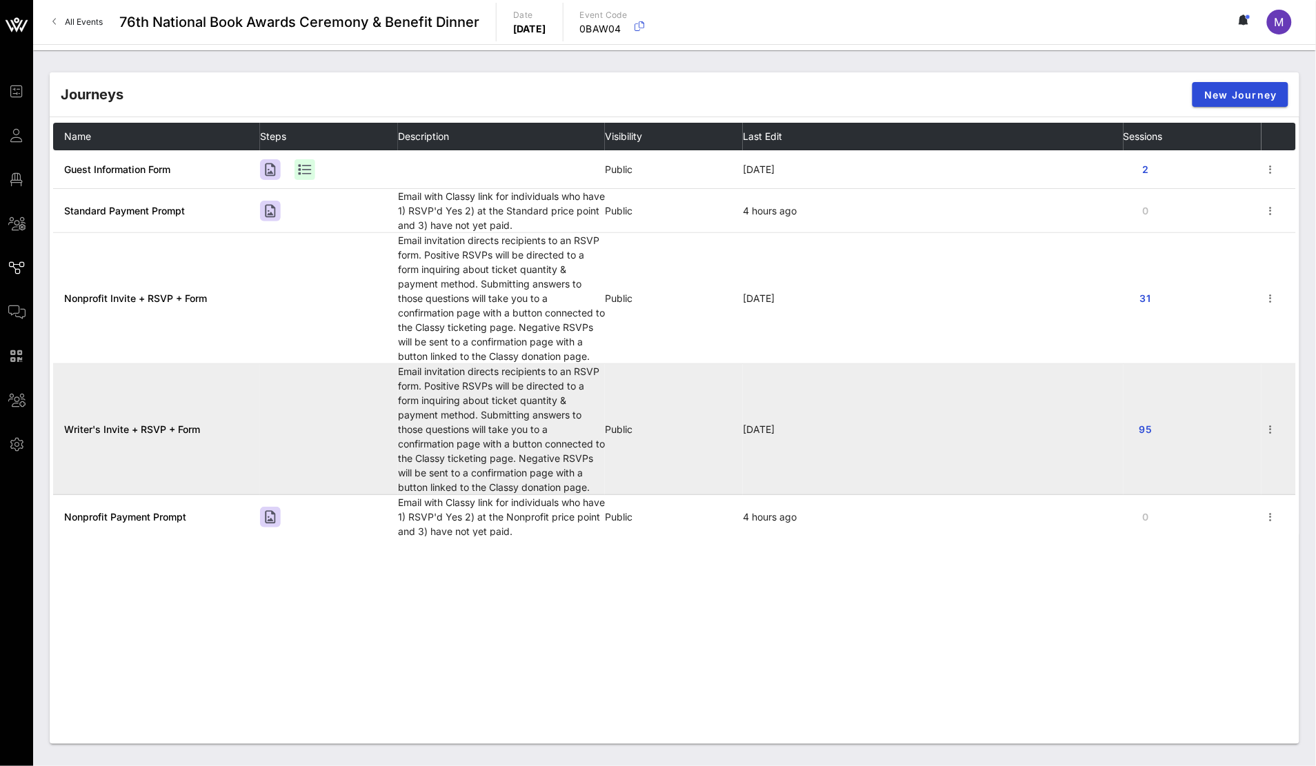
scroll to position [265, 0]
